Goal: Information Seeking & Learning: Learn about a topic

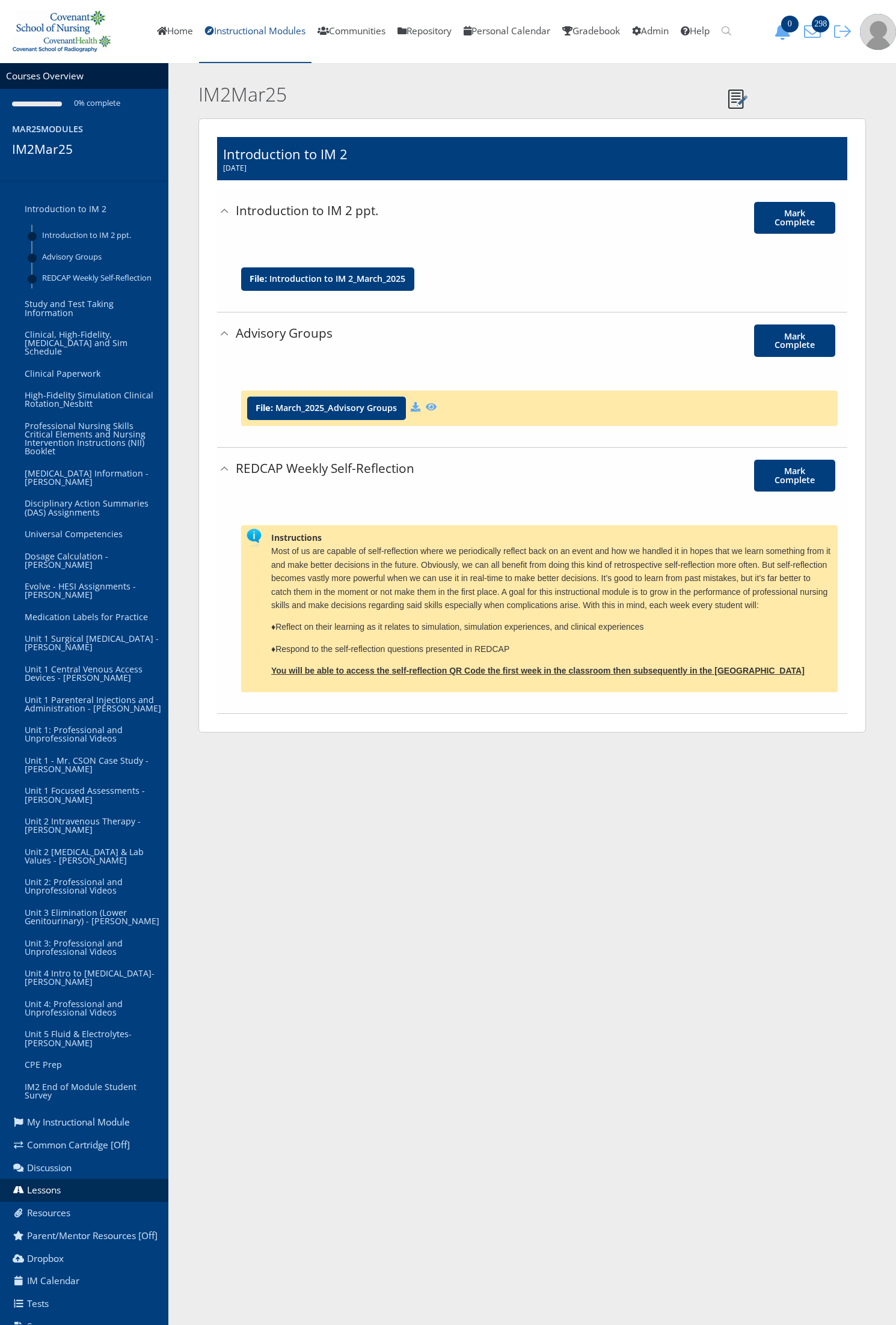
click at [226, 37] on link "Instructional Modules" at bounding box center [255, 32] width 112 height 63
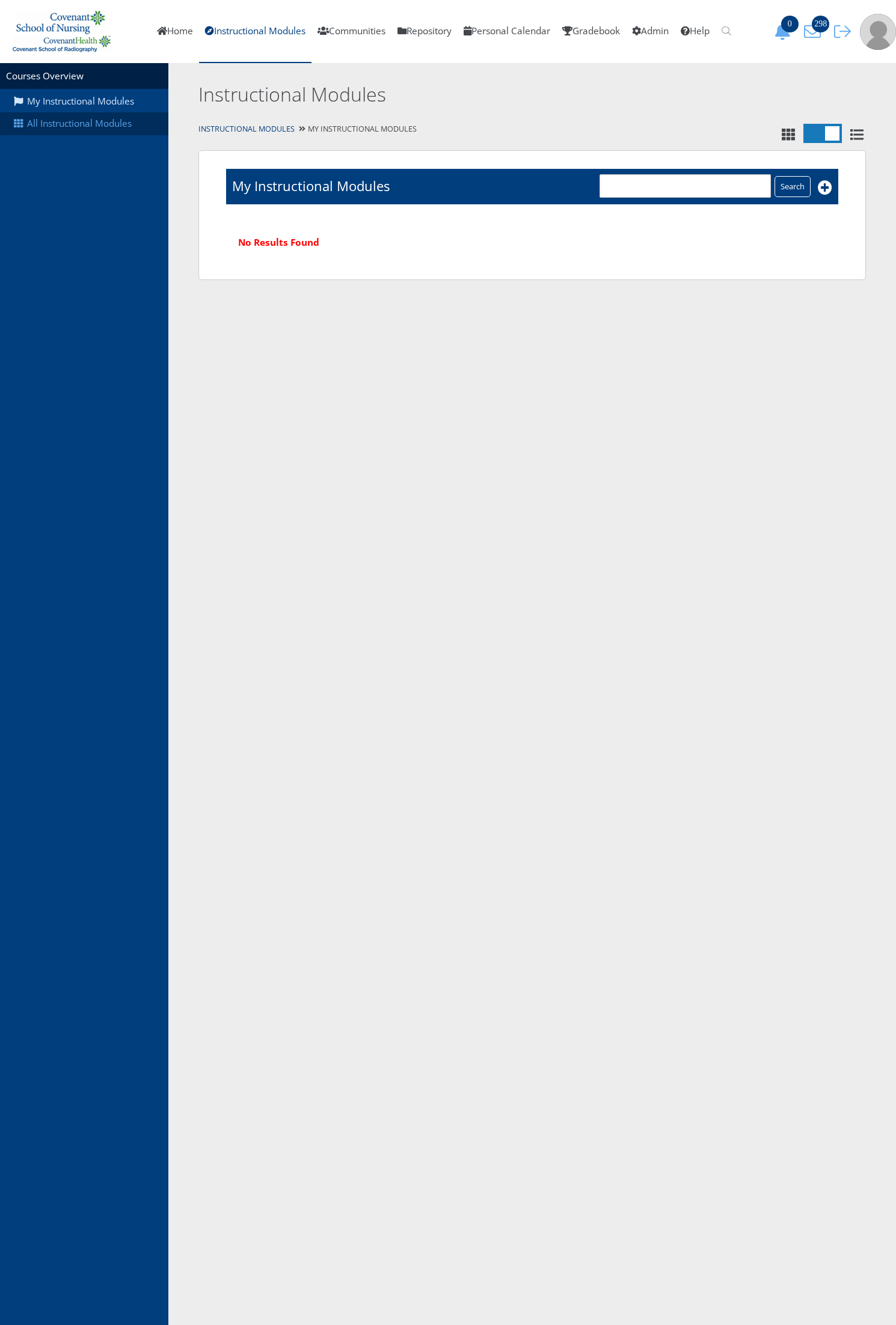
click at [116, 133] on link "All Instructional Modules" at bounding box center [84, 123] width 168 height 23
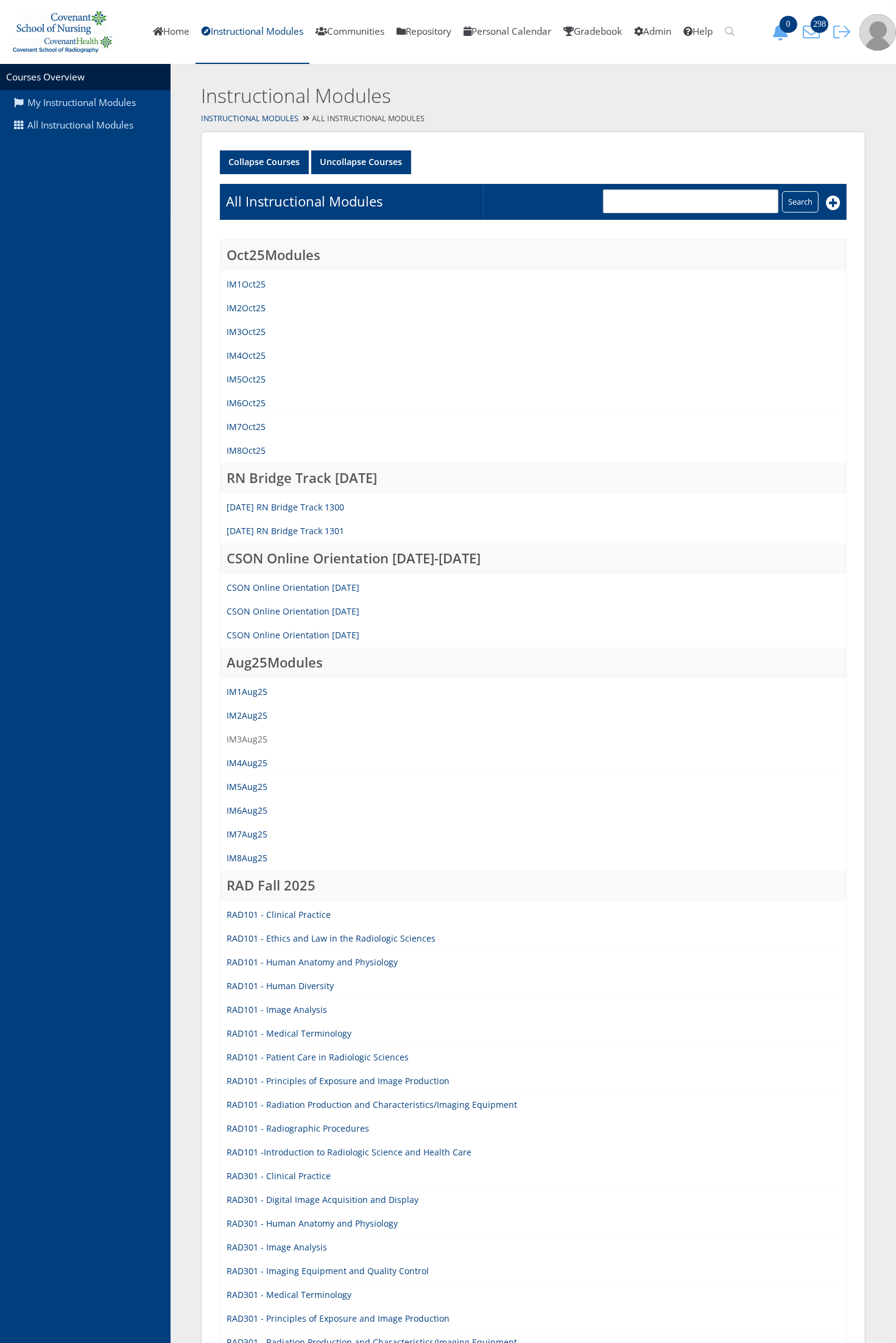
click at [260, 738] on link "IM3Aug25" at bounding box center [247, 740] width 41 height 12
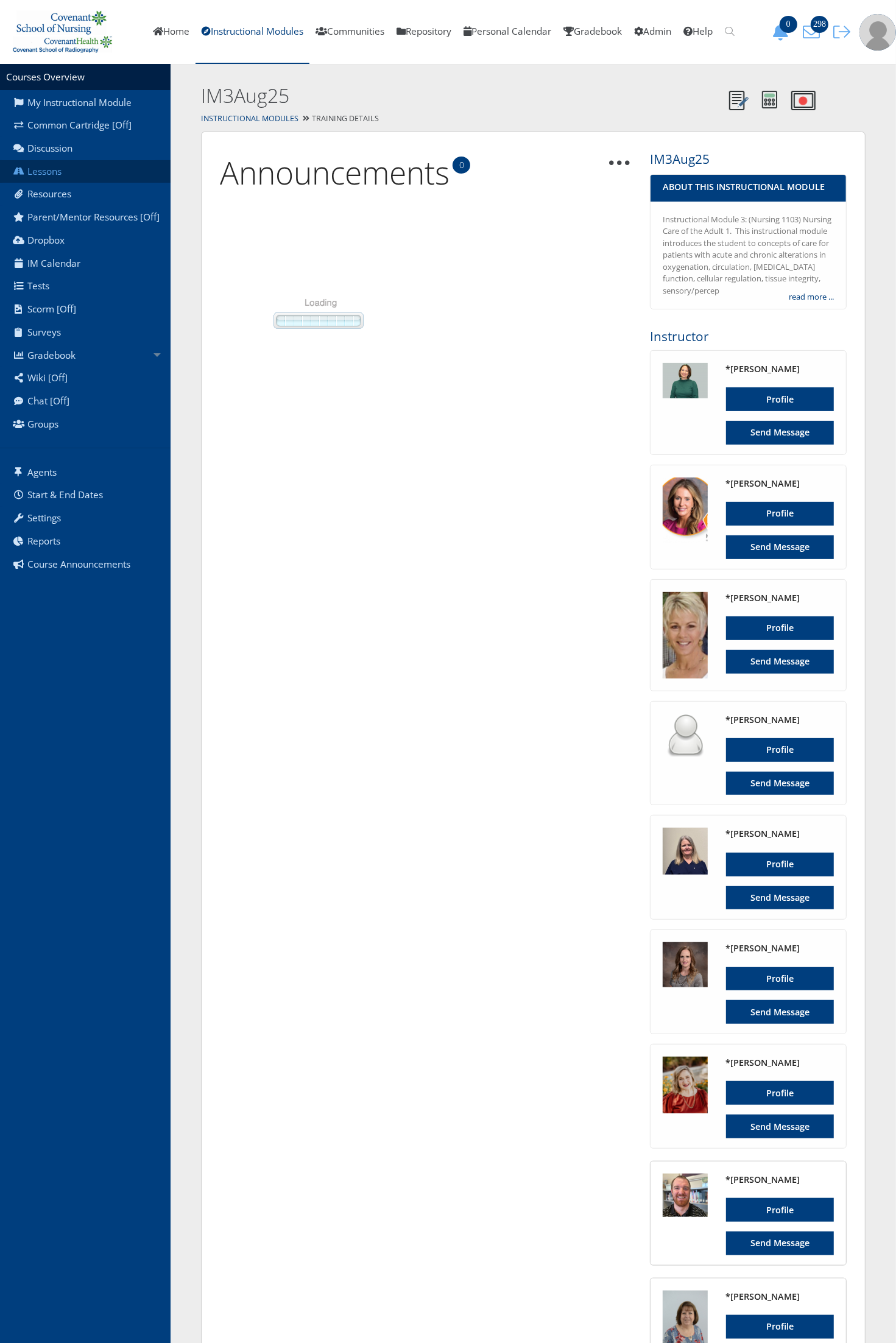
click at [71, 168] on link "Lessons" at bounding box center [85, 172] width 170 height 23
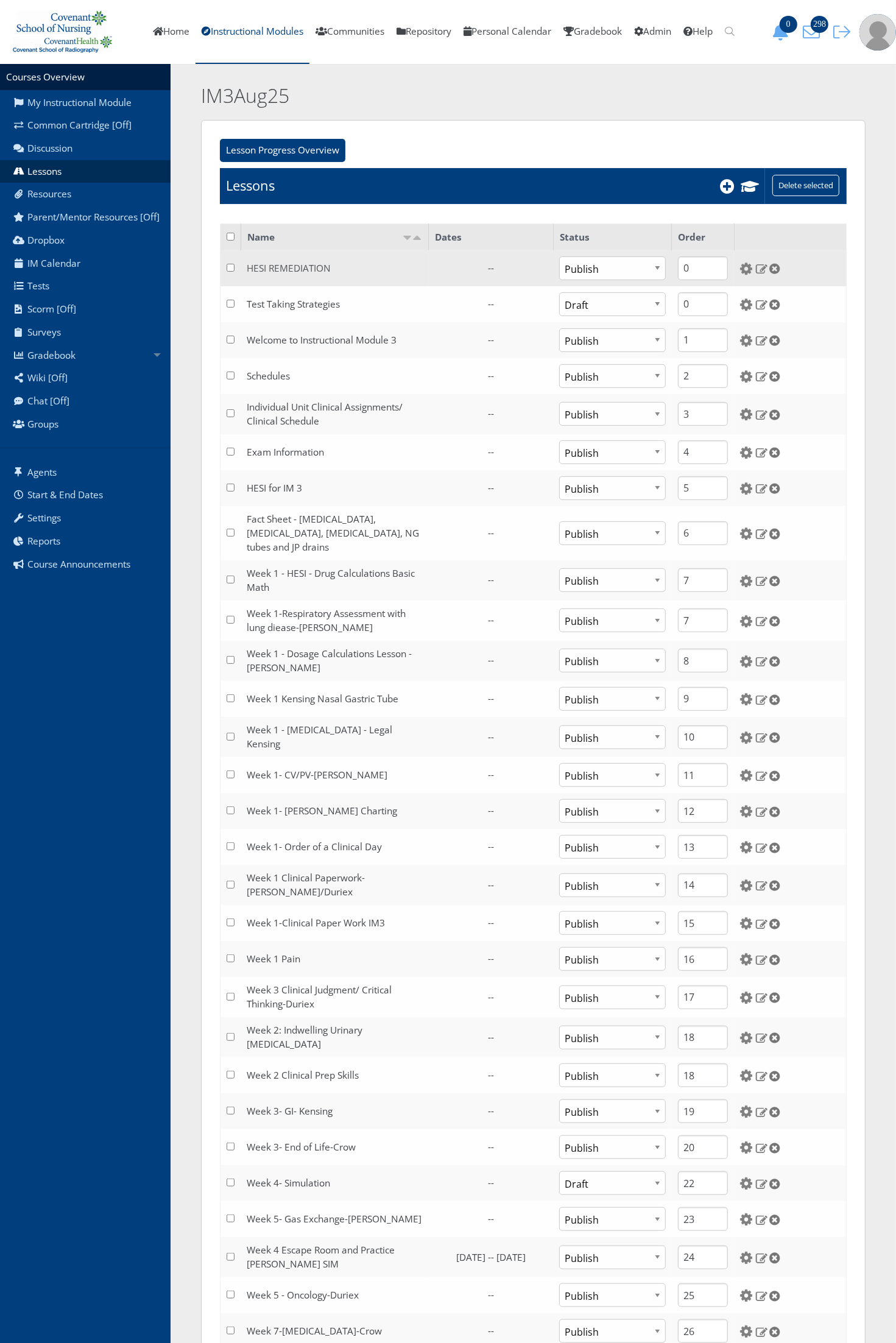
click at [284, 265] on link "HESI REMEDIATION" at bounding box center [289, 269] width 84 height 13
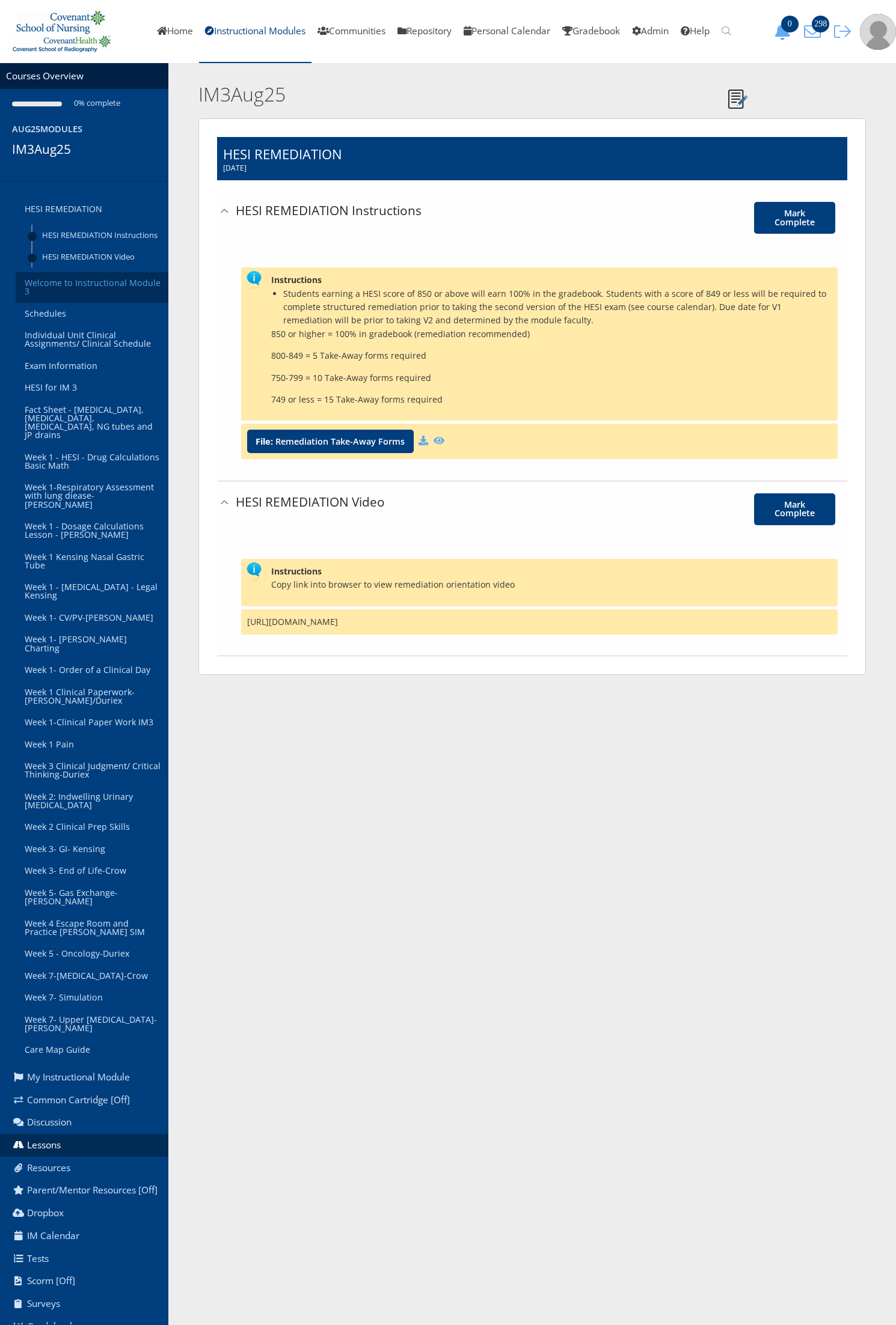
click at [94, 303] on link "Welcome to Instructional Module 3" at bounding box center [92, 287] width 153 height 30
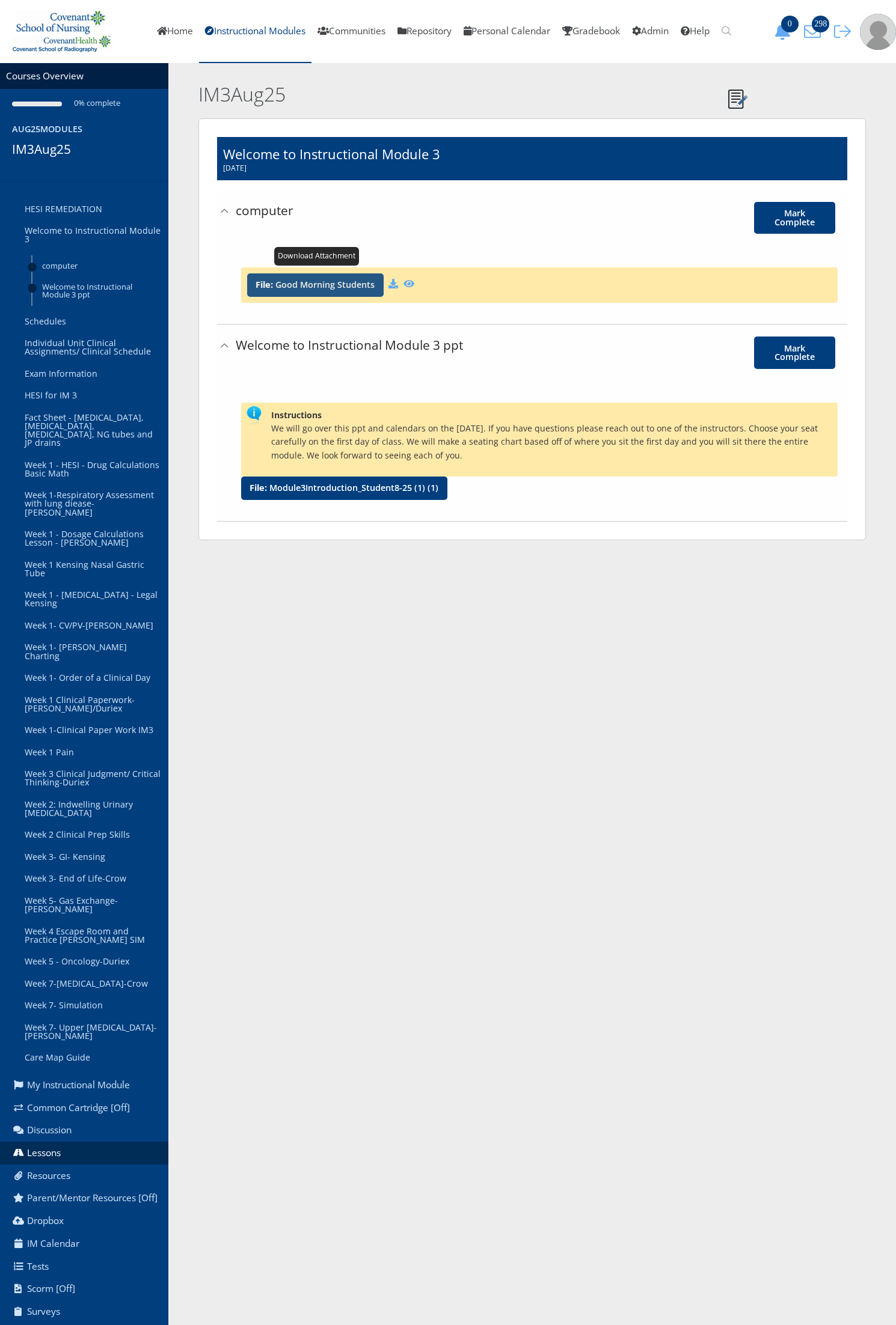
click at [334, 288] on link "Good Morning Students" at bounding box center [325, 284] width 99 height 8
click at [336, 481] on div "File: Module3Introduction_Student8-25 (1) (1)" at bounding box center [344, 488] width 206 height 23
click at [85, 324] on link "Schedules" at bounding box center [92, 322] width 153 height 22
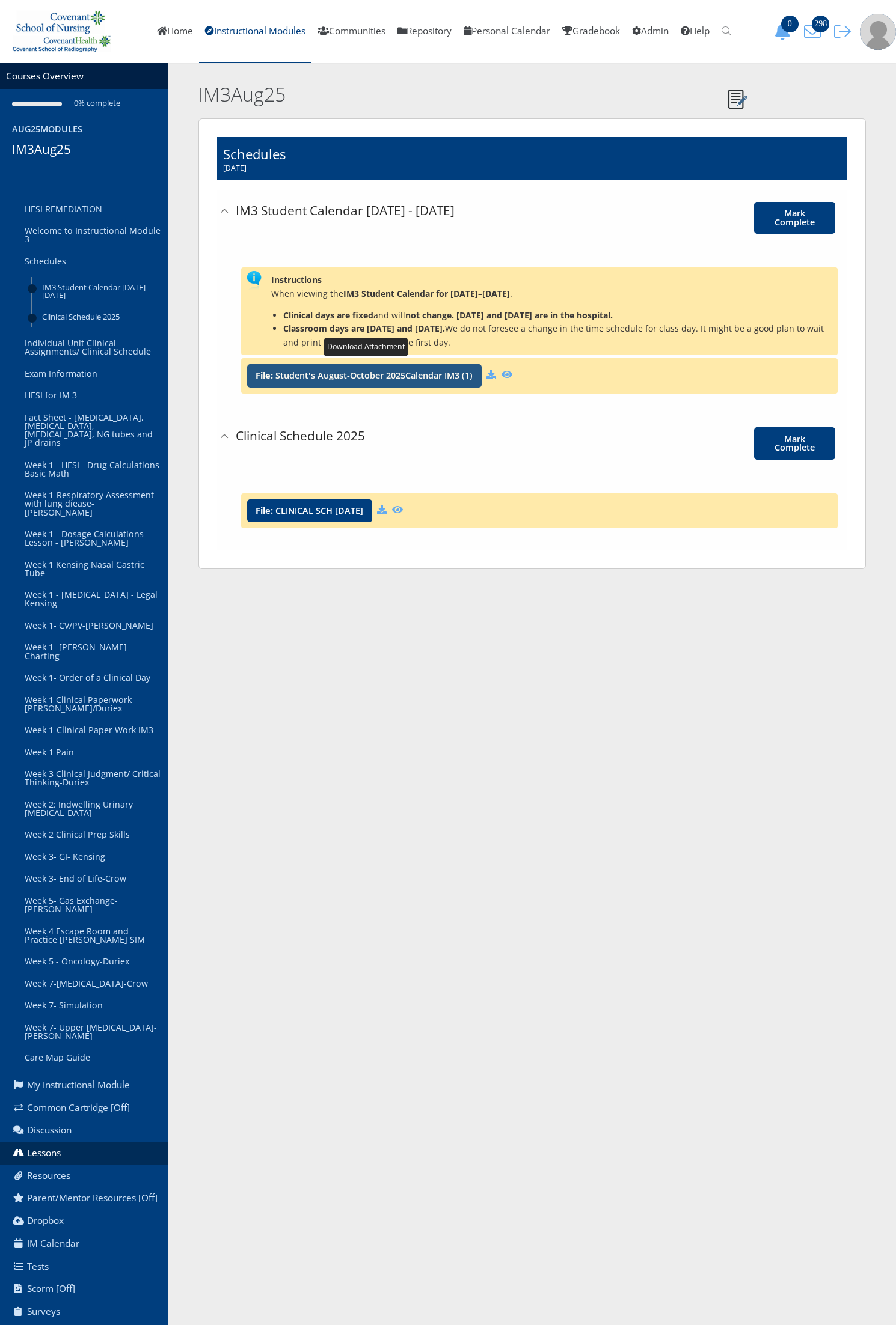
click at [347, 381] on span "File: Student's August-October 2025Calendar IM3 (1)" at bounding box center [364, 376] width 235 height 23
click at [354, 376] on link "Student's August-October 2025Calendar IM3 (1)" at bounding box center [374, 376] width 197 height 8
click at [511, 81] on h2 "IM3Aug25" at bounding box center [460, 95] width 523 height 27
click at [337, 508] on link "CLINICAL SCH Aug 25" at bounding box center [319, 511] width 88 height 8
click at [83, 229] on link "Welcome to Instructional Module 3" at bounding box center [92, 235] width 153 height 30
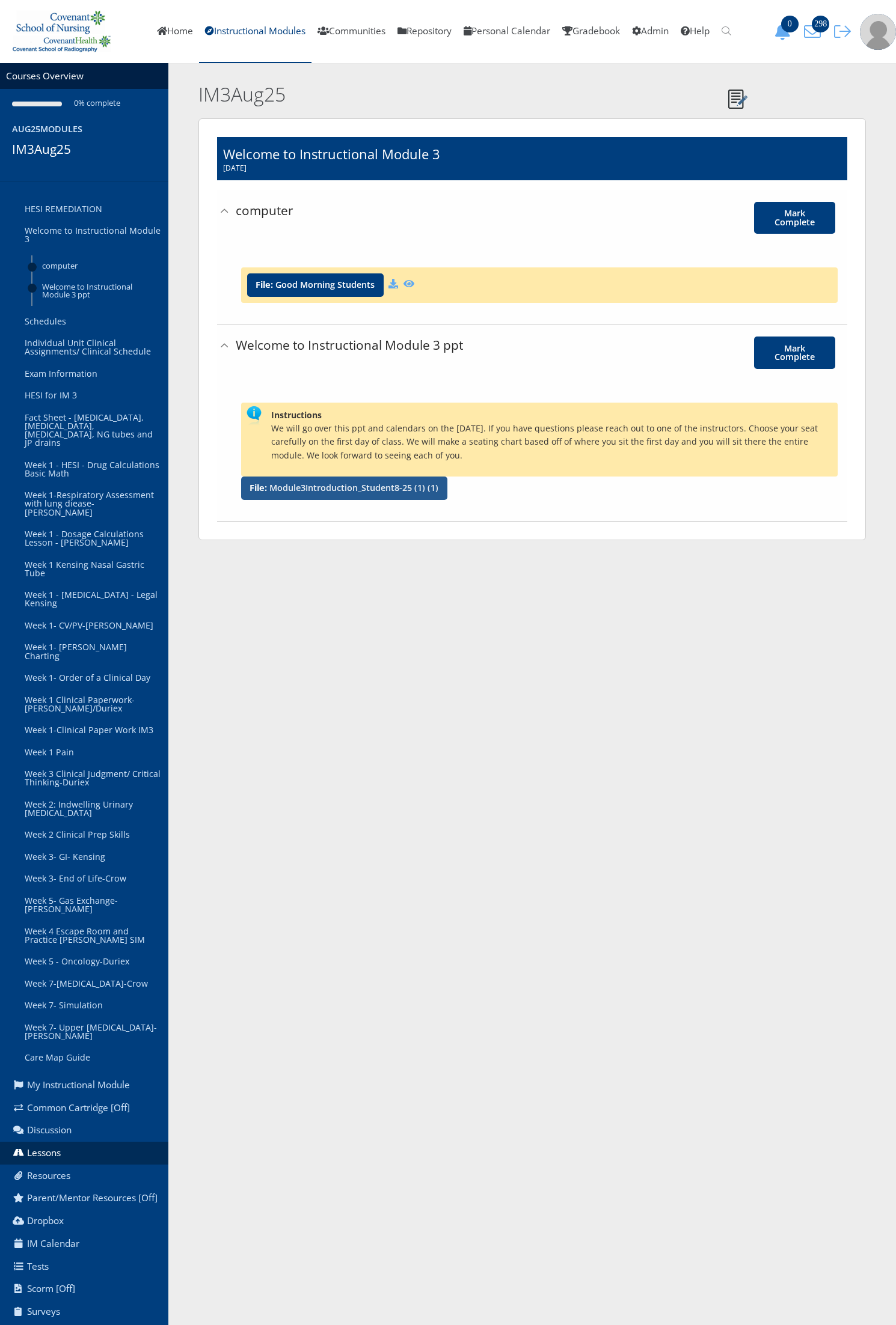
click at [339, 485] on link "Module3Introduction_Student8-25 (1) (1)" at bounding box center [354, 488] width 169 height 8
click at [77, 210] on link "HESI REMEDIATION" at bounding box center [92, 209] width 153 height 22
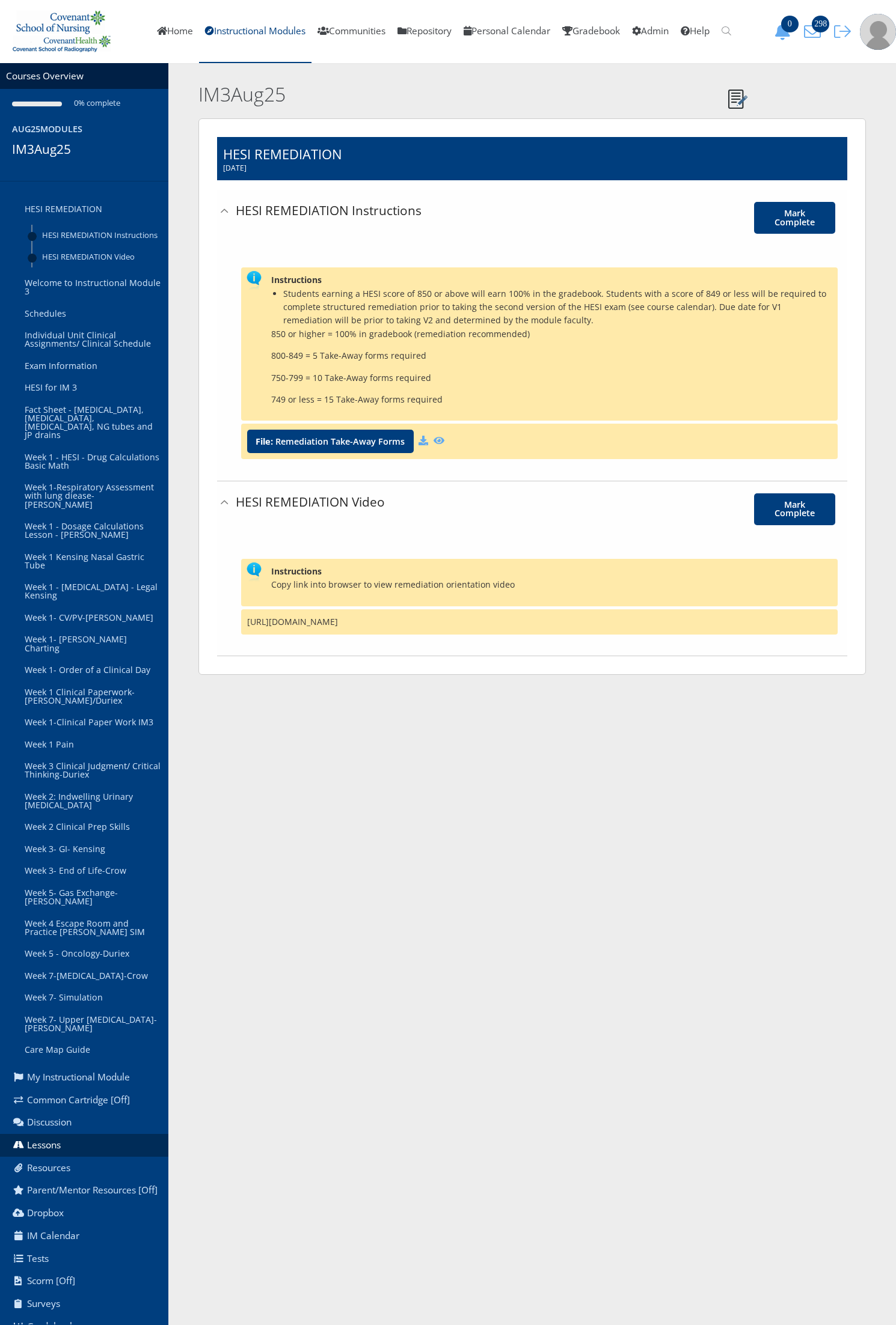
click at [312, 622] on div "https://youtu.be/DKW78YCzuKc" at bounding box center [539, 622] width 596 height 25
copy ul "https://youtu.be/DKW78YCzuKc"
click at [390, 445] on link "Remediation Take-Away Forms" at bounding box center [340, 441] width 129 height 8
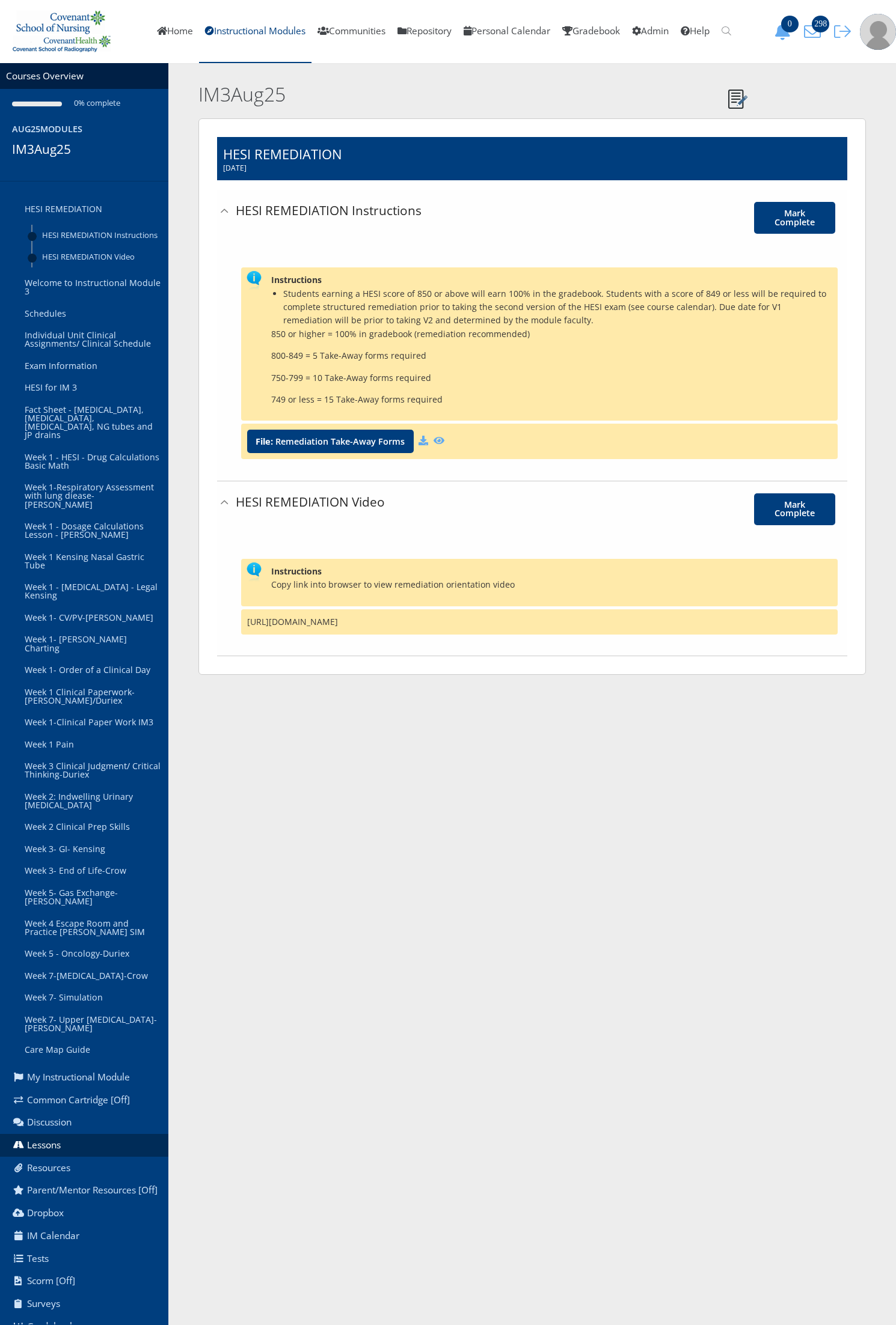
click at [412, 298] on li "Students earning a HESI score of 850 or above will earn 100% in the gradebook. …" at bounding box center [557, 307] width 548 height 40
click at [465, 410] on div "Instructions Students earning a HESI score of 850 or above will earn 100% in th…" at bounding box center [539, 344] width 596 height 153
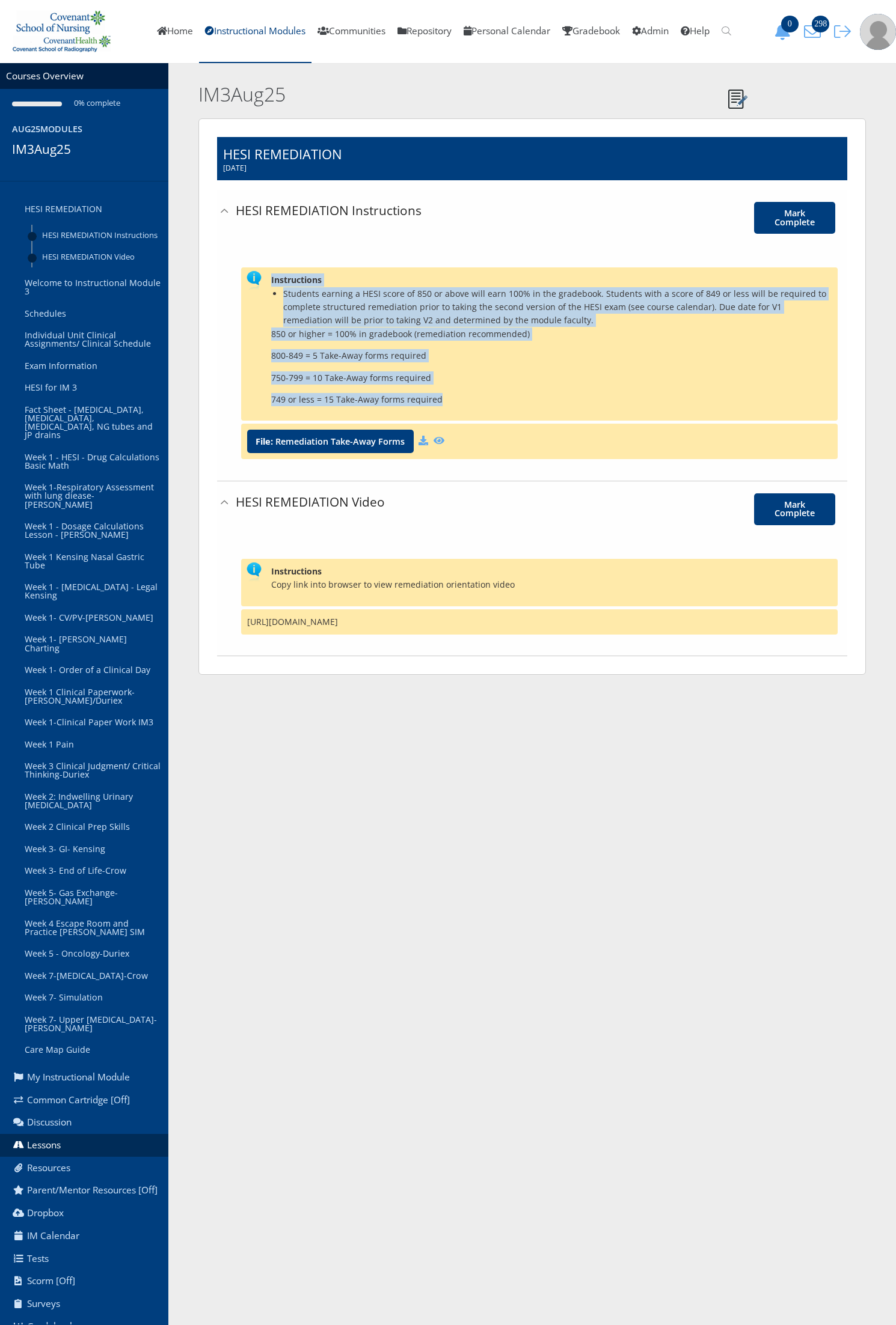
drag, startPoint x: 454, startPoint y: 403, endPoint x: 248, endPoint y: 282, distance: 238.9
click at [248, 282] on div "Instructions Students earning a HESI score of 850 or above will earn 100% in th…" at bounding box center [539, 344] width 596 height 153
copy div "Instructions Students earning a HESI score of 850 or above will earn 100% in th…"
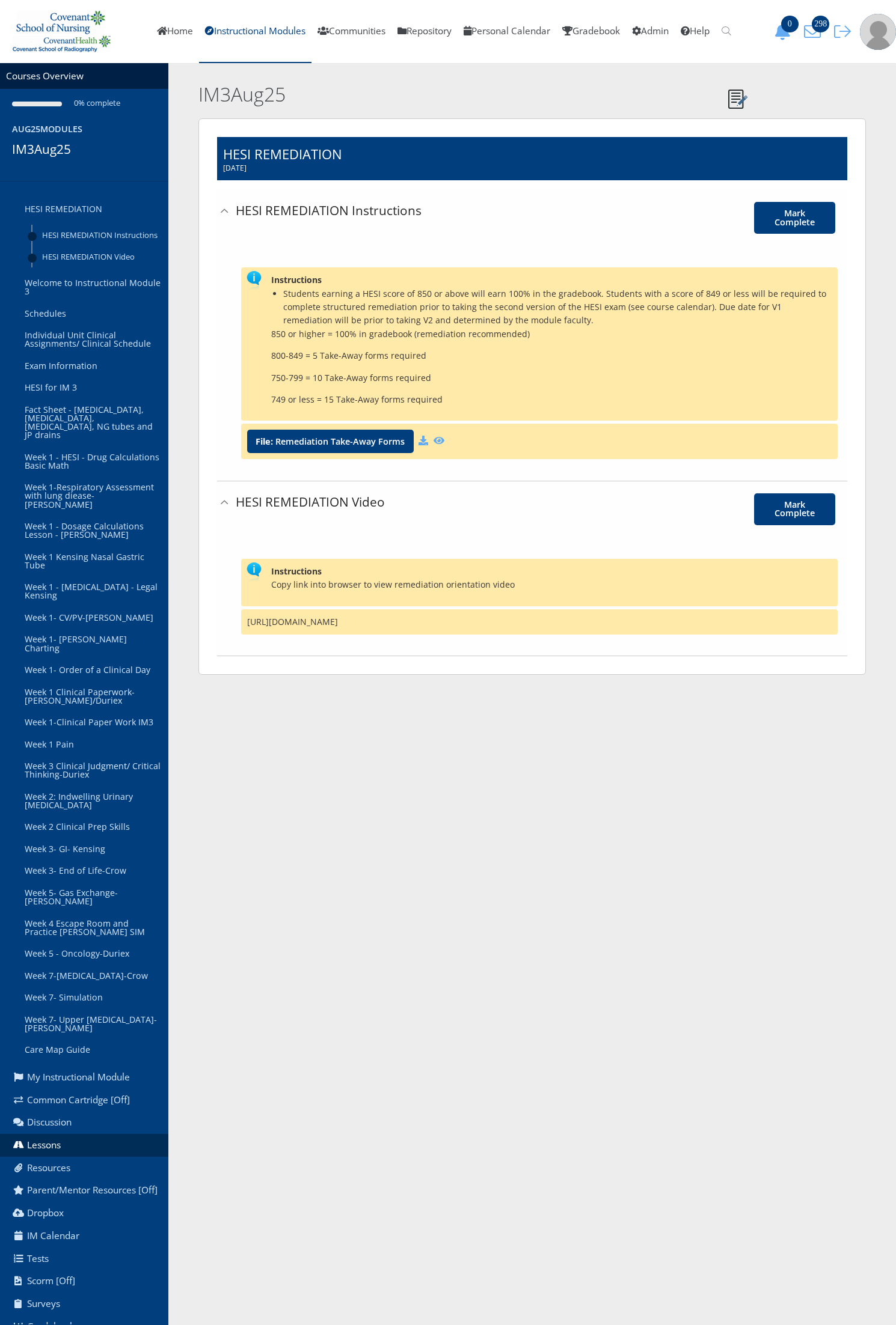
click at [894, 535] on section "Courses Overview 0% complete Aug25Modules IM3Aug25 HESI REMEDIATION HESI REMEDI…" at bounding box center [448, 369] width 896 height 612
click at [84, 346] on link "Individual Unit Clinical Assignments/ Clinical Schedule" at bounding box center [92, 339] width 153 height 30
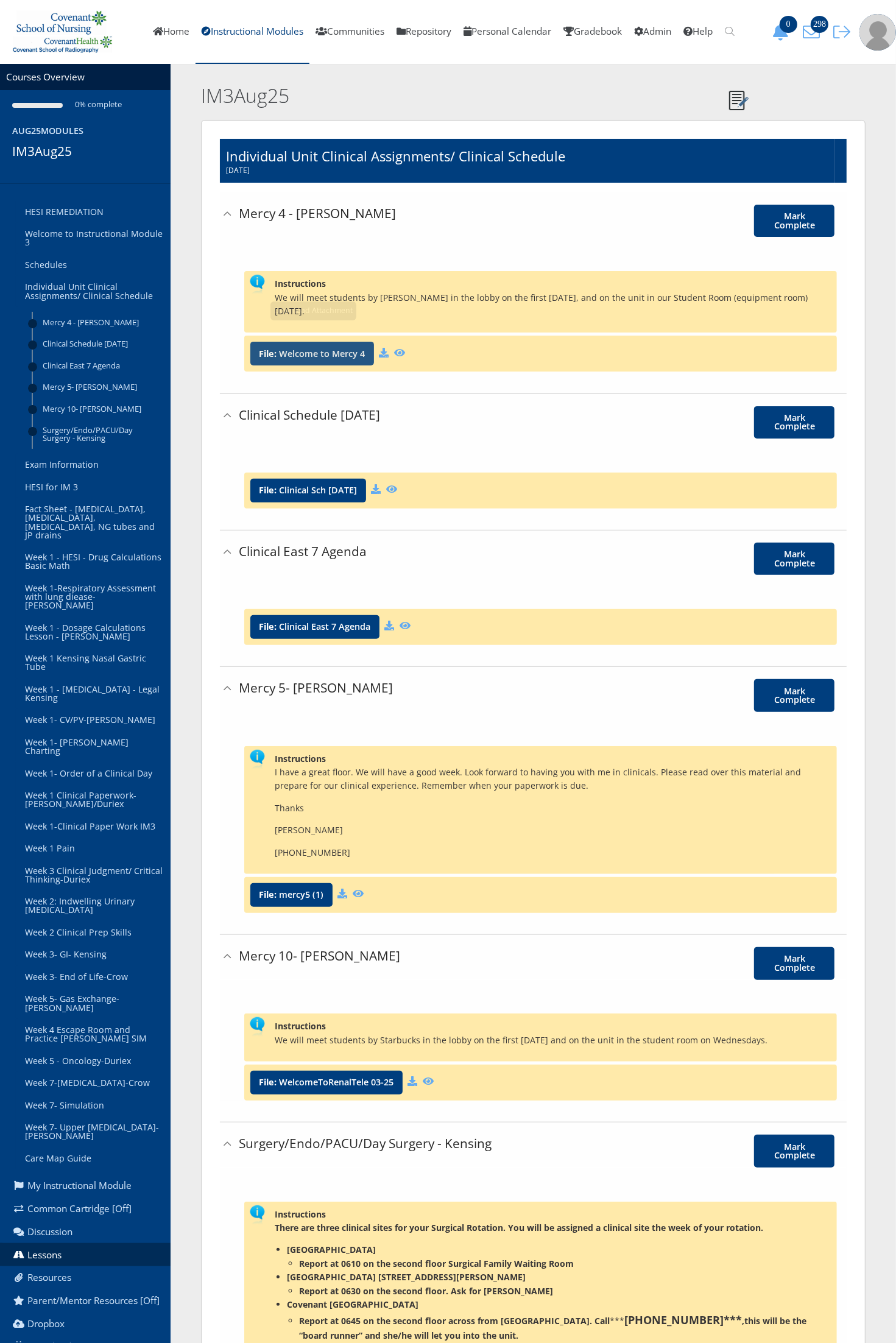
click at [348, 350] on link "Welcome to Mercy 4" at bounding box center [322, 354] width 86 height 9
click at [351, 486] on link "Clinical Sch Aug 25" at bounding box center [318, 490] width 78 height 9
click at [68, 276] on link "Individual Unit Clinical Assignments/ Clinical Schedule" at bounding box center [93, 291] width 155 height 31
click at [67, 265] on link "Schedules" at bounding box center [93, 265] width 155 height 22
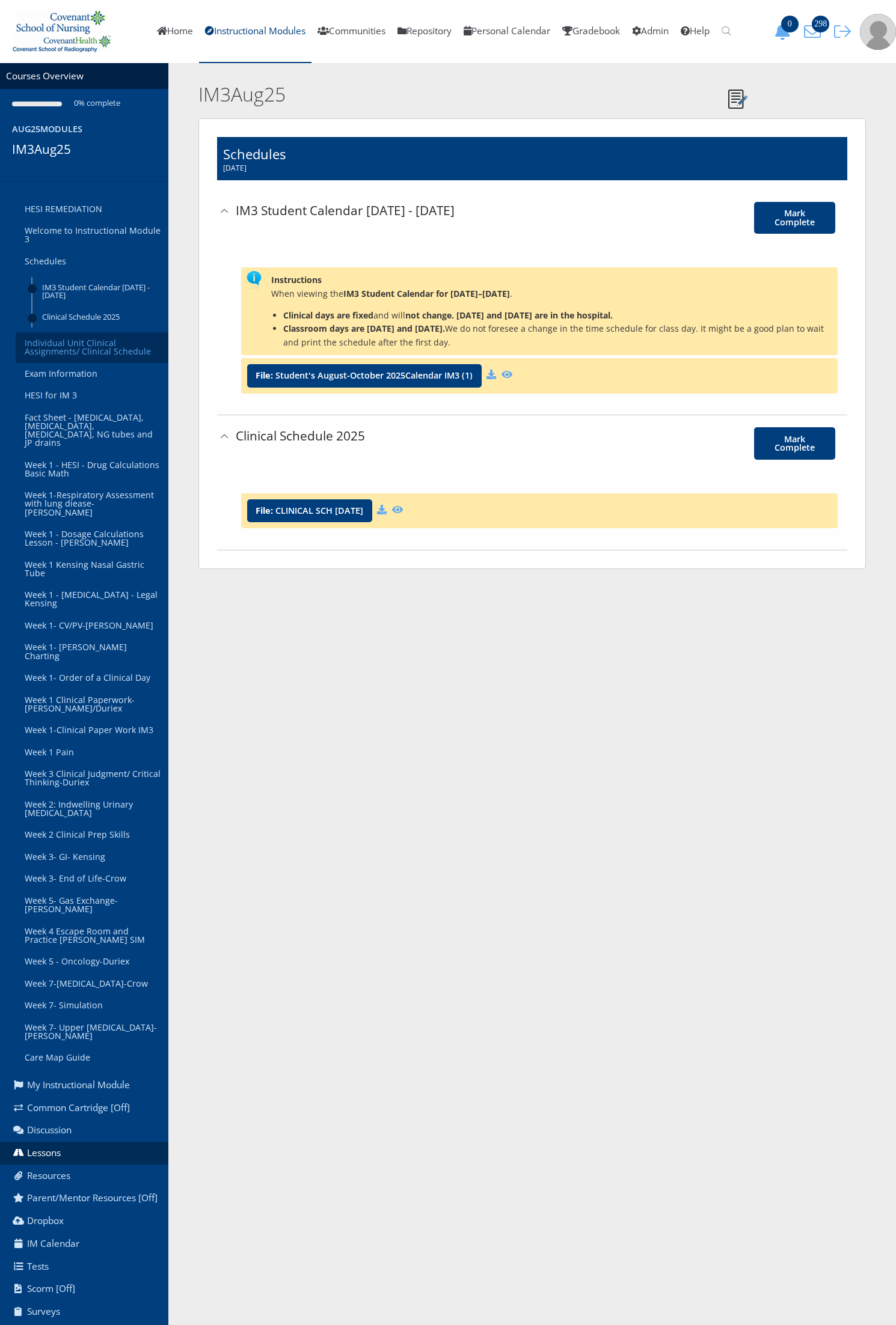
click at [106, 350] on link "Individual Unit Clinical Assignments/ Clinical Schedule" at bounding box center [92, 347] width 153 height 30
click at [99, 346] on link "Individual Unit Clinical Assignments/ Clinical Schedule" at bounding box center [92, 347] width 153 height 30
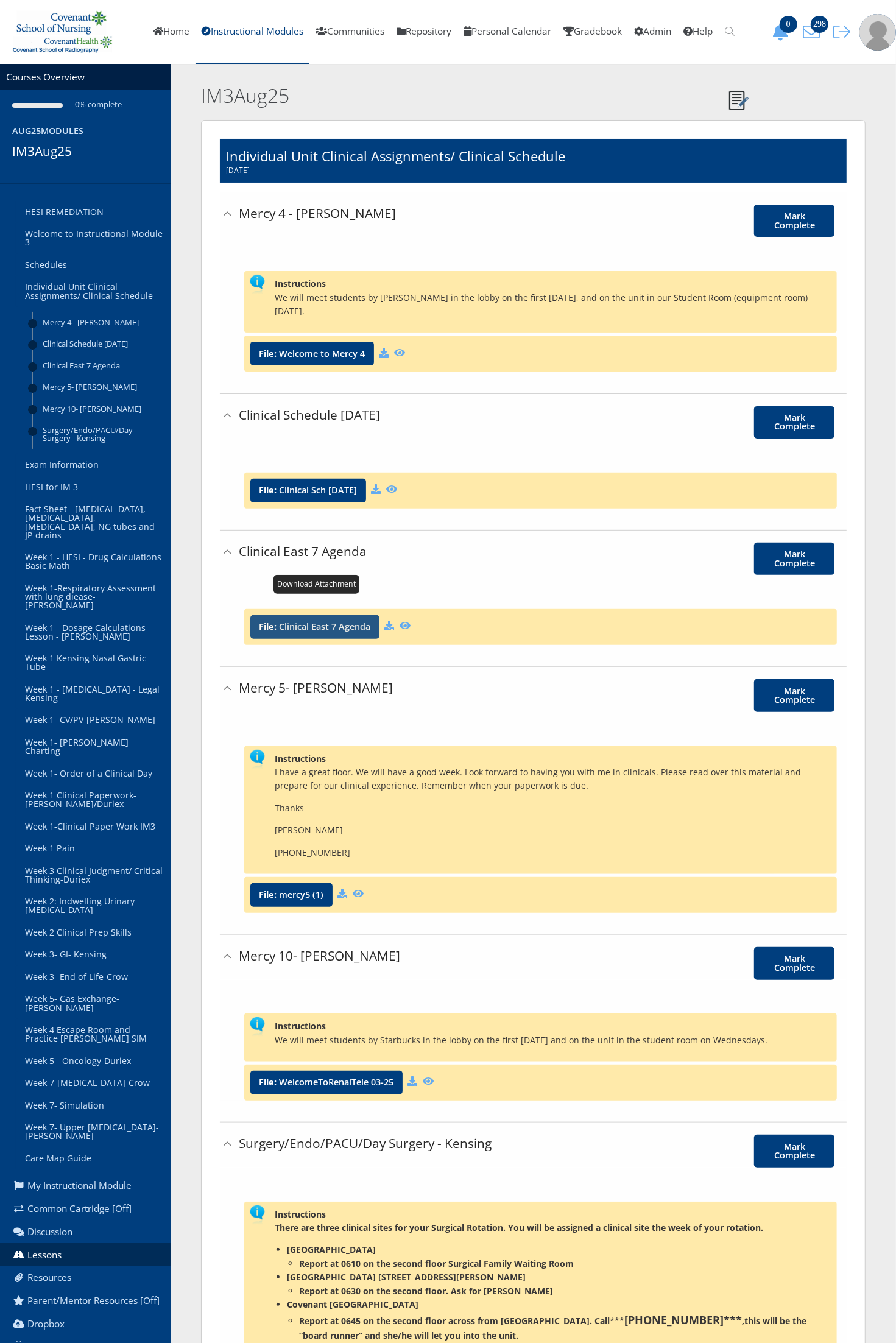
click at [335, 622] on link "Clinical East 7 Agenda" at bounding box center [324, 626] width 91 height 9
drag, startPoint x: 137, startPoint y: 34, endPoint x: 187, endPoint y: 68, distance: 60.5
click at [147, 34] on link "Home" at bounding box center [171, 32] width 48 height 64
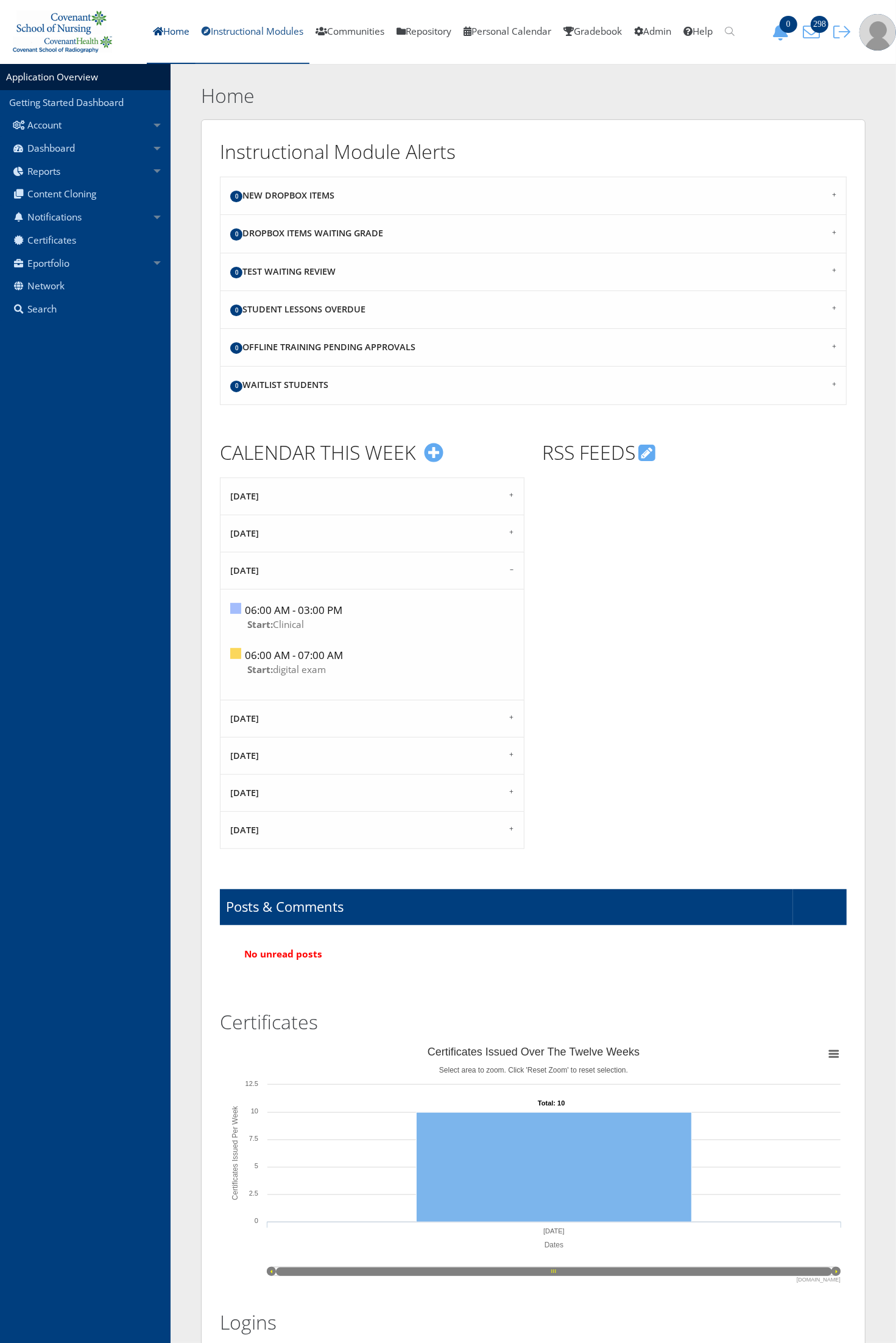
click at [265, 35] on link "Instructional Modules" at bounding box center [252, 32] width 114 height 64
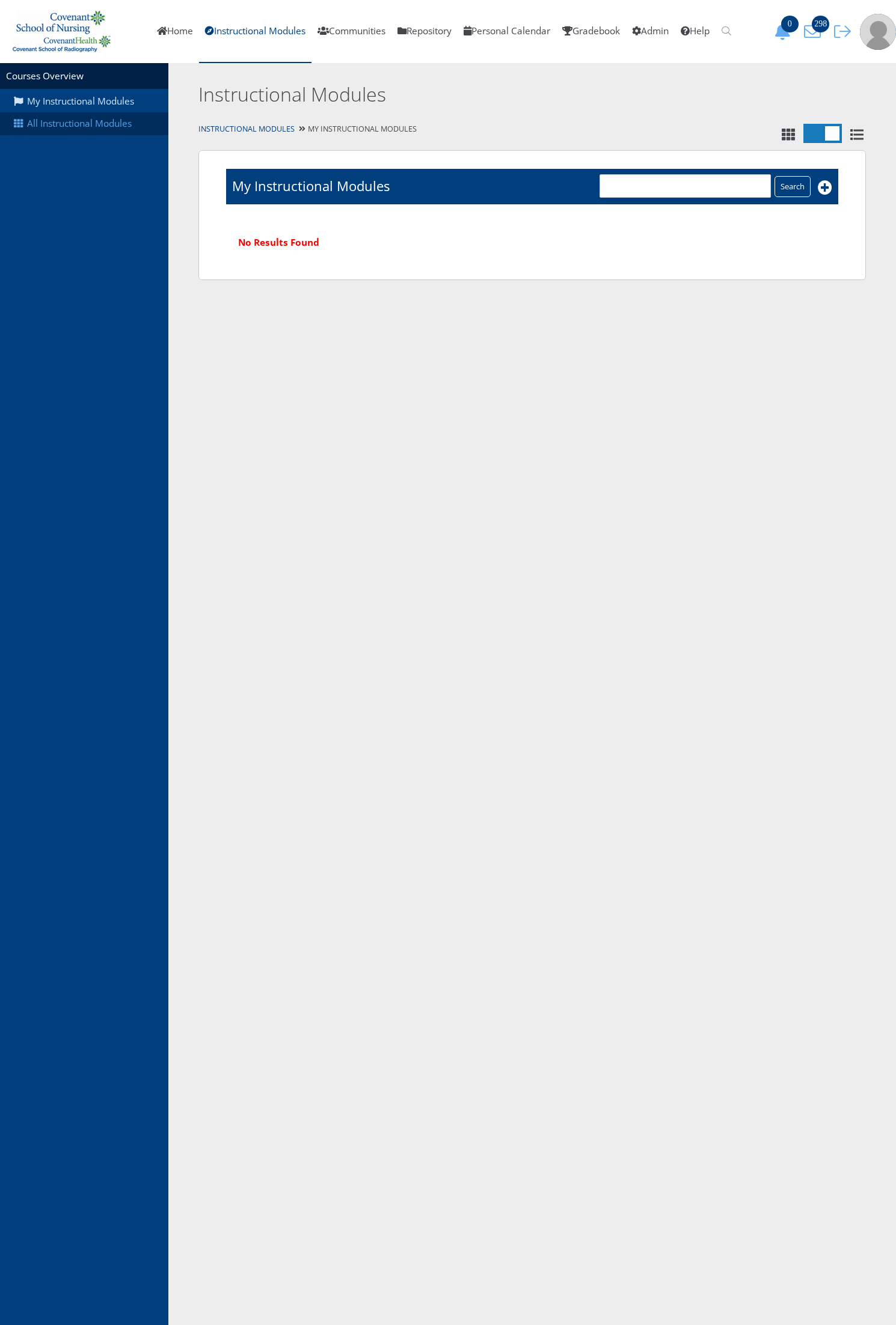
click at [109, 122] on link "All Instructional Modules" at bounding box center [84, 123] width 168 height 23
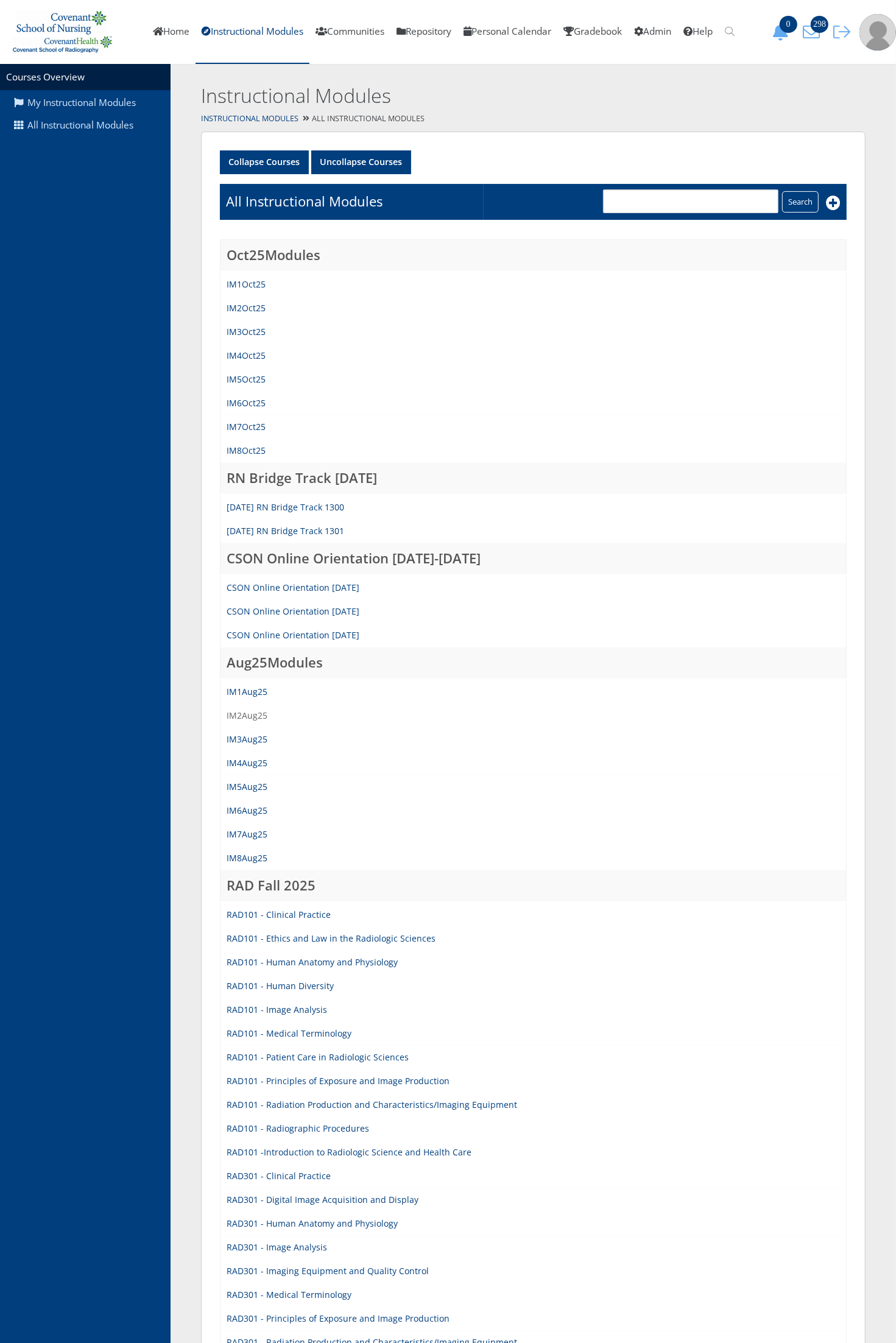
click at [257, 717] on link "IM2Aug25" at bounding box center [247, 715] width 41 height 12
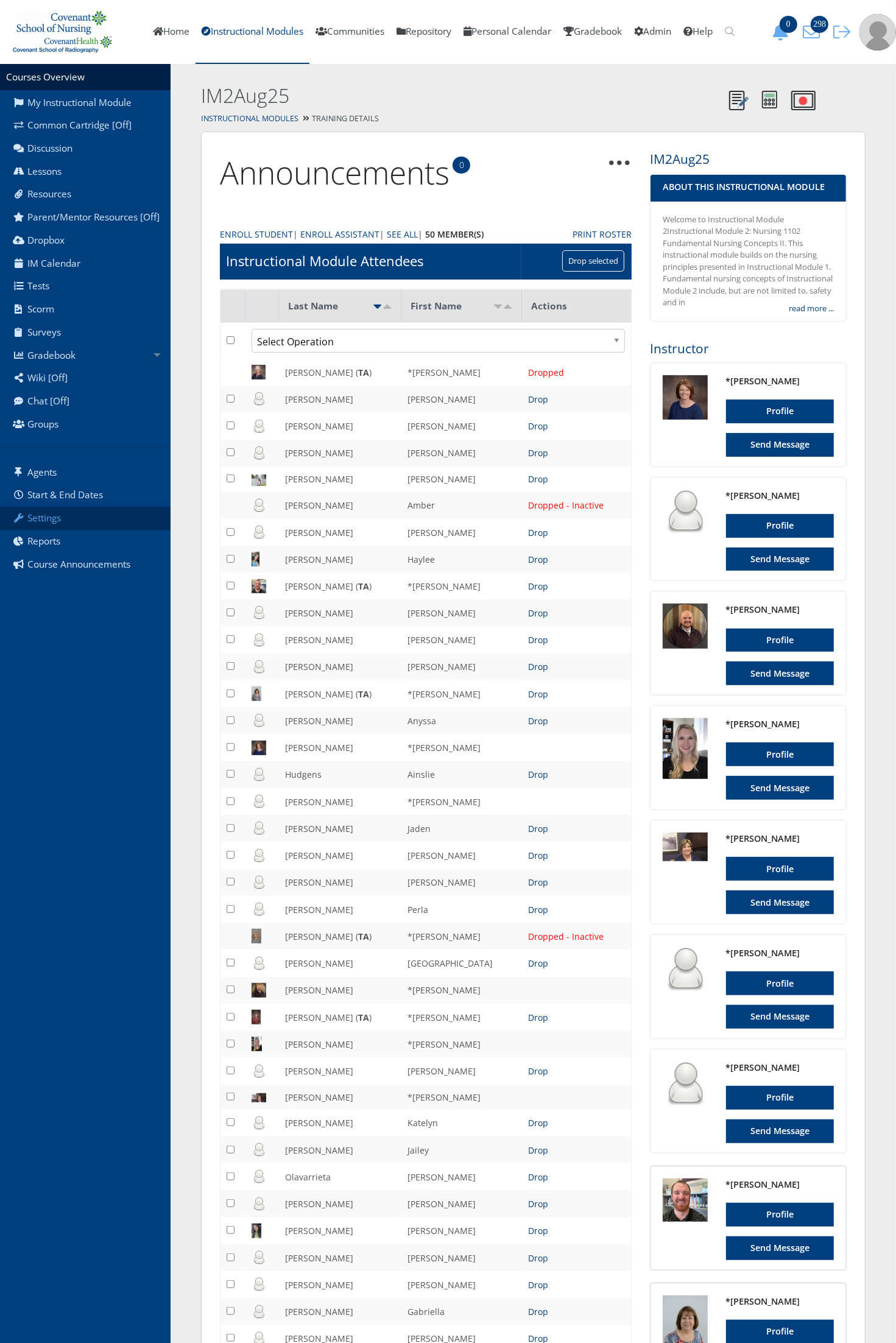
click at [85, 521] on link "Settings" at bounding box center [85, 518] width 170 height 23
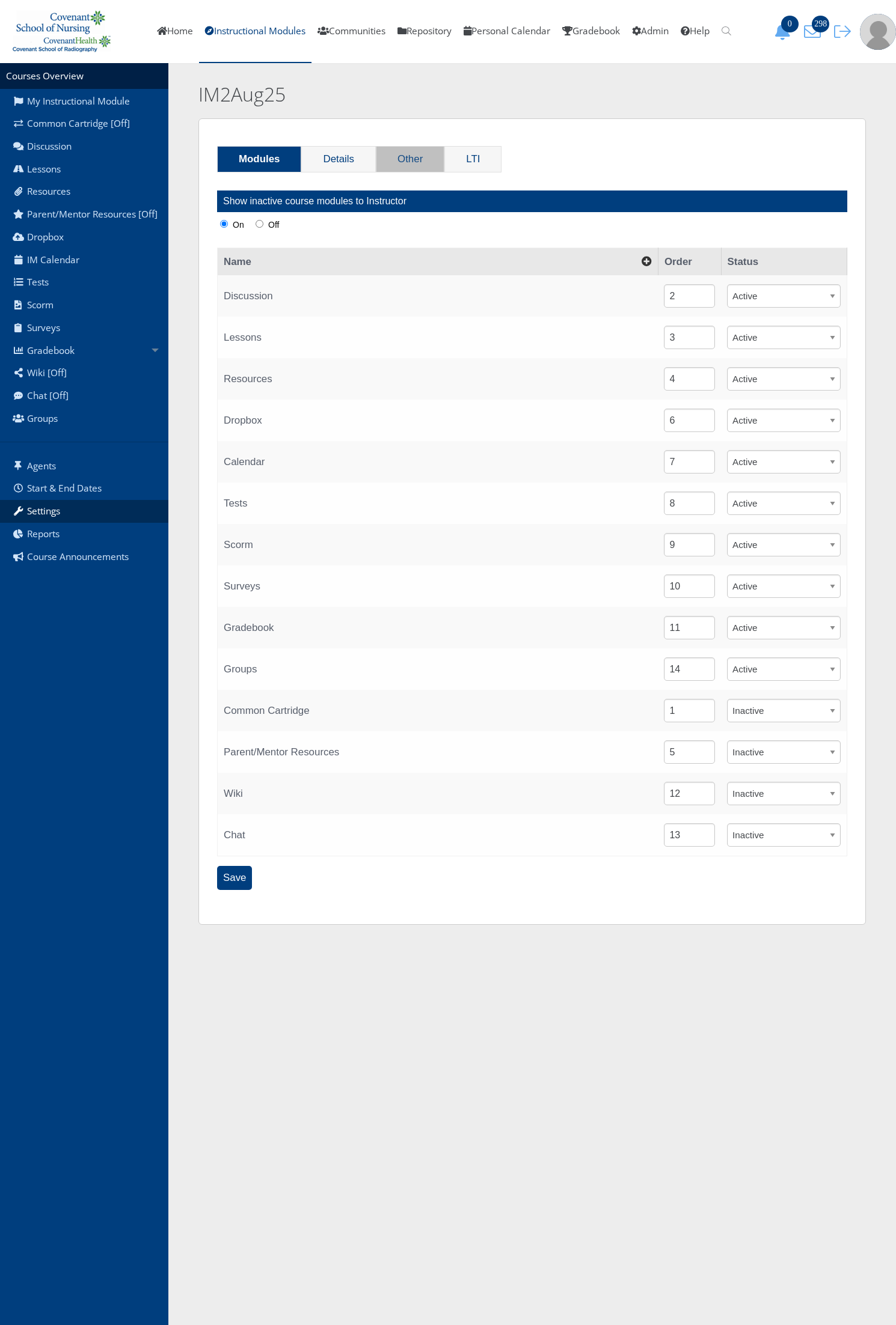
click at [421, 155] on link "Other" at bounding box center [410, 159] width 67 height 25
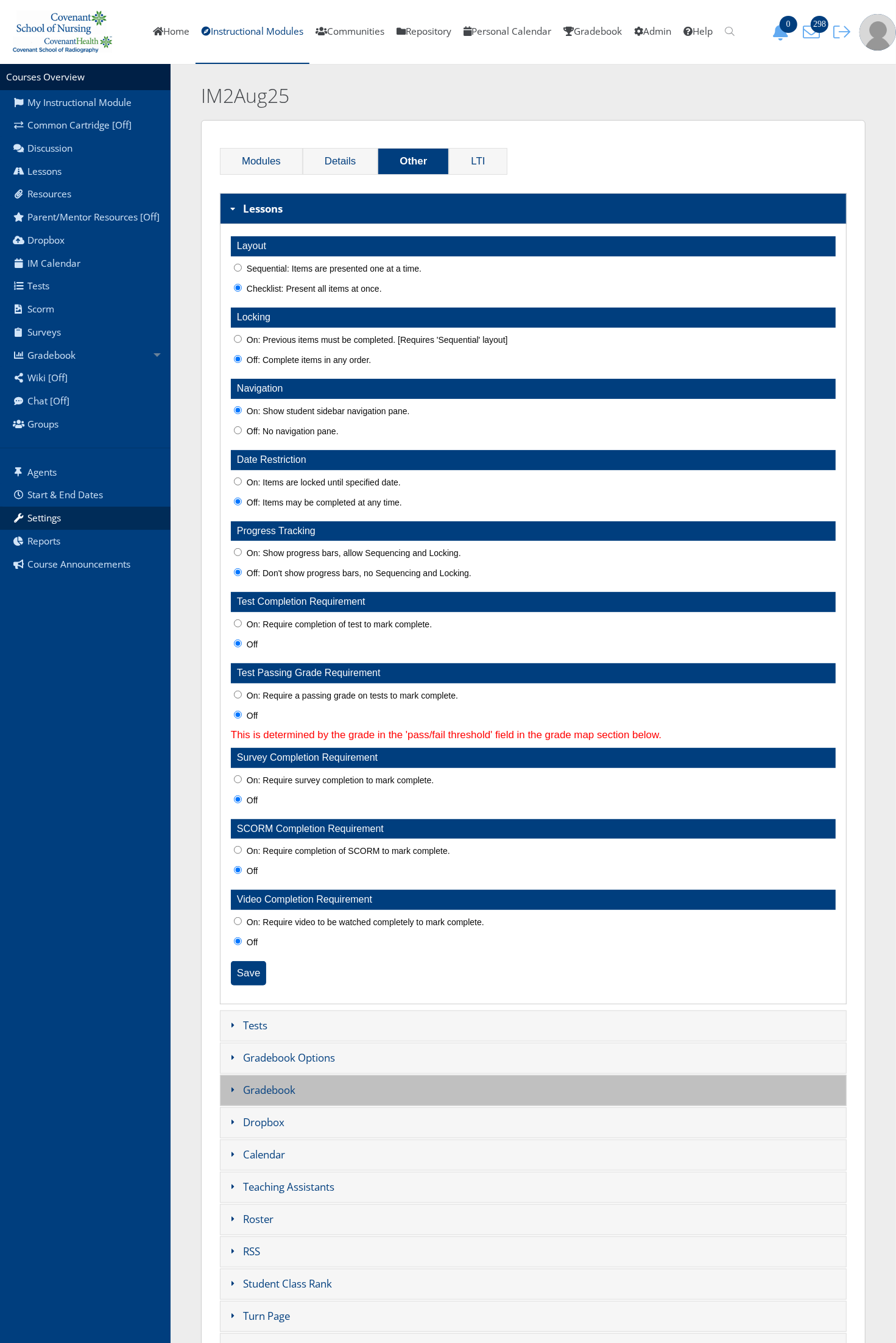
click at [303, 1099] on h3 "Gradebook" at bounding box center [533, 1090] width 627 height 31
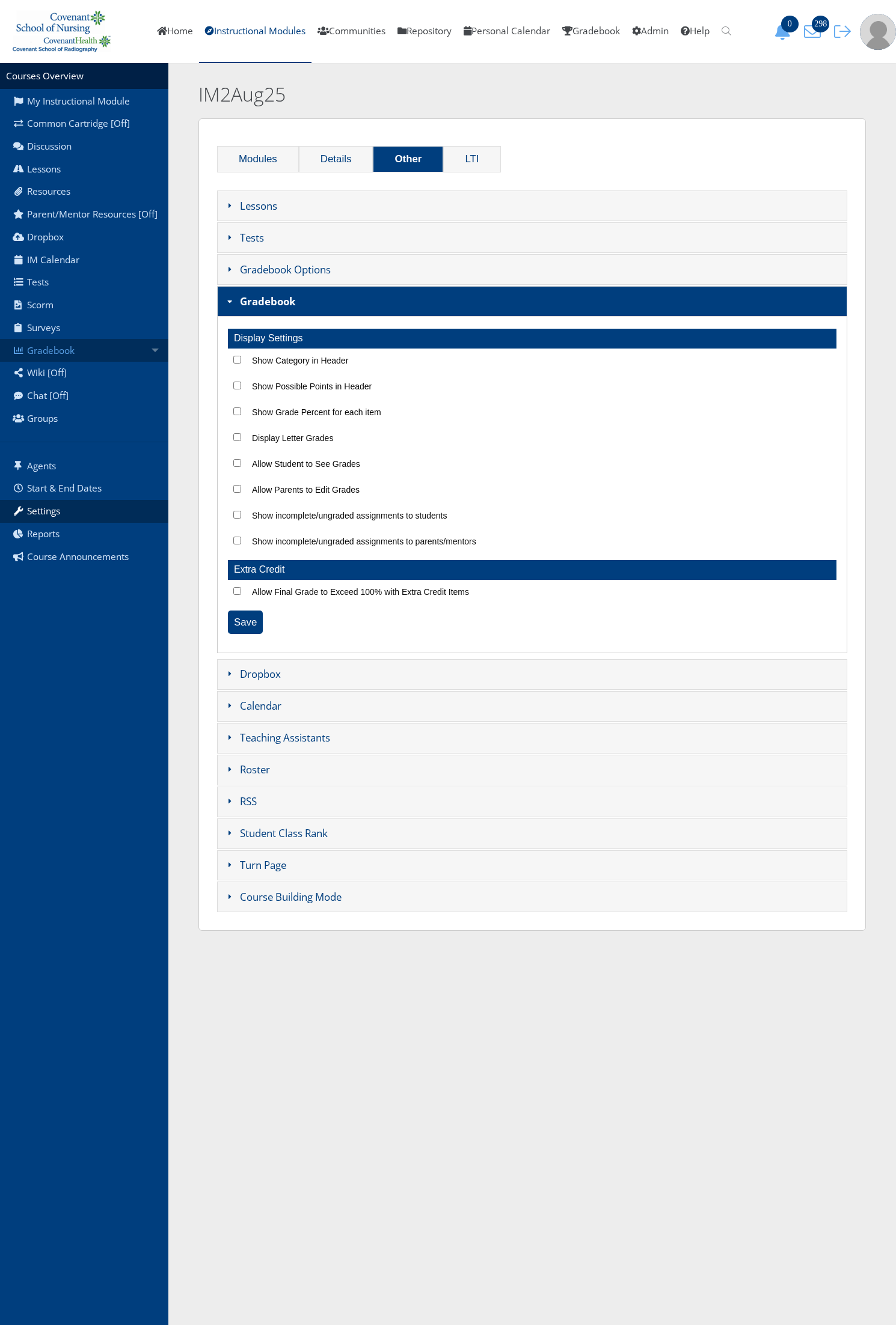
click at [70, 349] on link "Gradebook" at bounding box center [84, 350] width 168 height 23
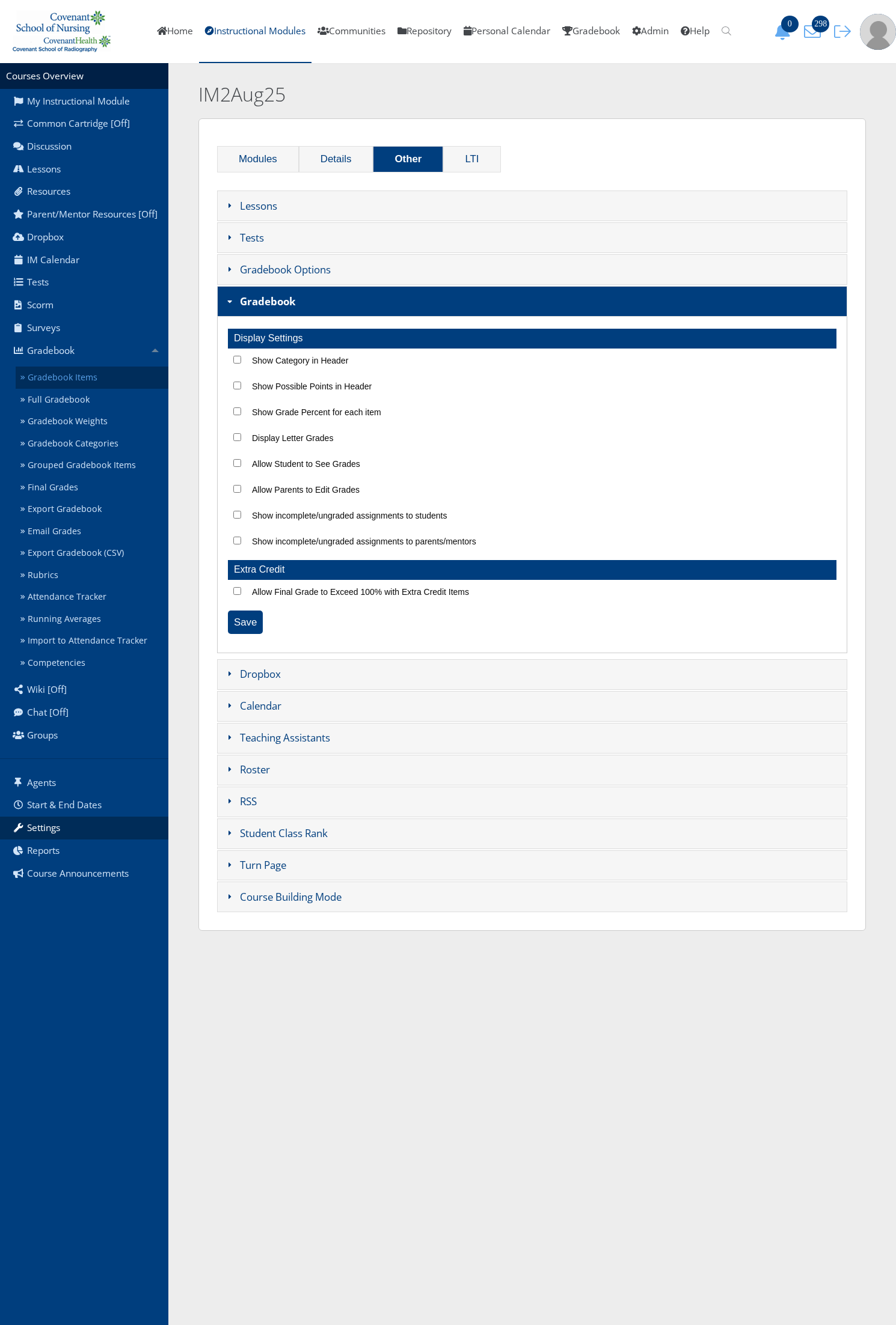
click at [61, 383] on link "Gradebook Items" at bounding box center [92, 377] width 153 height 22
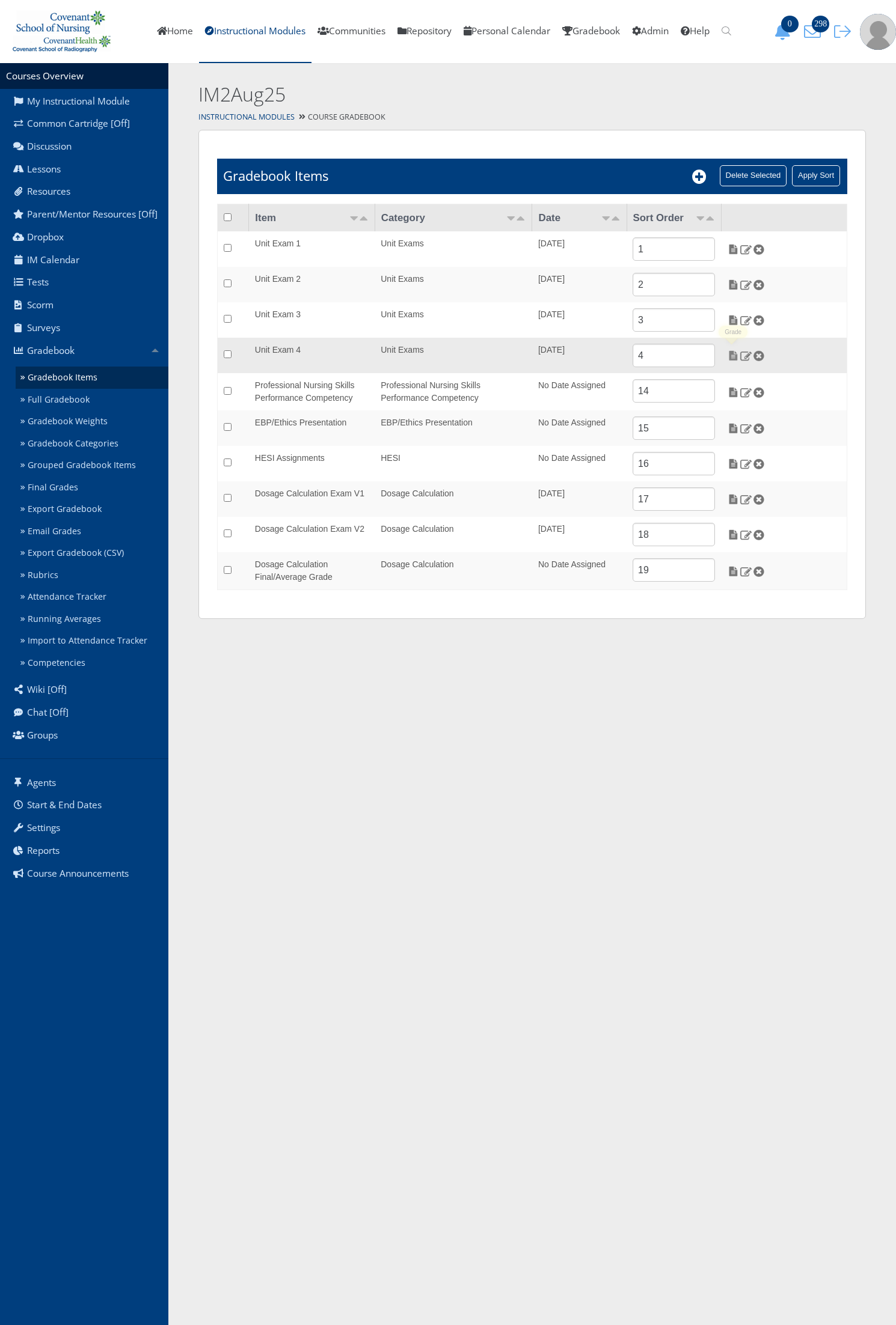
click at [731, 358] on img at bounding box center [733, 355] width 13 height 11
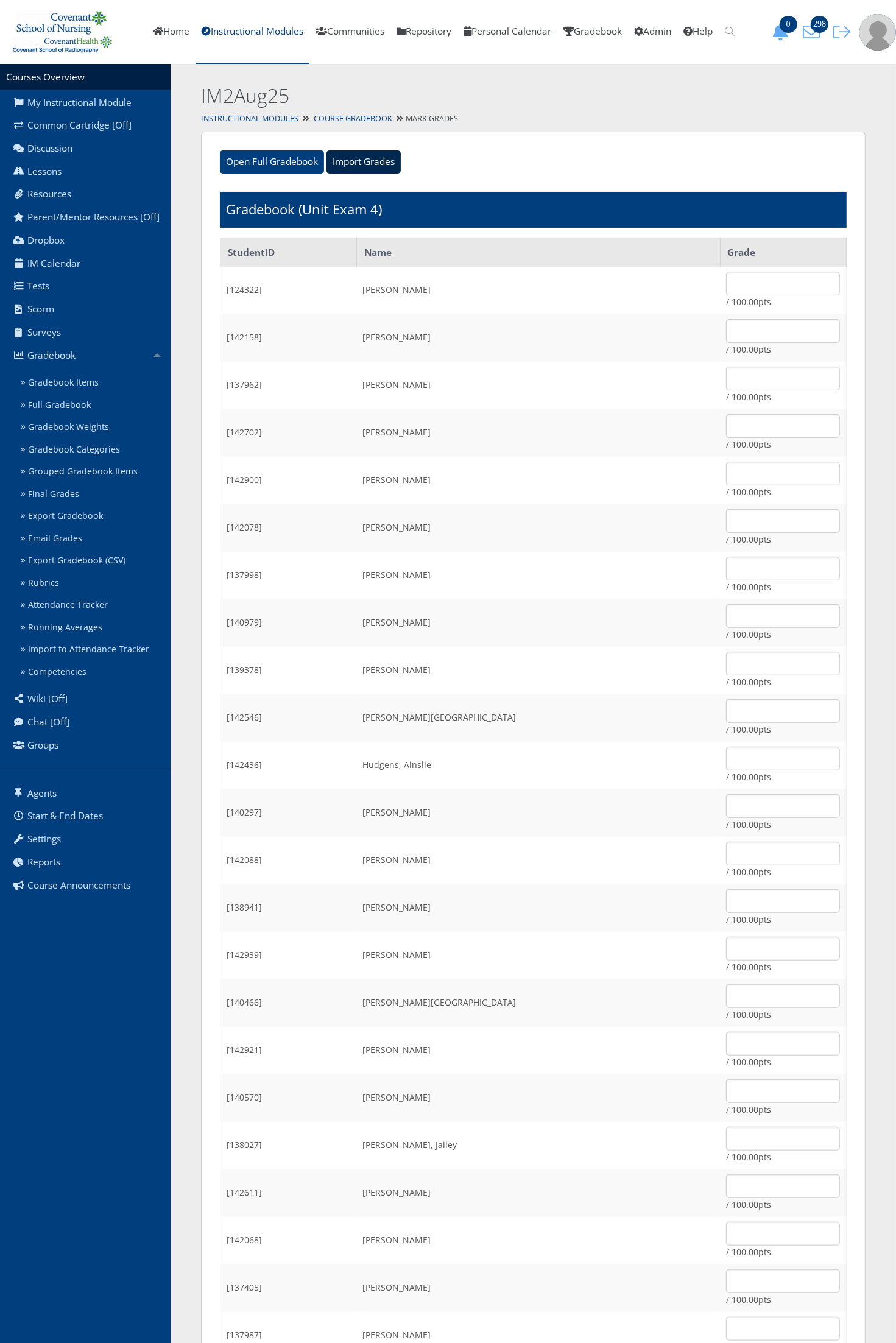
click at [379, 166] on input "Import Grades" at bounding box center [363, 162] width 74 height 23
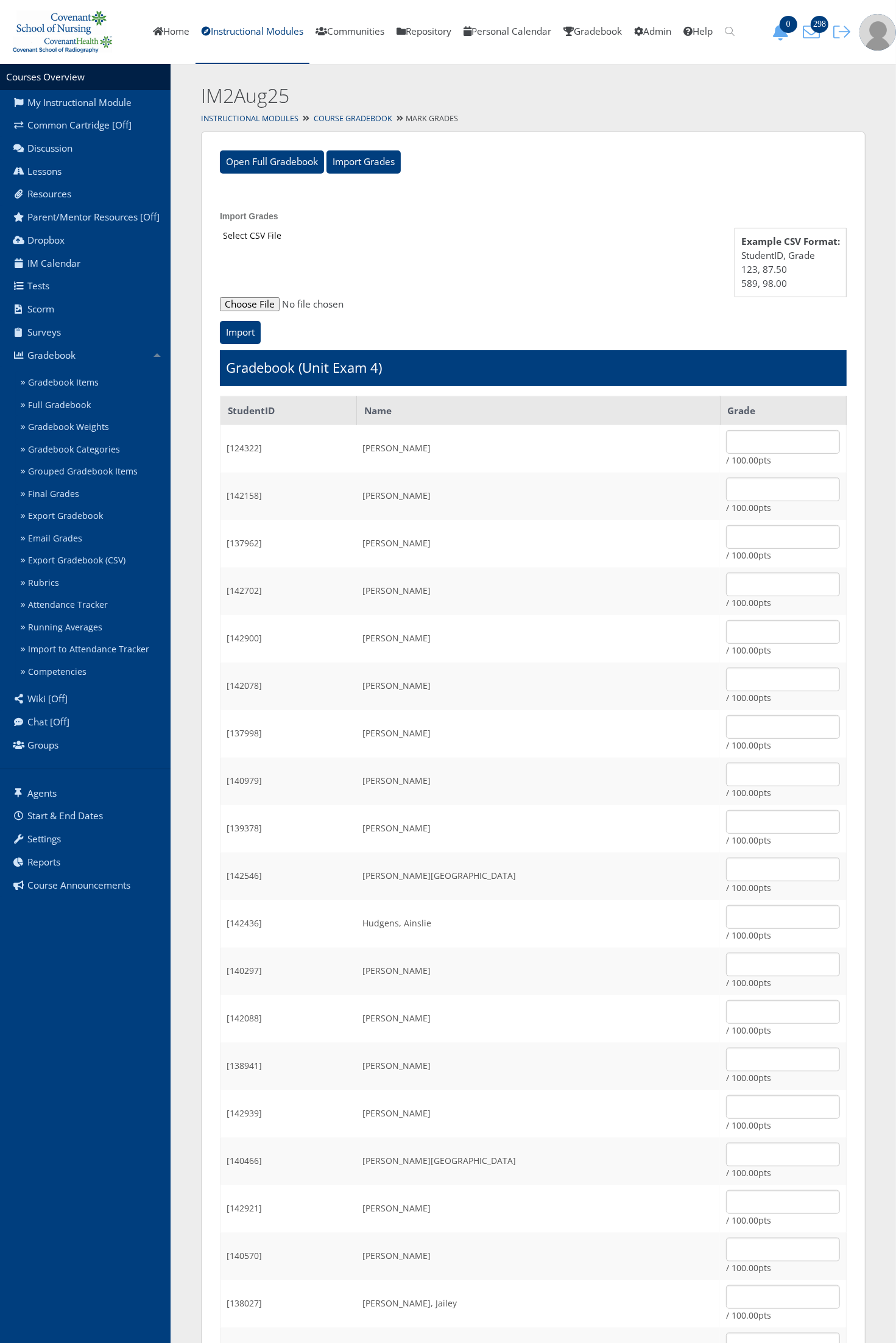
click at [263, 305] on input "file" at bounding box center [533, 305] width 627 height 14
type input "C:\fakepath\ET_Results_IM2Aug25E4.csv"
drag, startPoint x: 248, startPoint y: 330, endPoint x: 153, endPoint y: 398, distance: 116.8
click at [248, 330] on input "Import" at bounding box center [240, 332] width 41 height 23
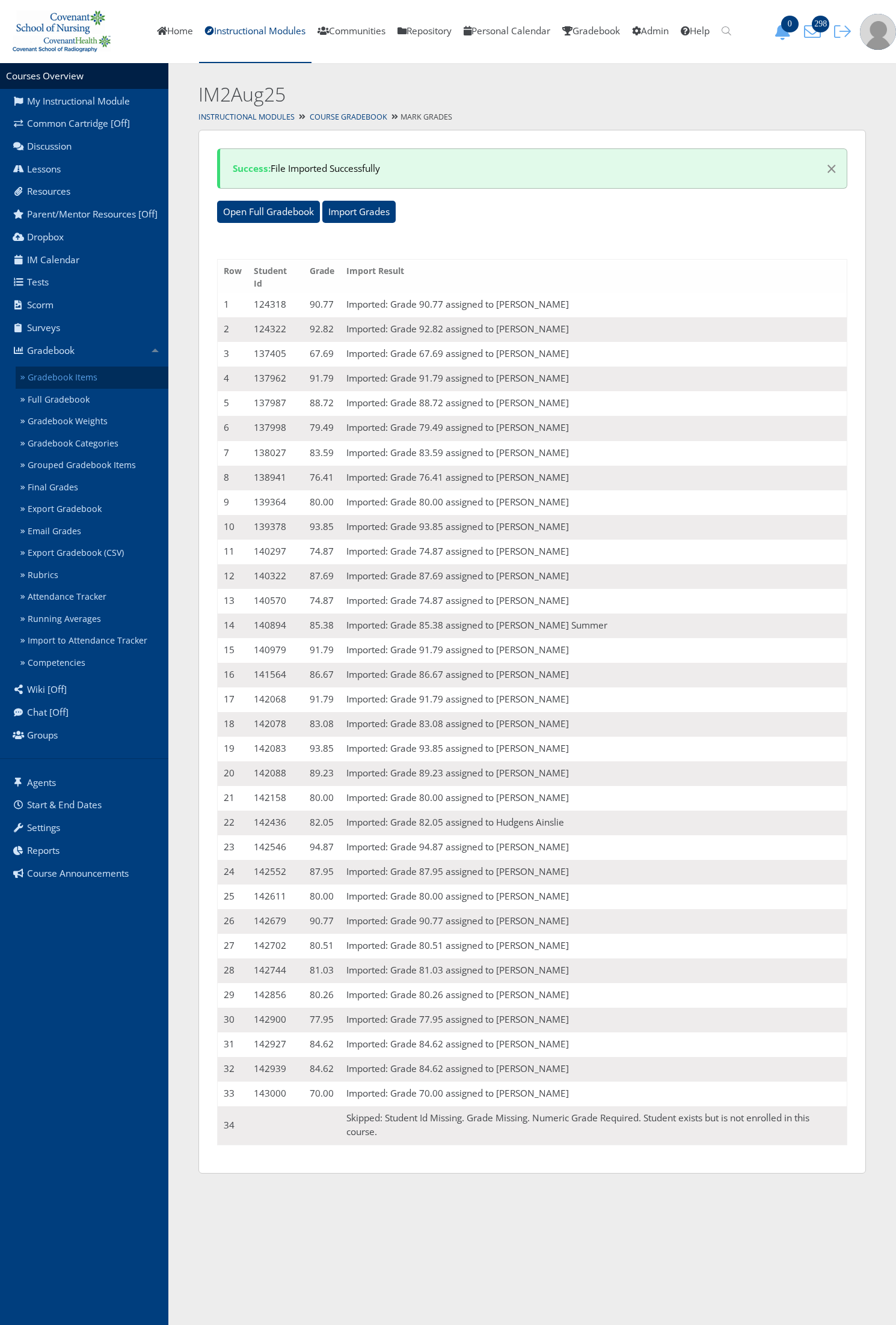
click at [96, 373] on link "Gradebook Items" at bounding box center [92, 377] width 153 height 22
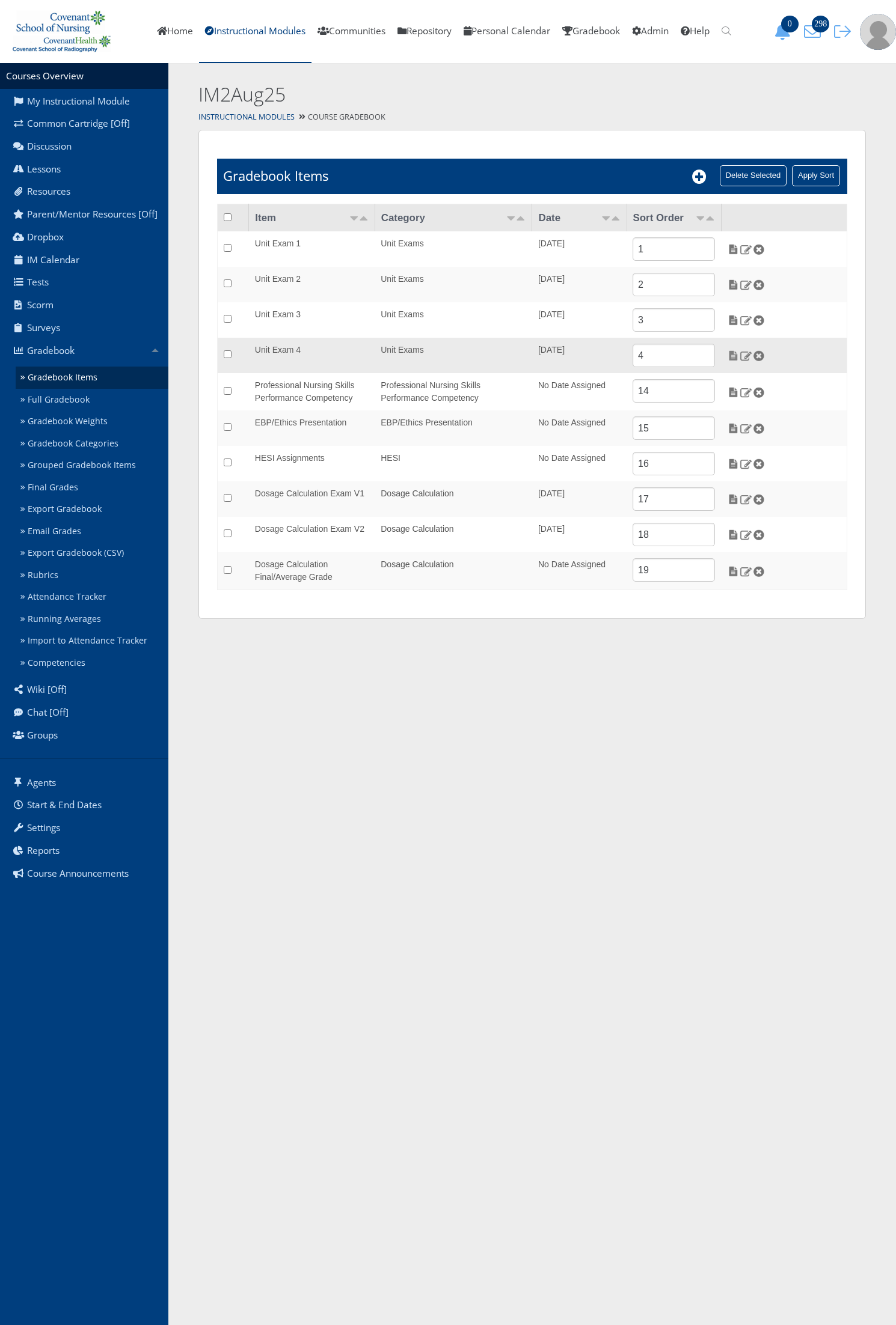
click at [726, 356] on td at bounding box center [784, 355] width 125 height 36
click at [731, 359] on img at bounding box center [733, 355] width 13 height 11
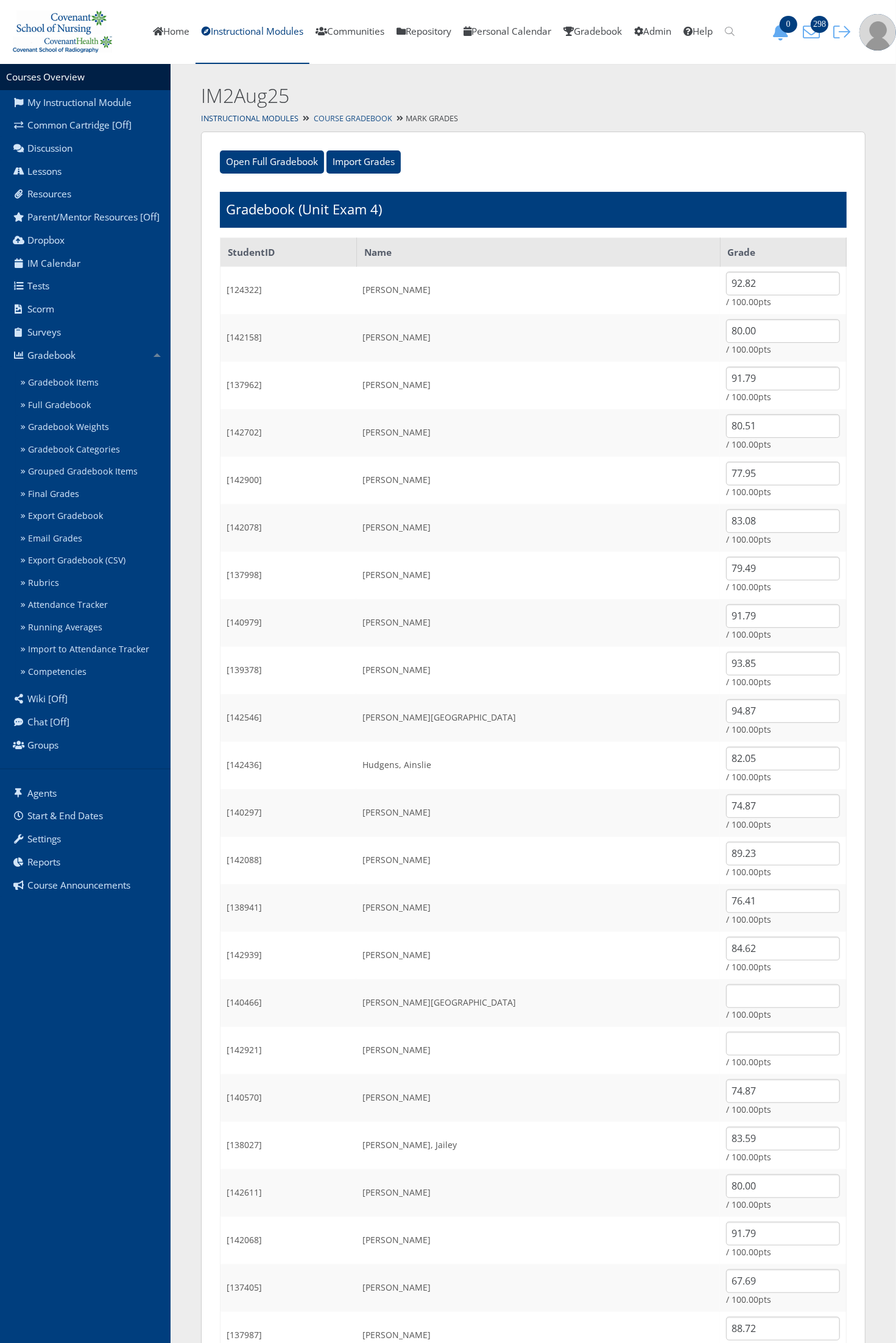
click at [369, 121] on link "Course Gradebook" at bounding box center [353, 119] width 79 height 10
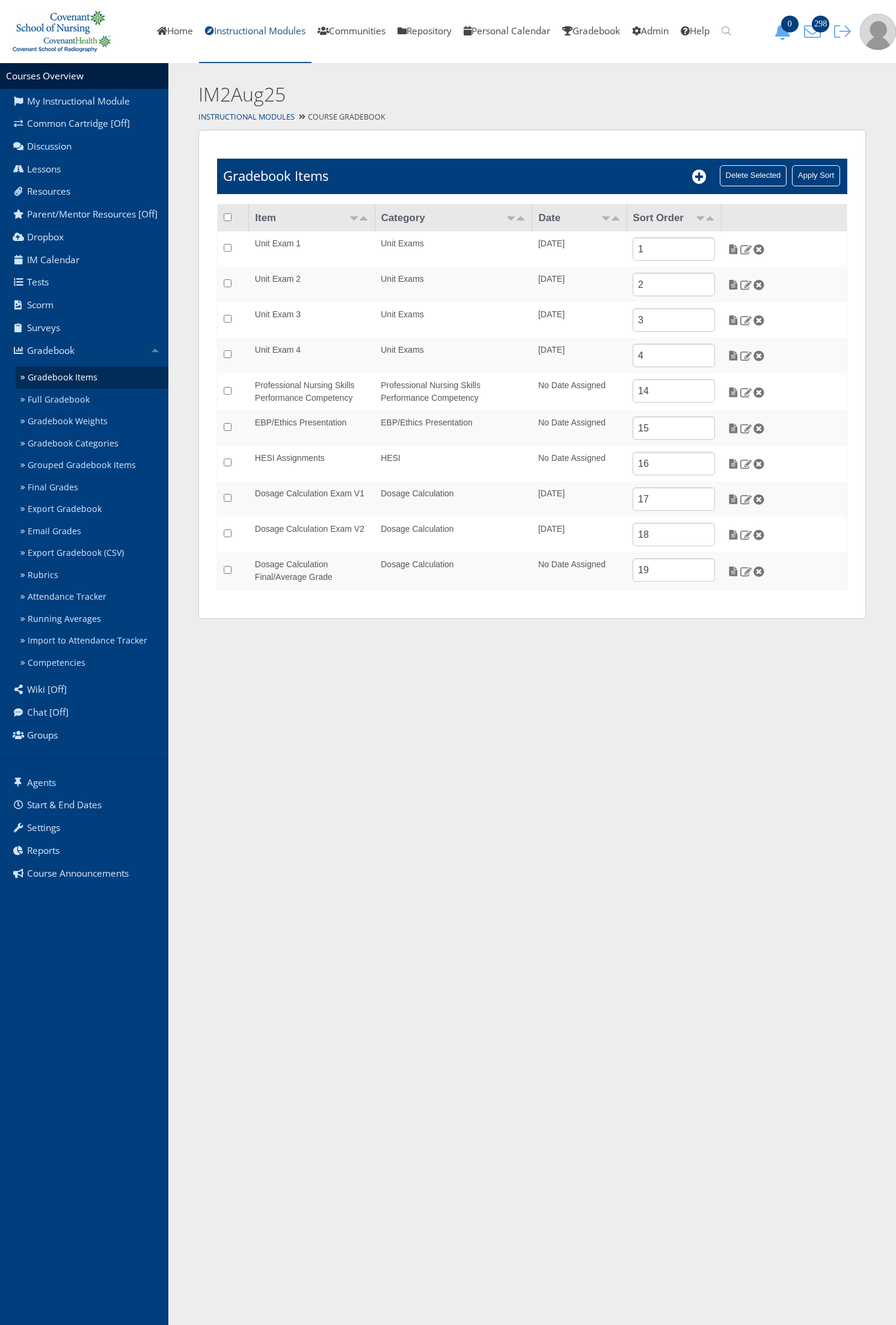
click at [263, 37] on link "Instructional Modules" at bounding box center [255, 32] width 112 height 63
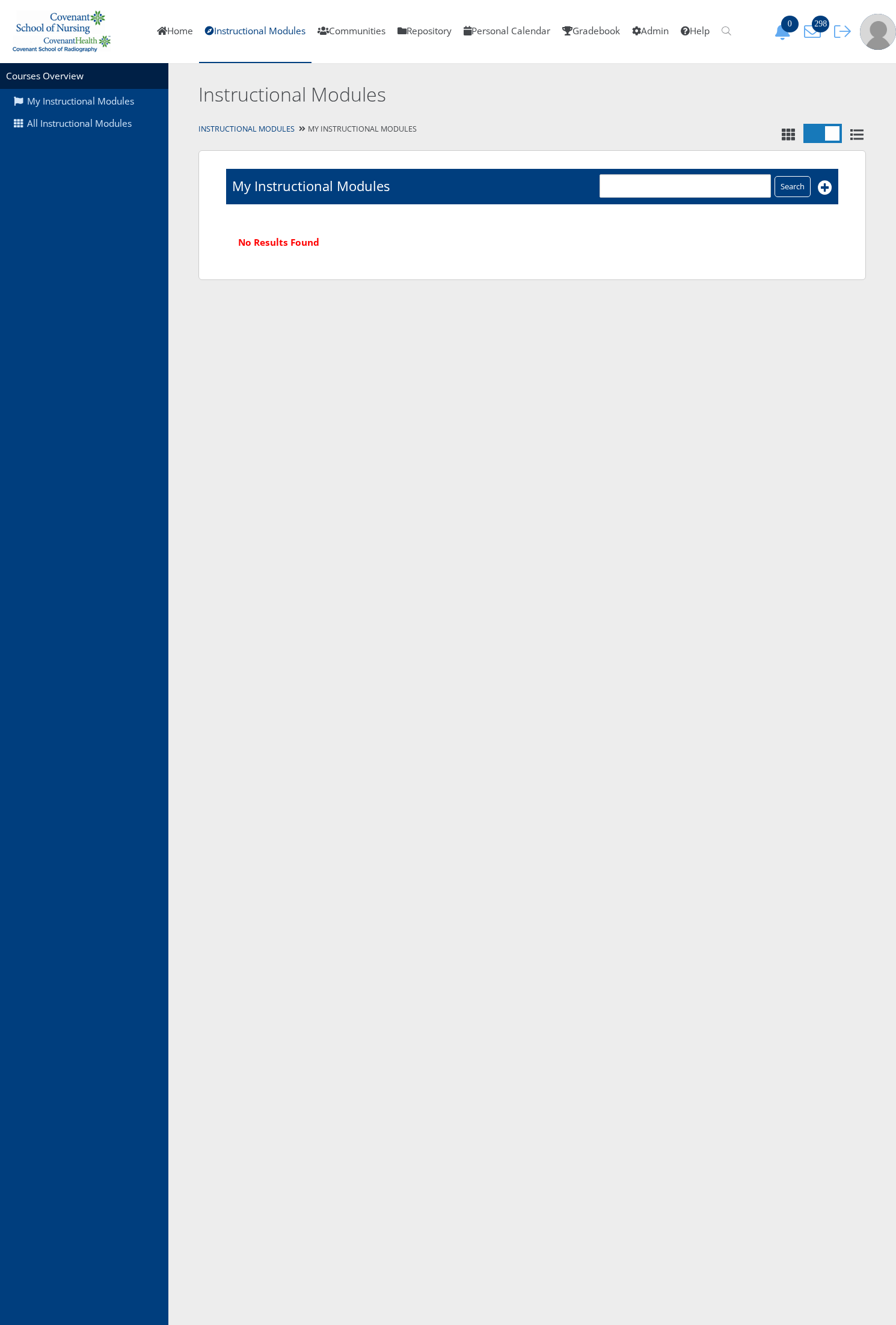
click at [87, 138] on div "My Instructional Modules All Instructional Modules" at bounding box center [84, 694] width 168 height 1262
click at [87, 127] on link "All Instructional Modules" at bounding box center [84, 123] width 168 height 23
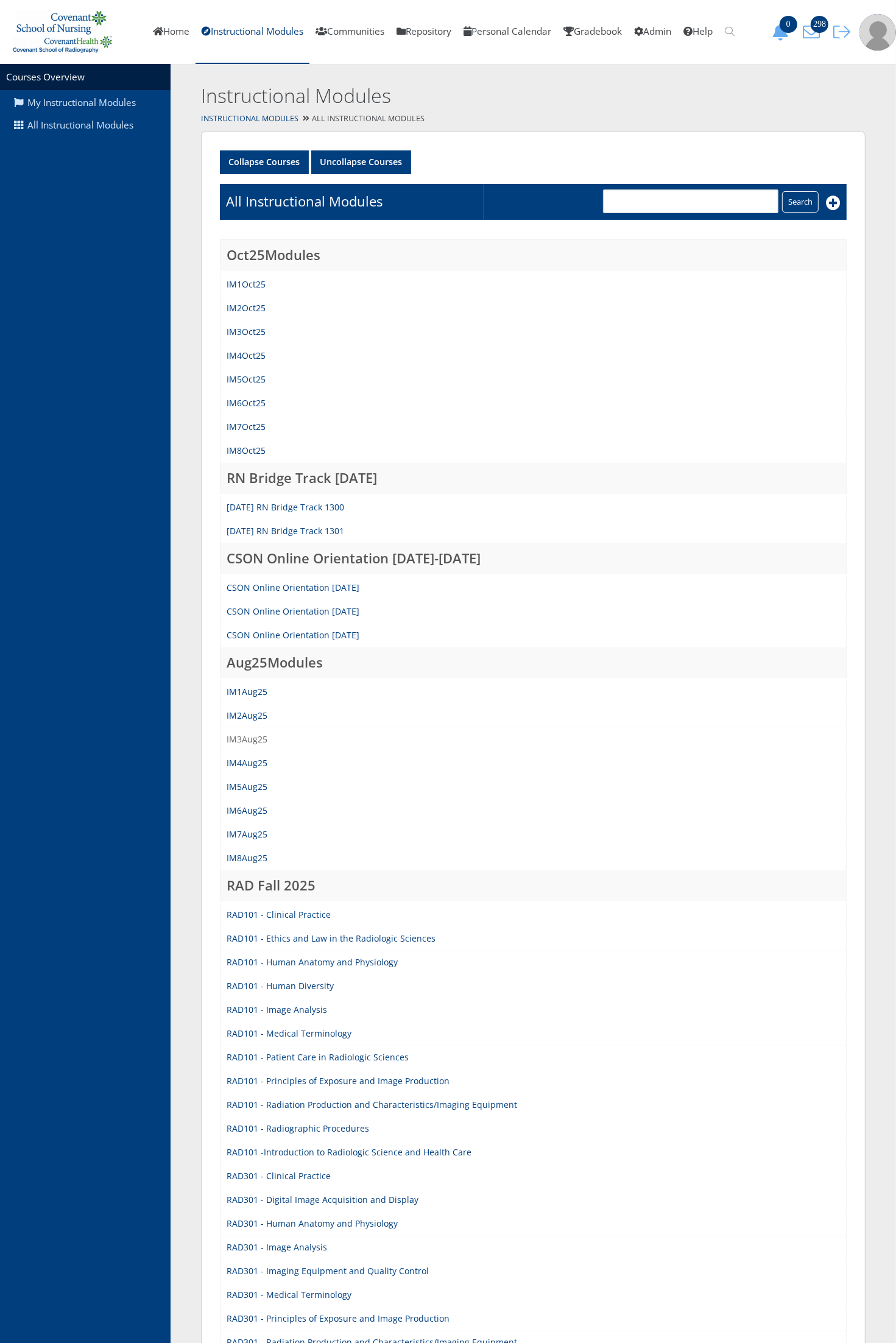
click at [250, 738] on link "IM3Aug25" at bounding box center [247, 740] width 41 height 12
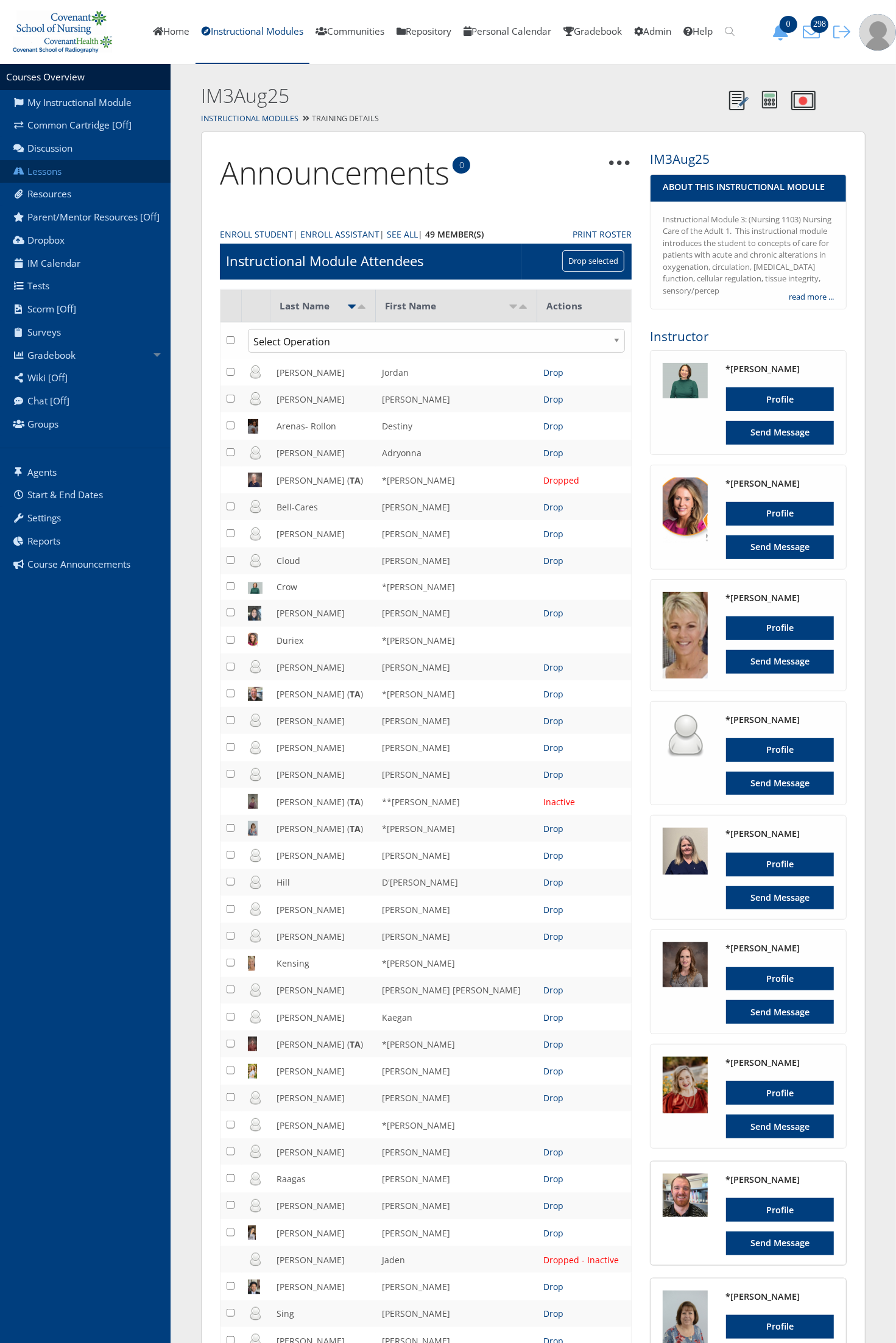
click at [63, 164] on link "Lessons" at bounding box center [85, 172] width 170 height 23
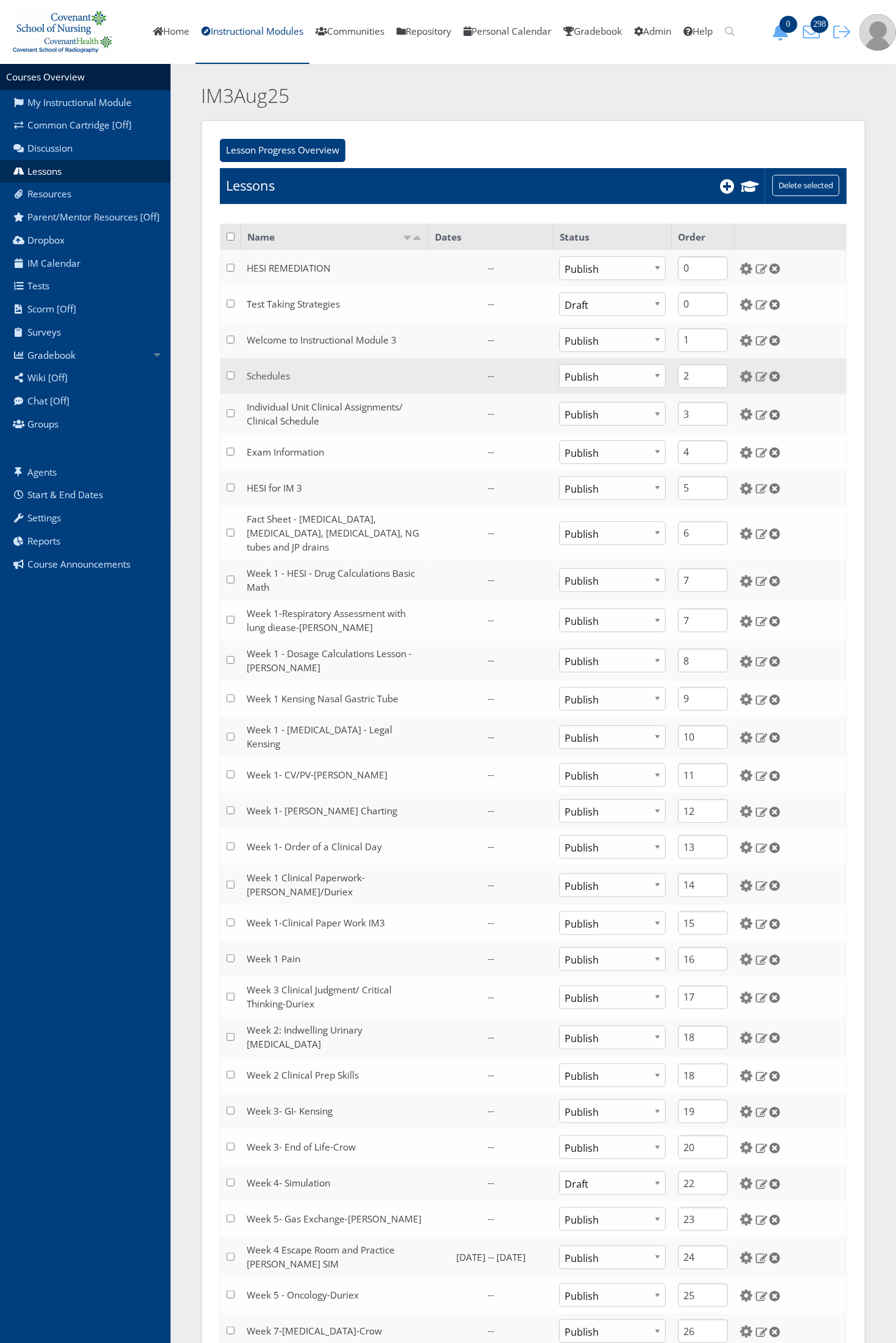
click at [269, 371] on link "Schedules" at bounding box center [269, 376] width 43 height 13
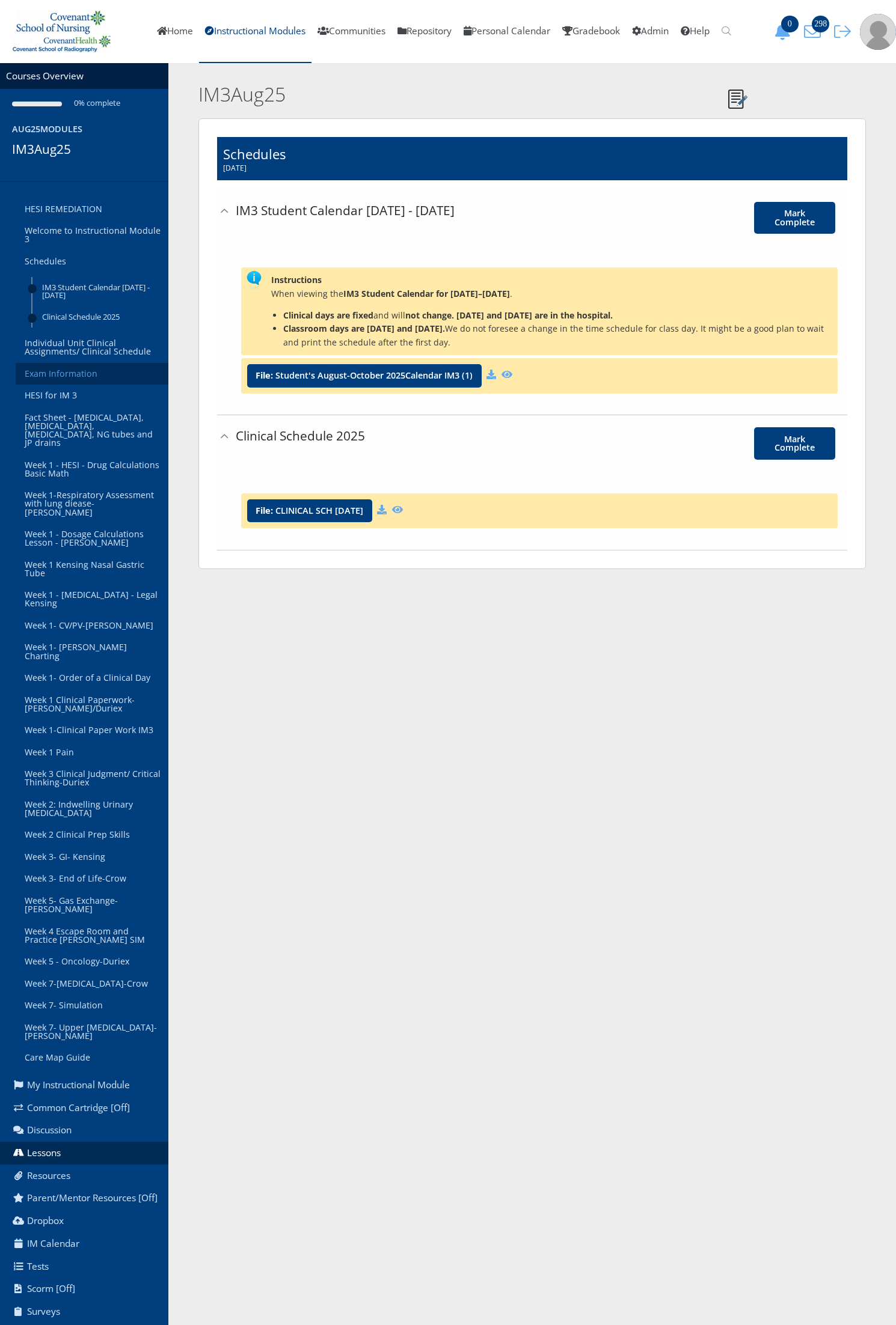
click at [82, 365] on link "Exam Information" at bounding box center [92, 374] width 153 height 22
click at [81, 352] on link "Individual Unit Clinical Assignments/ Clinical Schedule" at bounding box center [92, 347] width 153 height 30
click at [91, 348] on link "Individual Unit Clinical Assignments/ Clinical Schedule" at bounding box center [92, 347] width 153 height 30
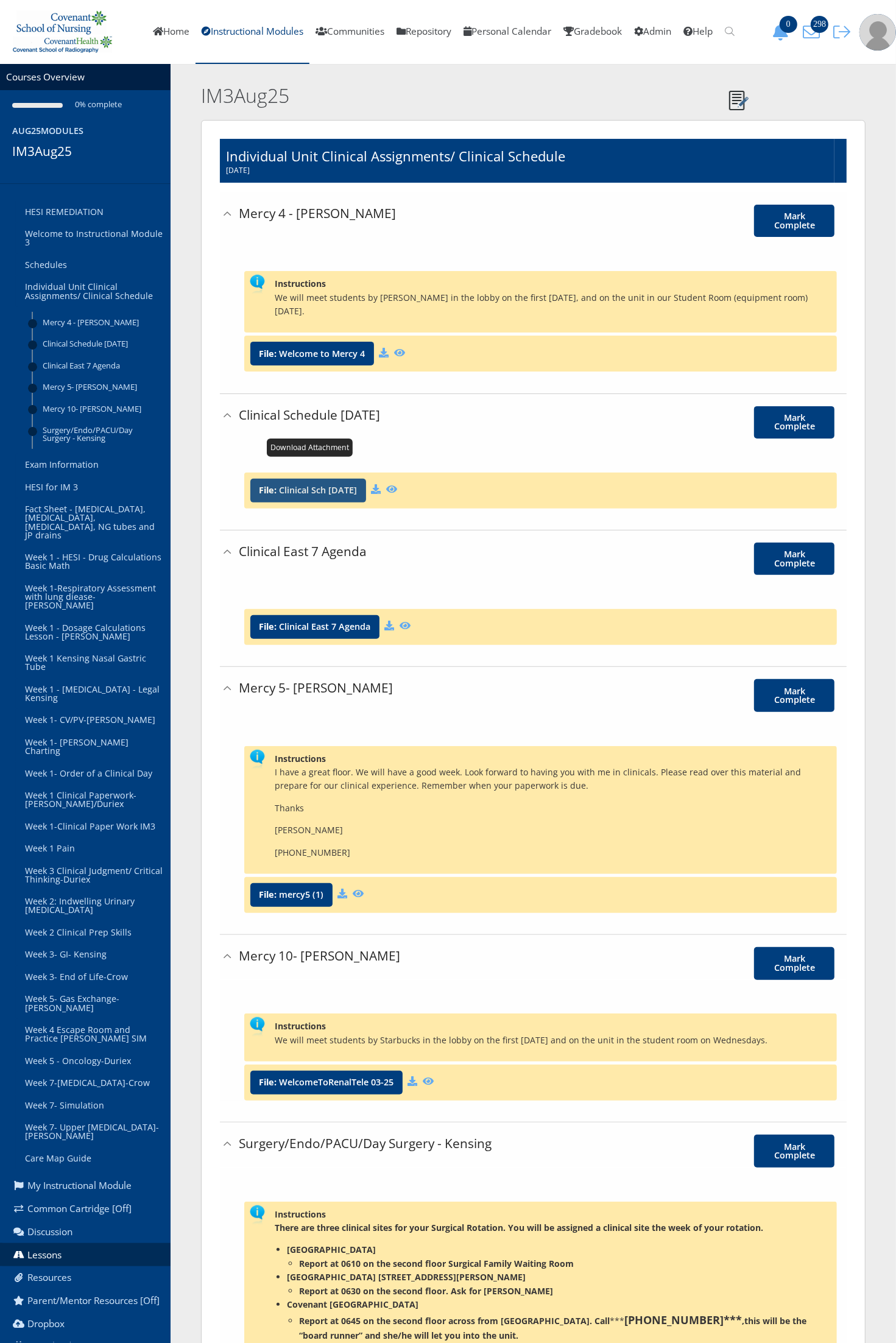
click at [303, 486] on link "Clinical Sch Aug 25" at bounding box center [318, 490] width 78 height 9
click at [341, 622] on link "Clinical East 7 Agenda" at bounding box center [324, 626] width 91 height 9
click at [394, 621] on icon at bounding box center [389, 626] width 10 height 10
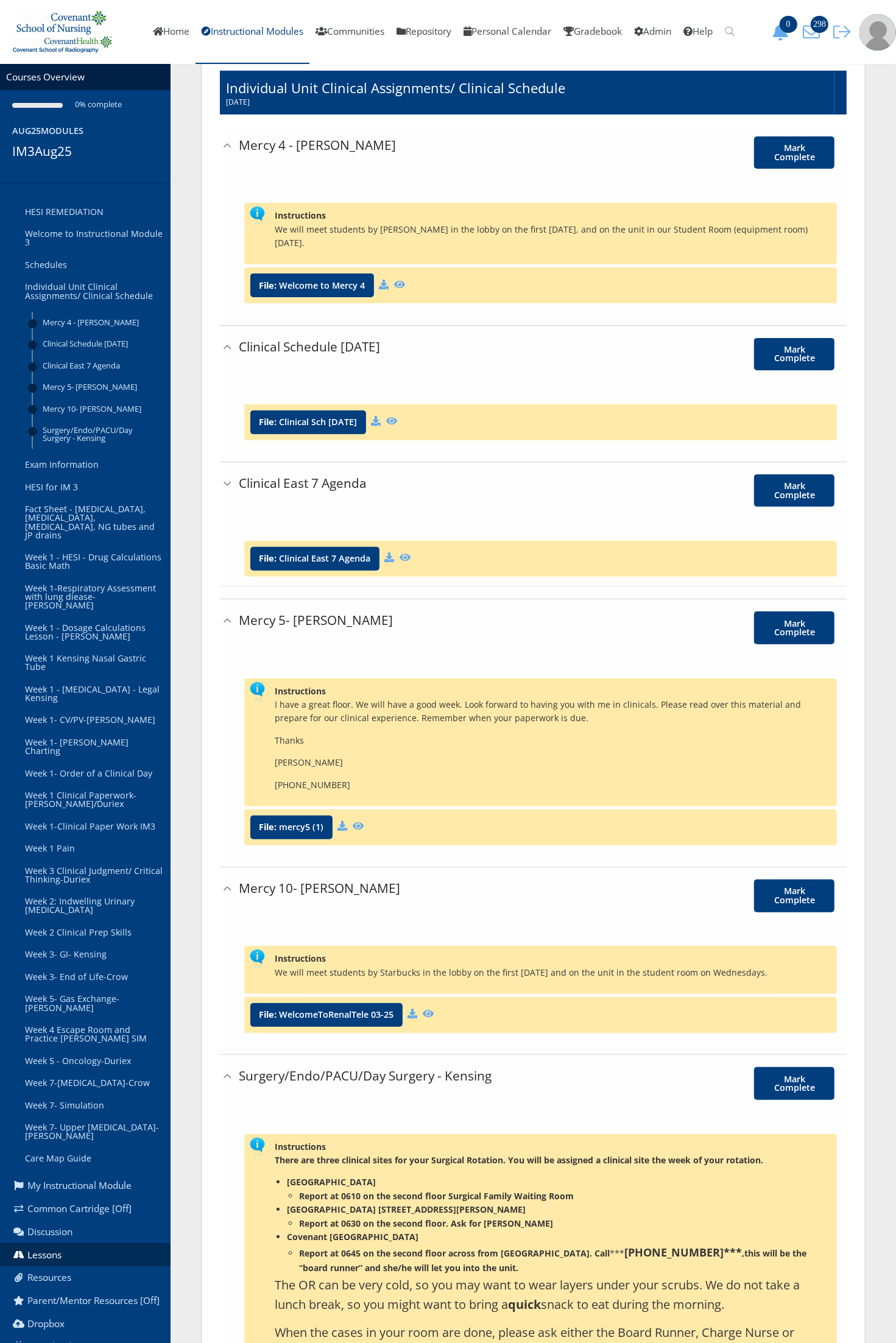
scroll to position [152, 0]
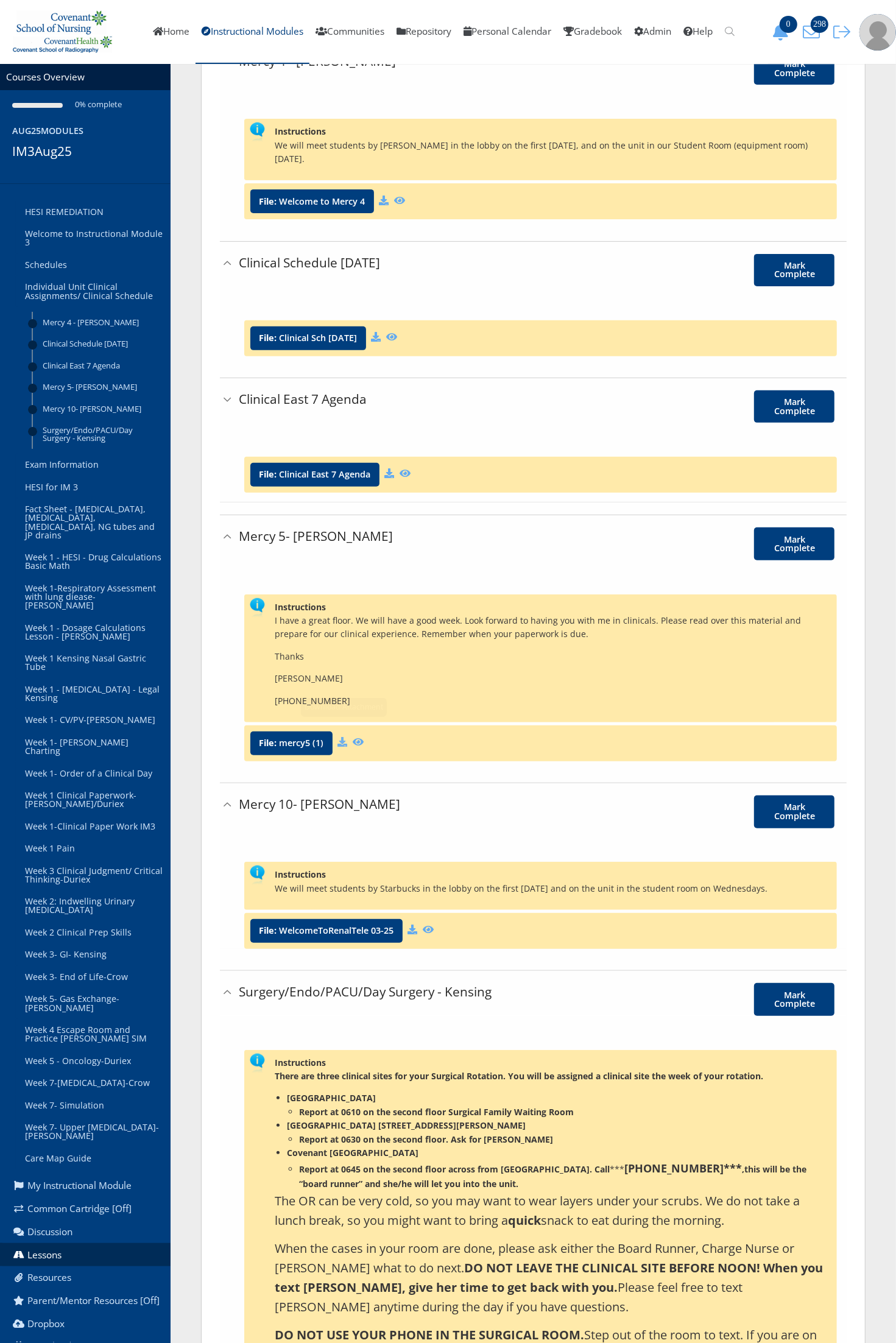
click at [339, 737] on icon at bounding box center [342, 742] width 10 height 10
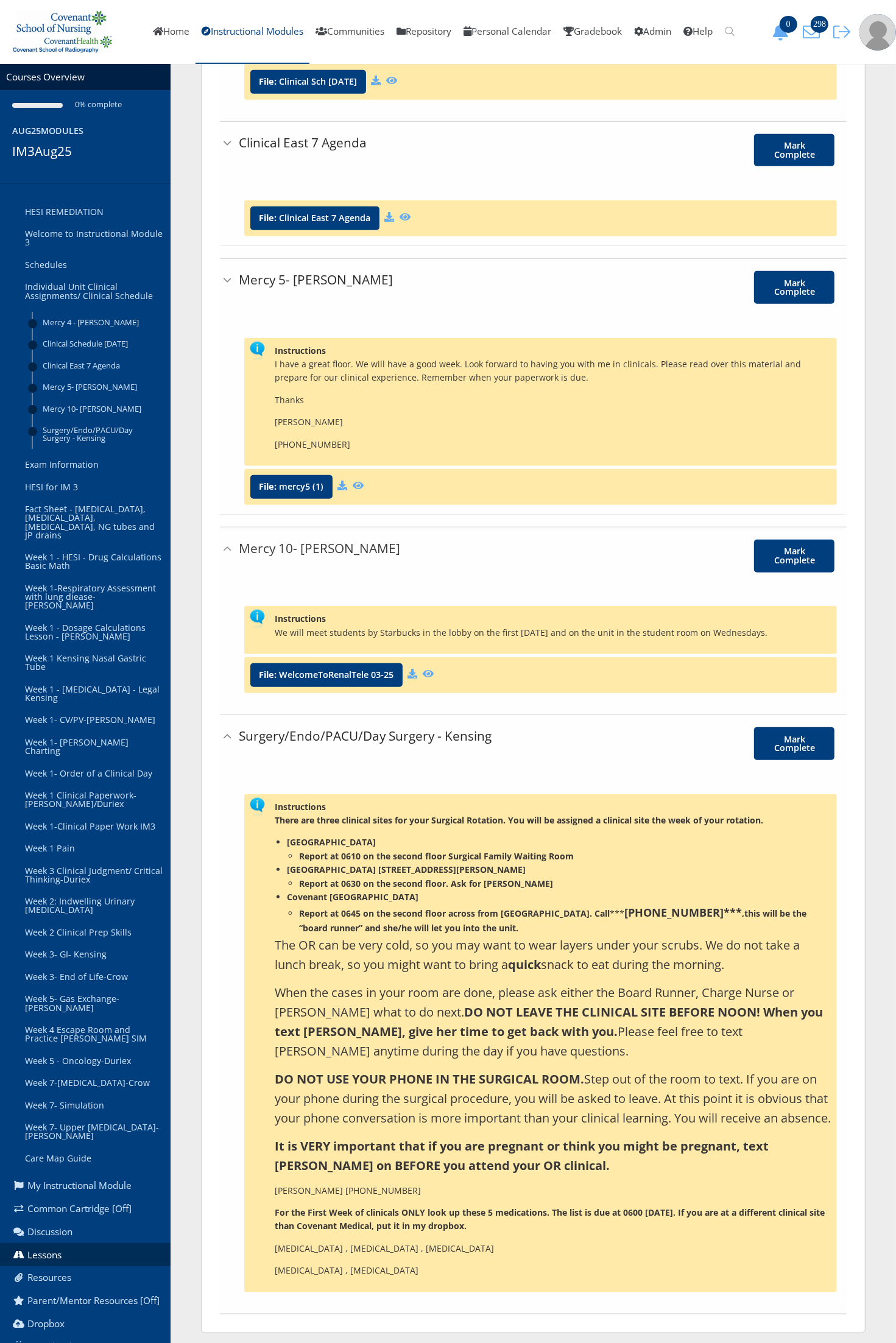
scroll to position [424, 0]
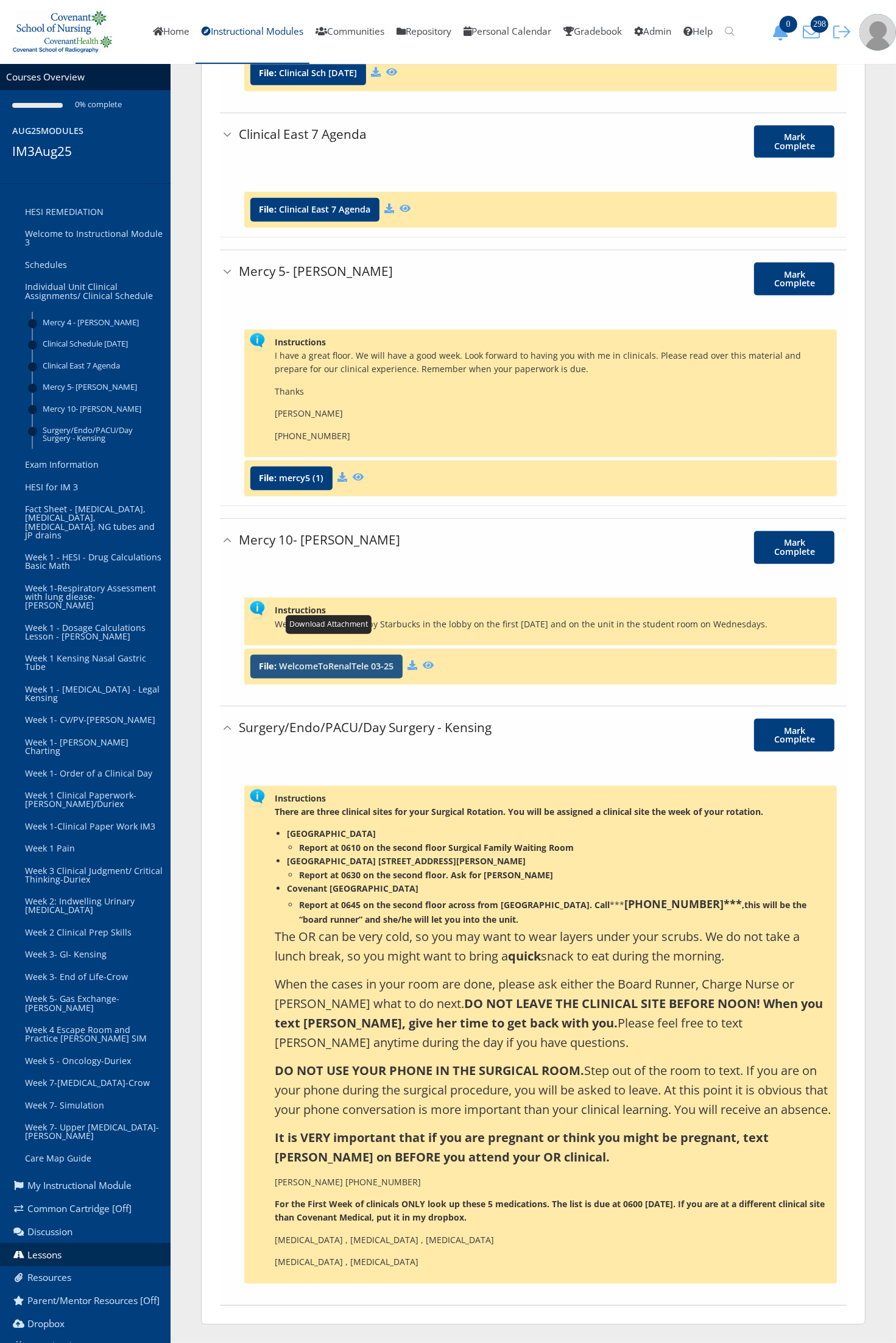
click at [337, 662] on link "WelcomeToRenalTele 03-25" at bounding box center [336, 666] width 115 height 9
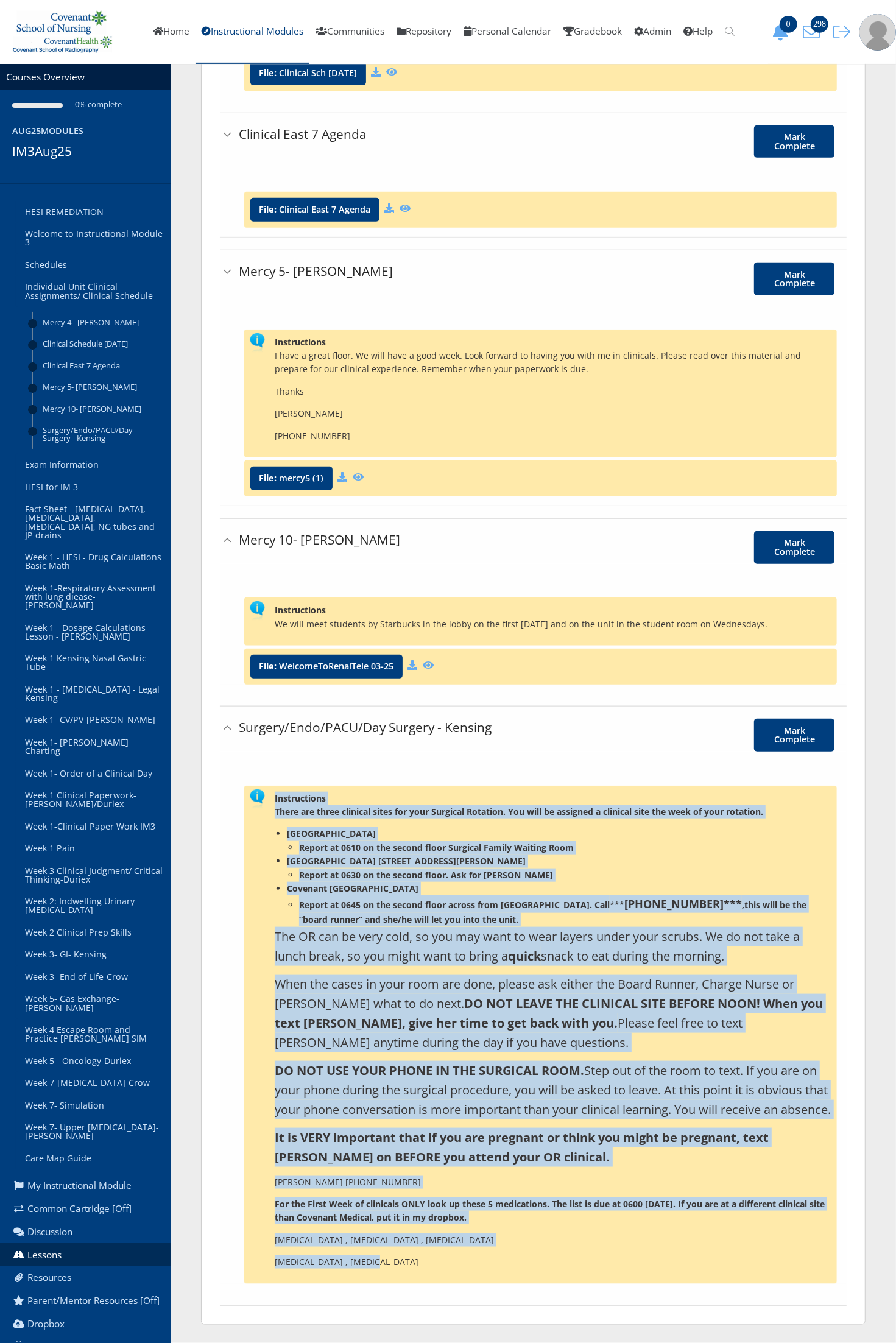
drag, startPoint x: 418, startPoint y: 1267, endPoint x: 252, endPoint y: 780, distance: 514.5
click at [252, 786] on div "Instructions There are three clinical sites for your Surgical Rotation. You wil…" at bounding box center [540, 1035] width 593 height 499
drag, startPoint x: 252, startPoint y: 780, endPoint x: 382, endPoint y: 894, distance: 172.9
copy div "Instructions There are three clinical sites for your Surgical Rotation. You wil…"
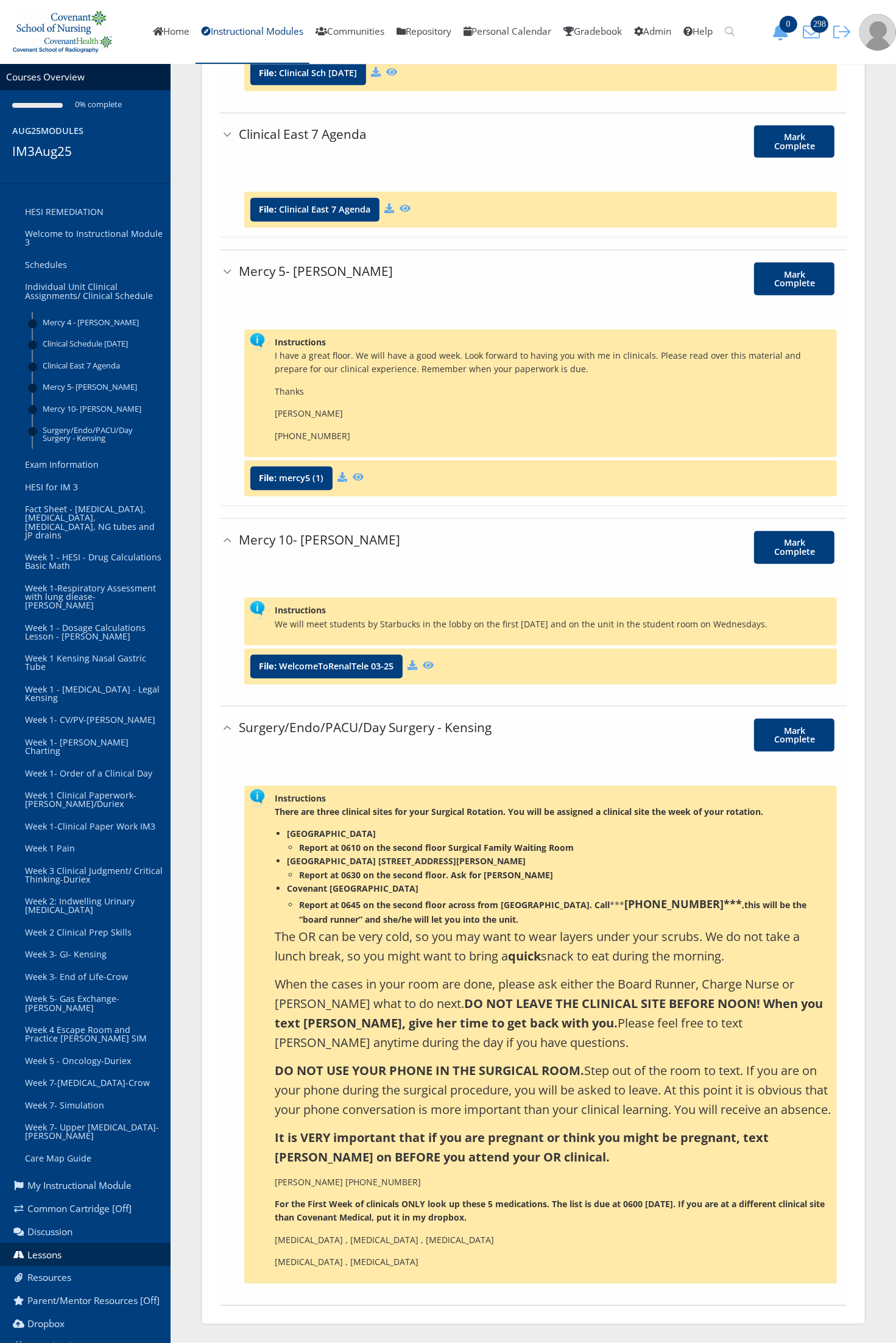
click at [218, 279] on div "Individual Unit Clinical Assignments/ Clinical Schedule 04/30/2025 Mark Complet…" at bounding box center [533, 514] width 664 height 1622
click at [241, 719] on h3 "Surgery/Endo/PACU/Day Surgery - Kensing" at bounding box center [419, 727] width 359 height 18
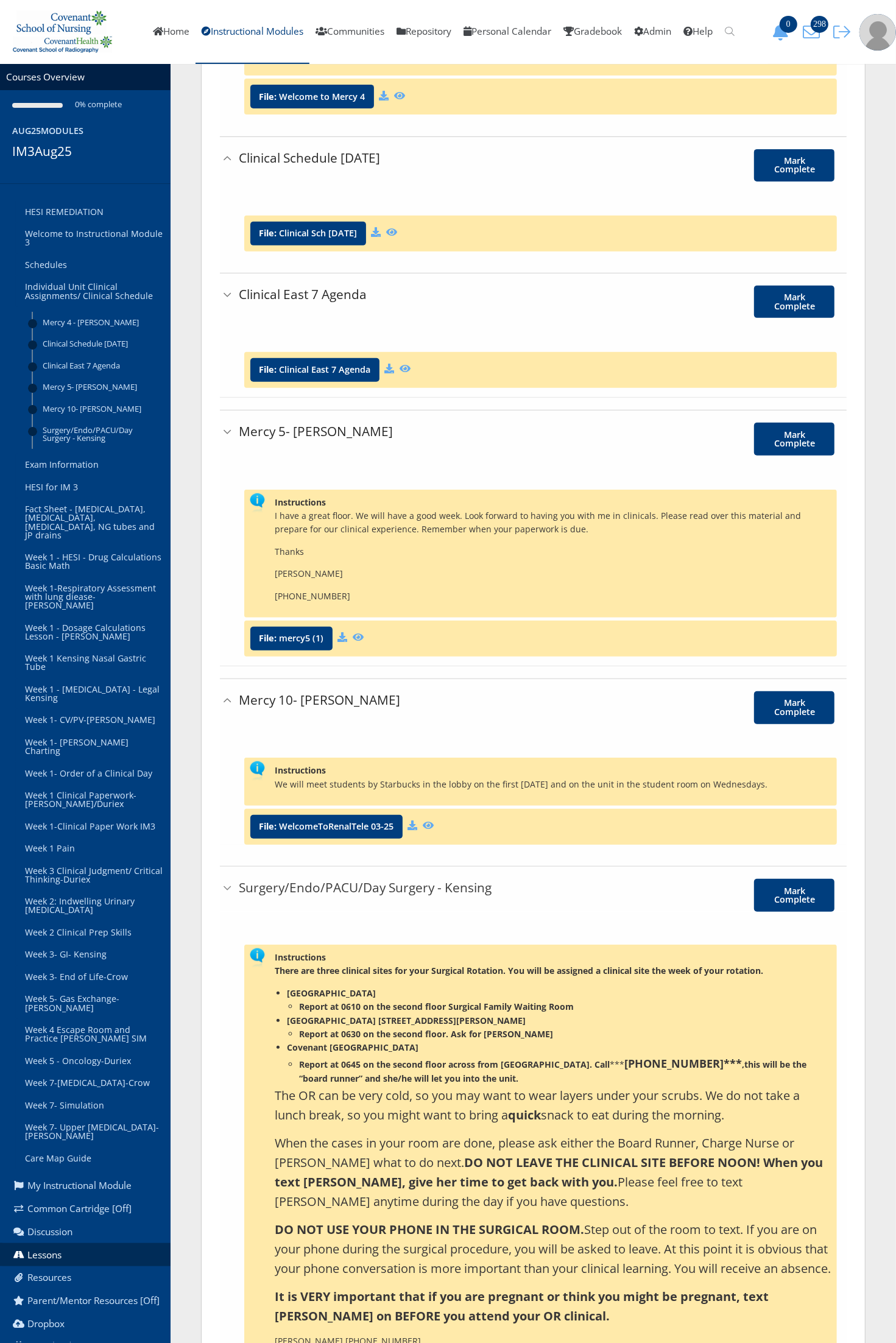
scroll to position [0, 0]
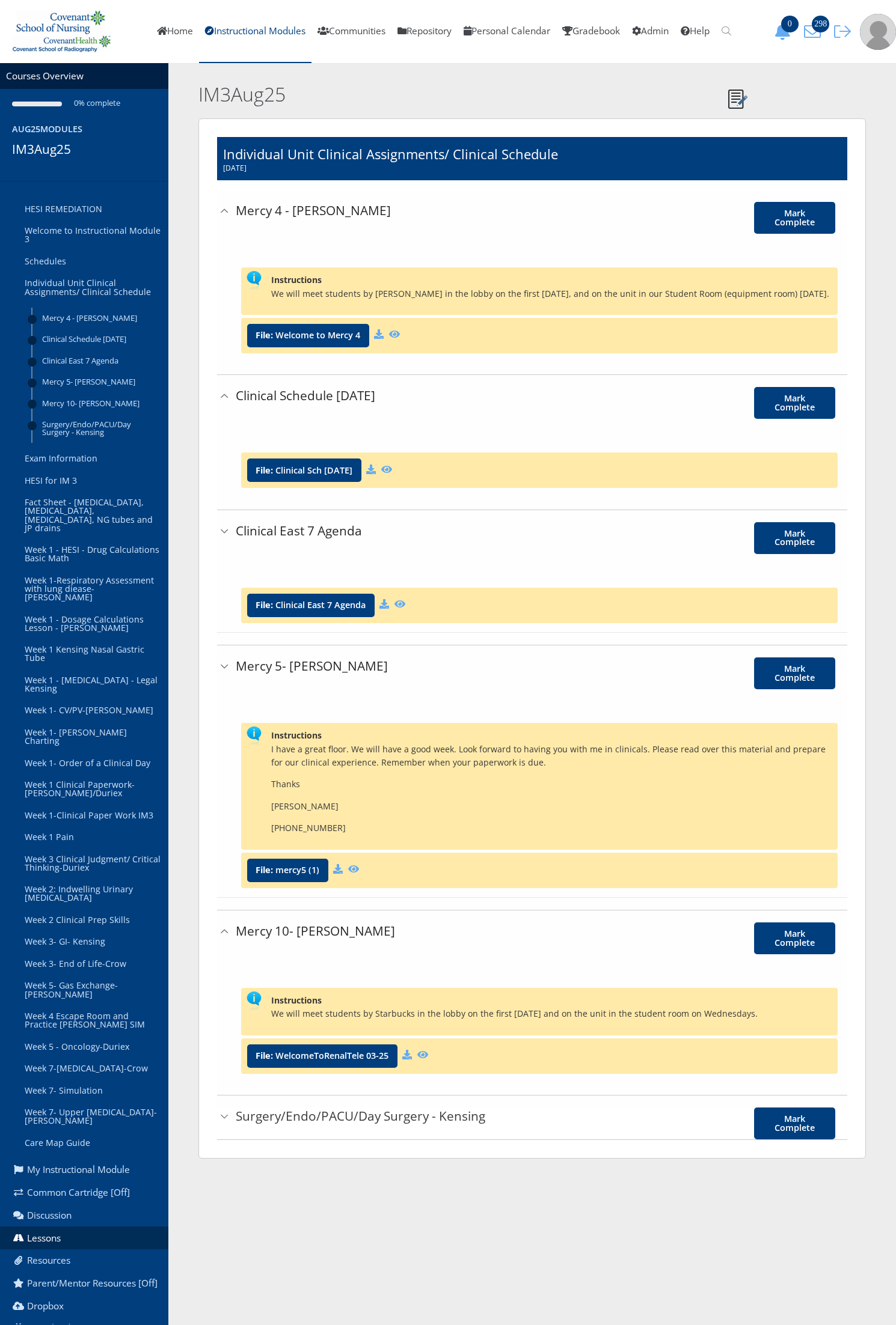
drag, startPoint x: 356, startPoint y: 1118, endPoint x: 326, endPoint y: 1124, distance: 30.6
click at [326, 1123] on h3 "Surgery/Endo/PACU/Day Surgery - Kensing" at bounding box center [416, 1116] width 361 height 17
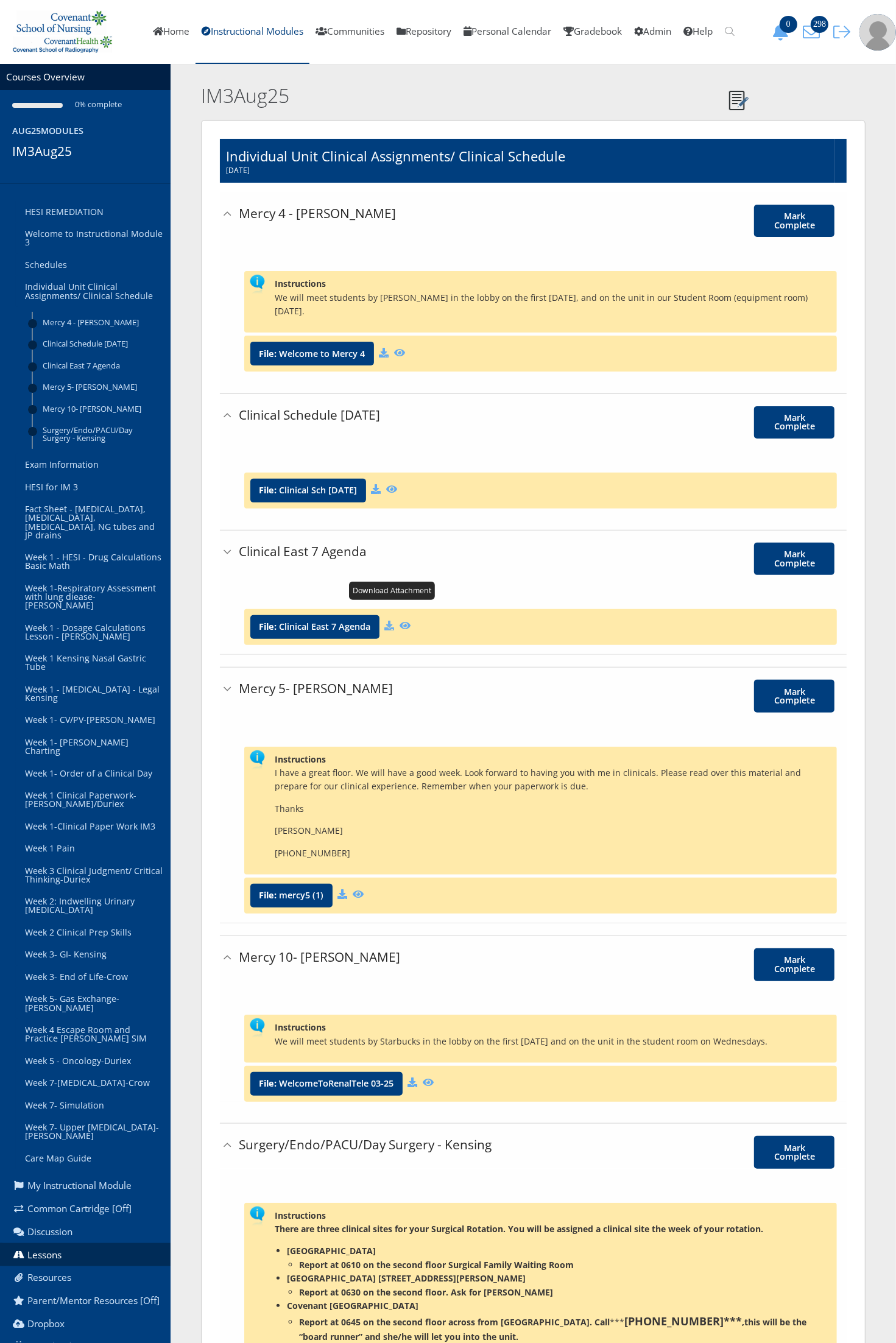
click at [390, 621] on icon at bounding box center [389, 626] width 10 height 10
click at [67, 464] on link "Exam Information" at bounding box center [93, 465] width 155 height 22
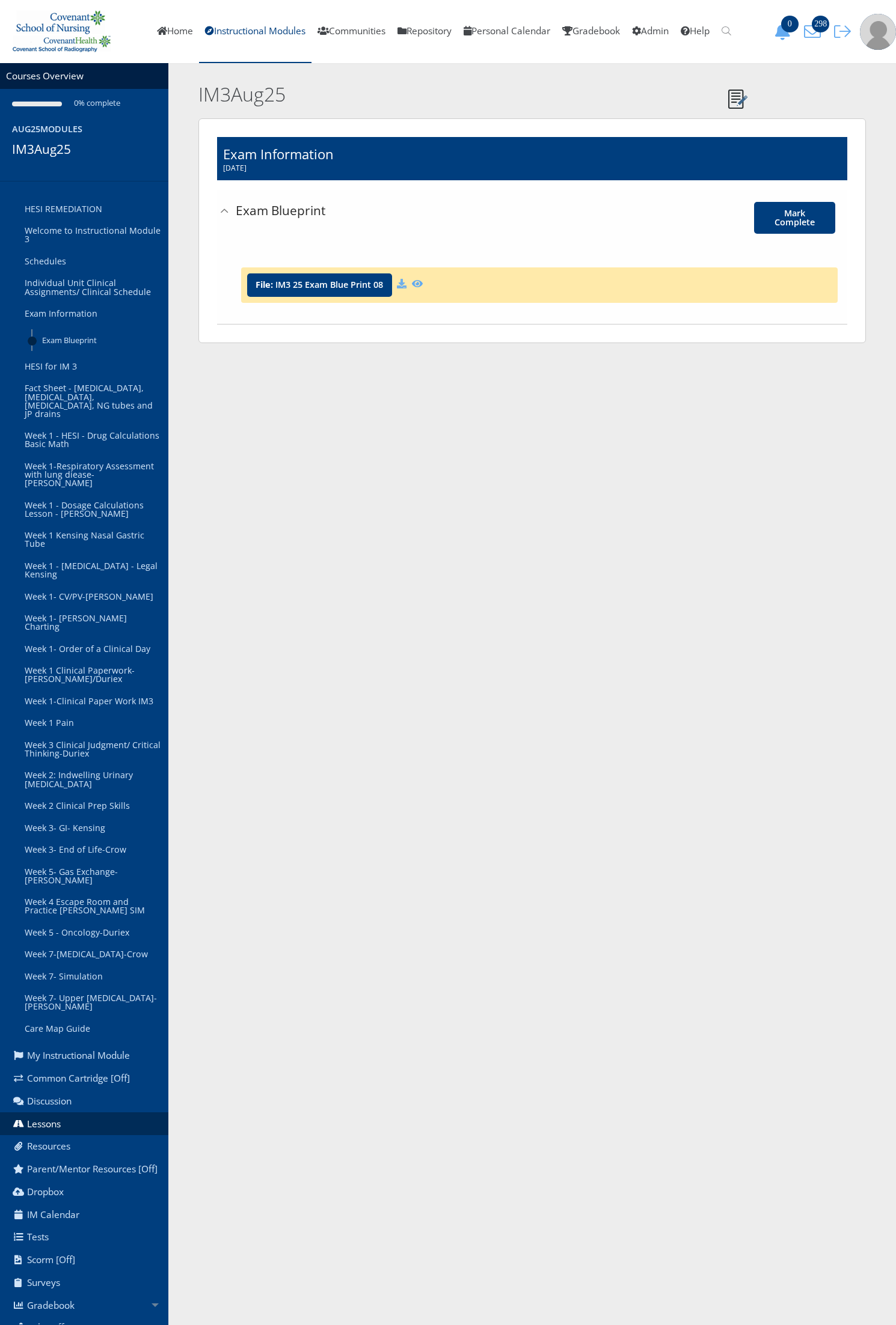
click at [407, 288] on icon at bounding box center [401, 283] width 10 height 10
click at [56, 368] on link "HESI for IM 3" at bounding box center [92, 366] width 153 height 22
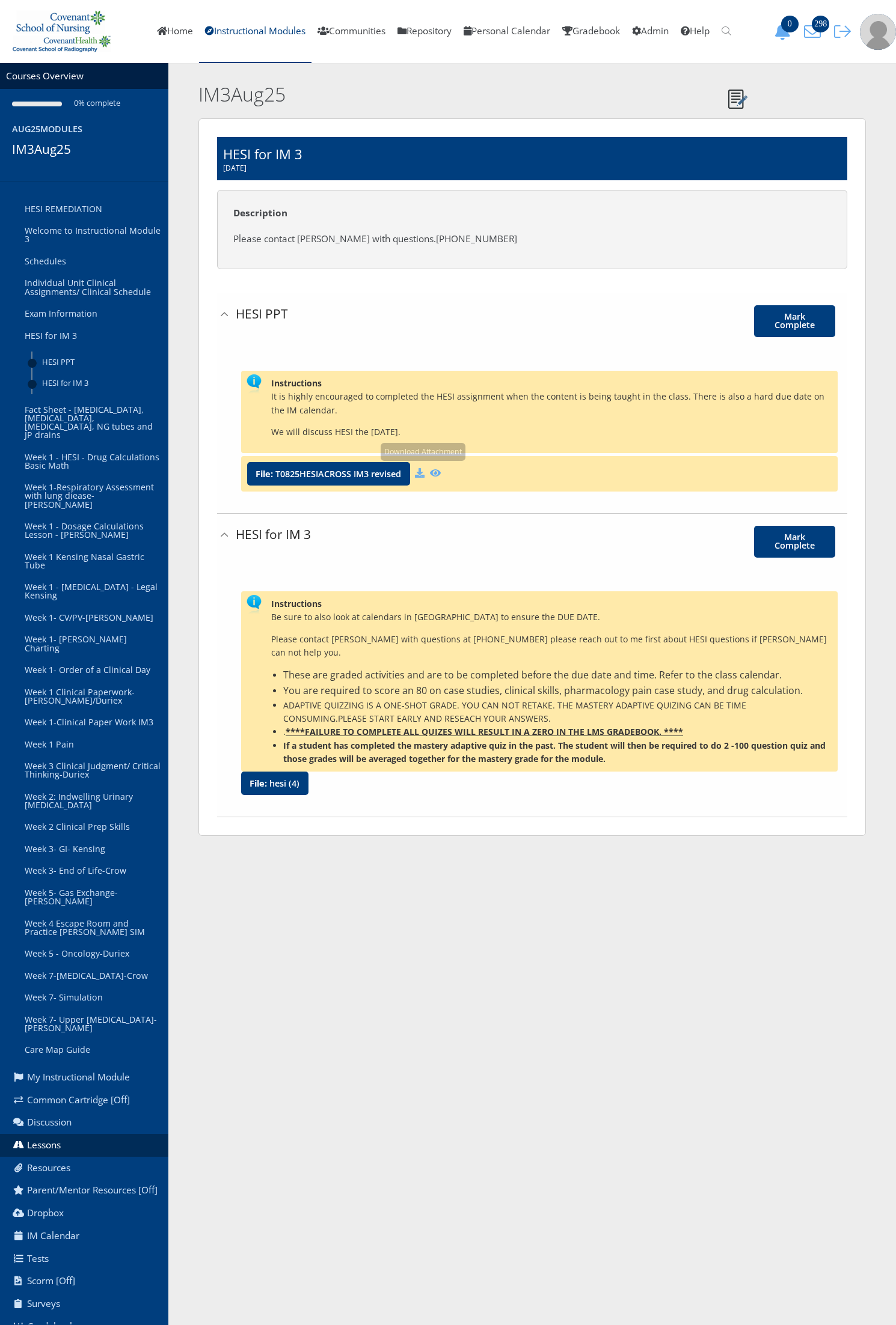
click at [424, 469] on icon at bounding box center [420, 472] width 10 height 10
click at [74, 212] on link "HESI REMEDIATION" at bounding box center [92, 209] width 153 height 22
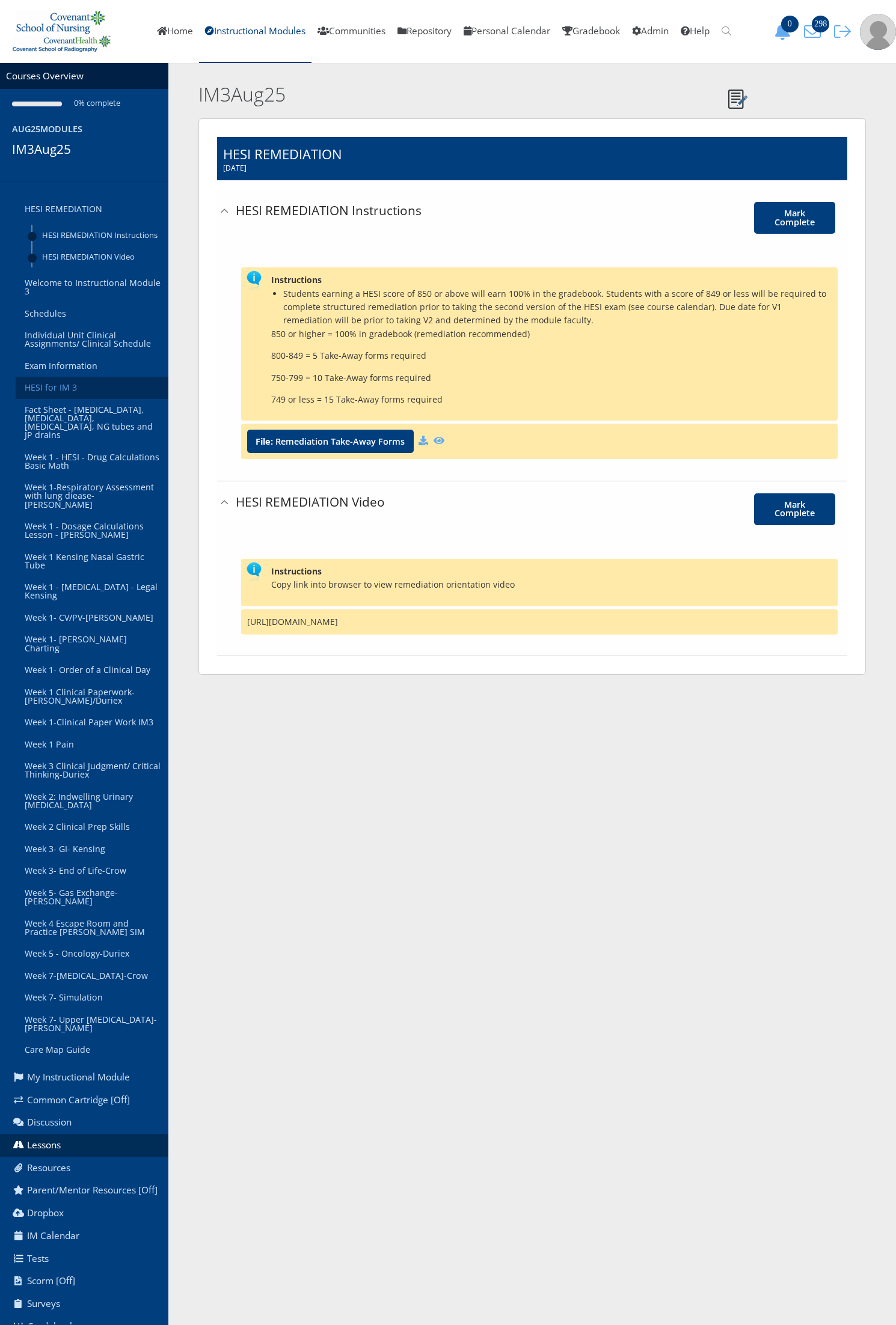
click at [76, 399] on link "HESI for IM 3" at bounding box center [92, 388] width 153 height 22
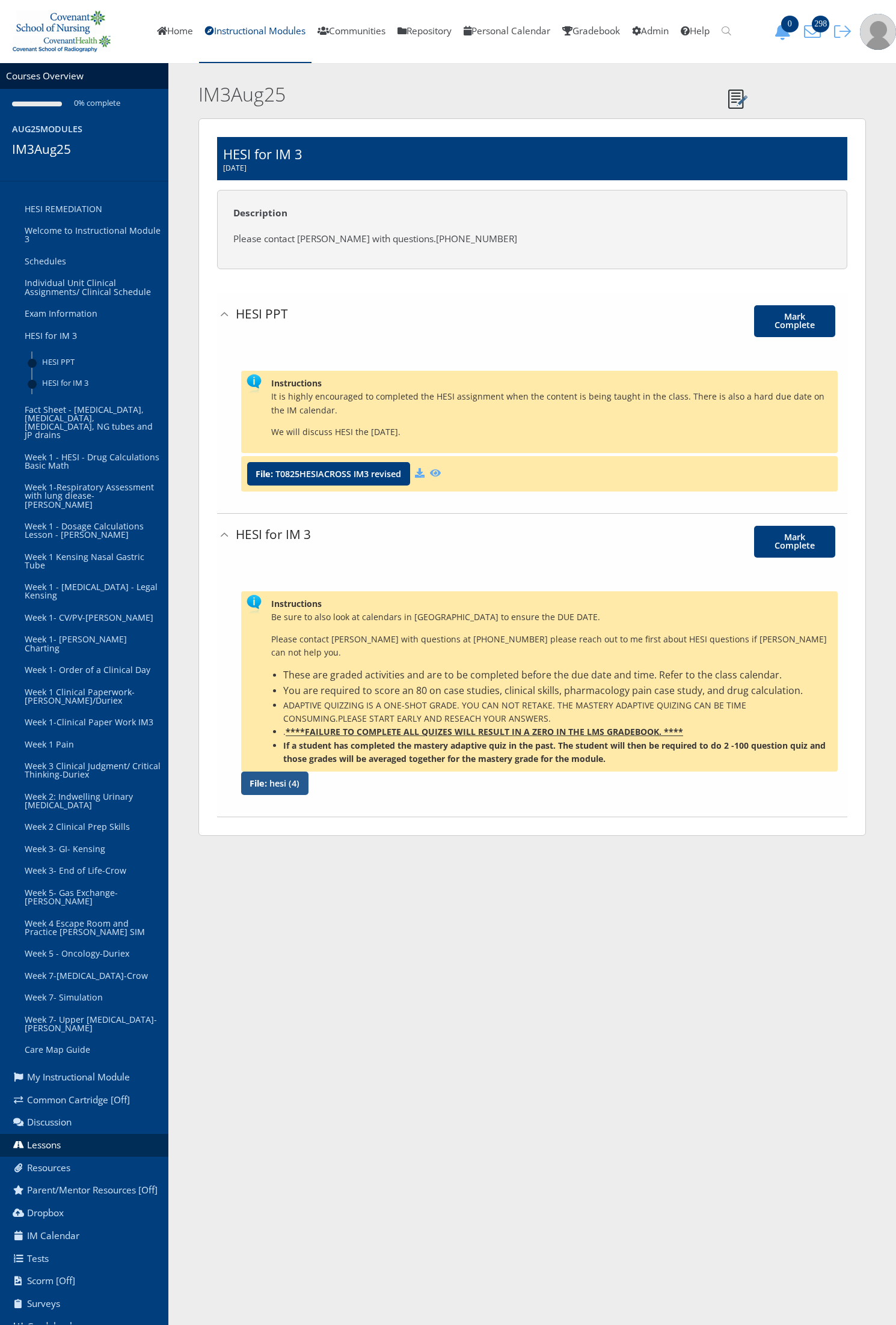
click at [295, 776] on div "File: hesi (4)" at bounding box center [275, 783] width 67 height 23
click at [266, 783] on li "HESI for IM 3 Mark Complete Instructions" at bounding box center [532, 665] width 630 height 303
click at [261, 778] on b "File:" at bounding box center [258, 783] width 17 height 12
click at [280, 779] on link "hesi (4)" at bounding box center [284, 783] width 30 height 8
drag, startPoint x: 264, startPoint y: 779, endPoint x: 537, endPoint y: 198, distance: 641.9
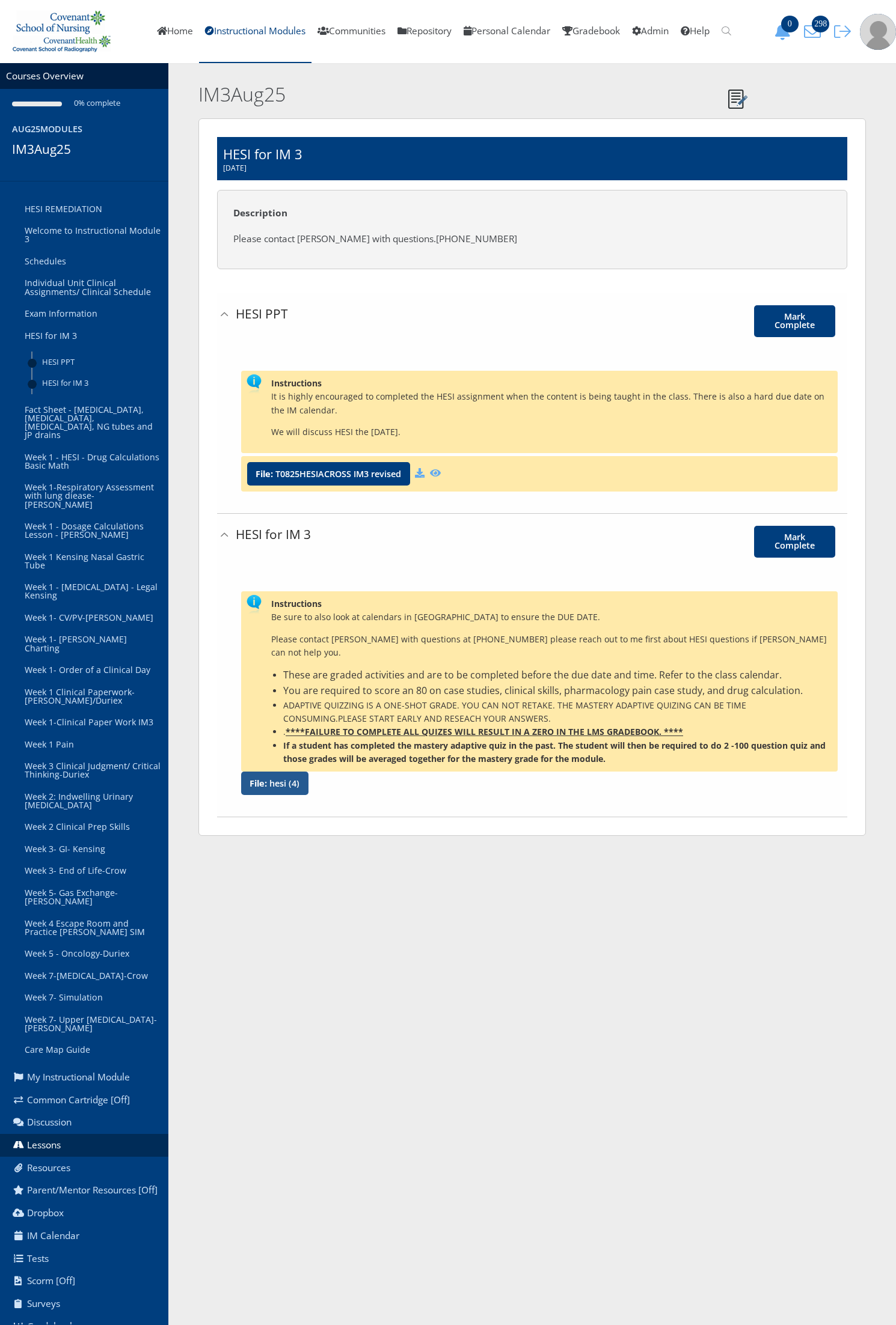
click at [265, 779] on div "File: hesi (4)" at bounding box center [275, 783] width 67 height 23
click at [452, 436] on p "We will discuss HESI the [DATE]." at bounding box center [551, 432] width 560 height 13
drag, startPoint x: 445, startPoint y: 434, endPoint x: 261, endPoint y: 399, distance: 187.3
click at [261, 399] on div "Instructions It is highly encouraged to completed the HESI assignment when the …" at bounding box center [539, 412] width 596 height 83
drag, startPoint x: 261, startPoint y: 399, endPoint x: 404, endPoint y: 398, distance: 143.0
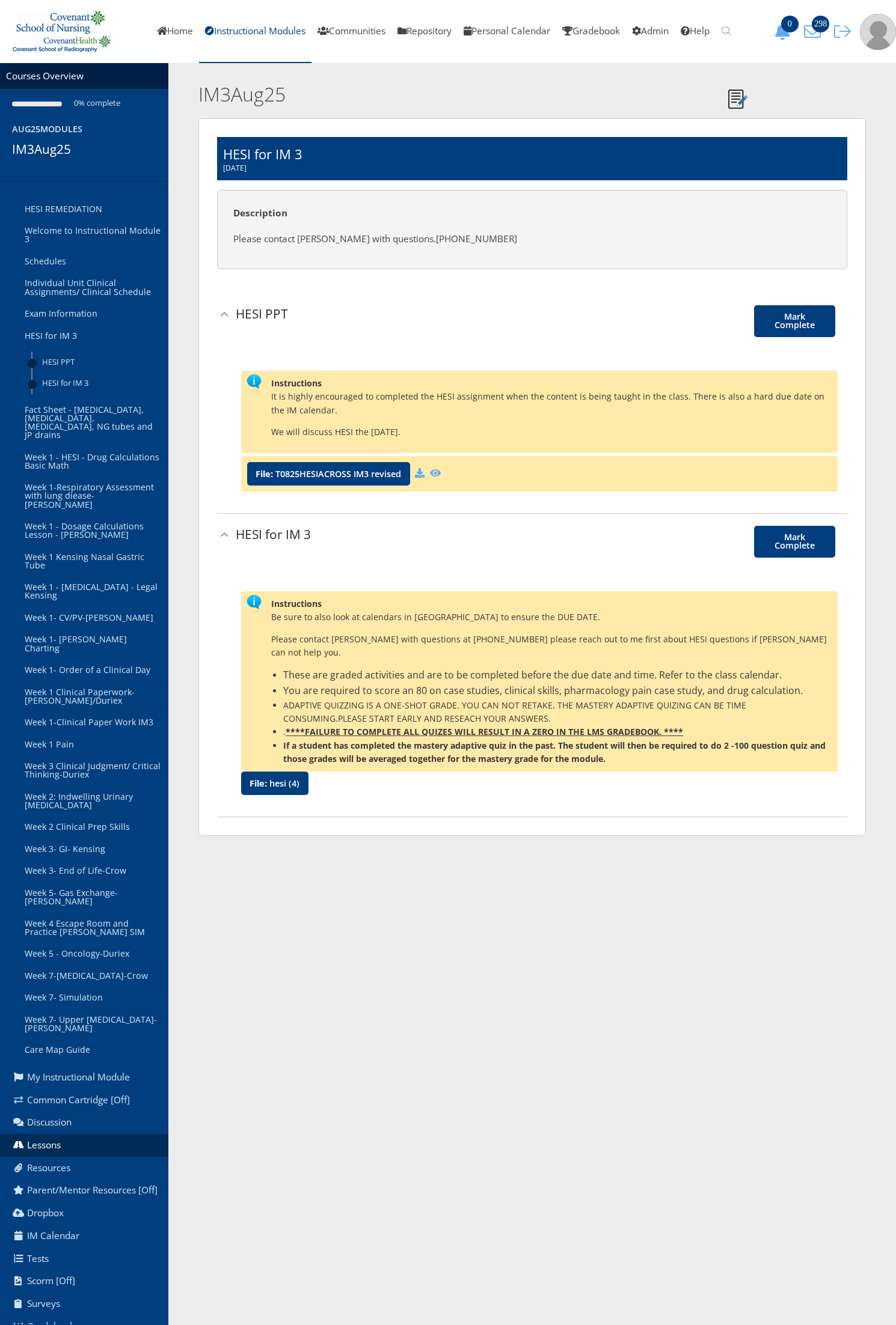
copy div "It is highly encouraged to completed the HESI assignment when the content is be…"
click at [636, 739] on li "If a student has completed the mastery adaptive quiz in the past. The student w…" at bounding box center [557, 753] width 548 height 27
click at [636, 747] on li "If a student has completed the mastery adaptive quiz in the past. The student w…" at bounding box center [557, 753] width 548 height 27
click at [624, 748] on li "If a student has completed the mastery adaptive quiz in the past. The student w…" at bounding box center [557, 753] width 548 height 27
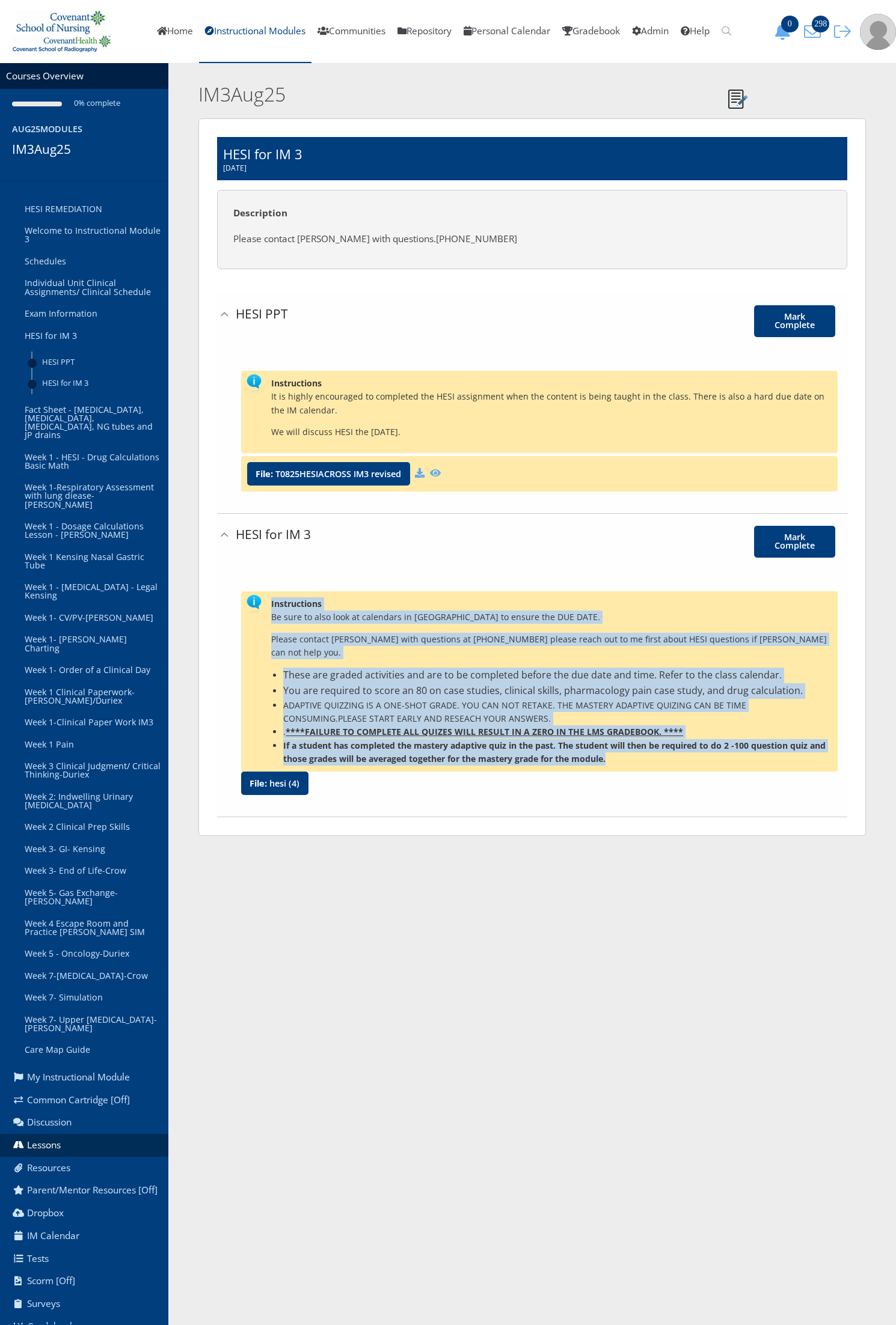
drag, startPoint x: 272, startPoint y: 602, endPoint x: 613, endPoint y: 748, distance: 370.9
click at [613, 748] on div "Instructions Be sure to also look at calendars in HESI to ensure the DUE DATE. …" at bounding box center [539, 682] width 596 height 181
copy div "Instructions Be sure to also look at calendars in HESI to ensure the DUE DATE. …"
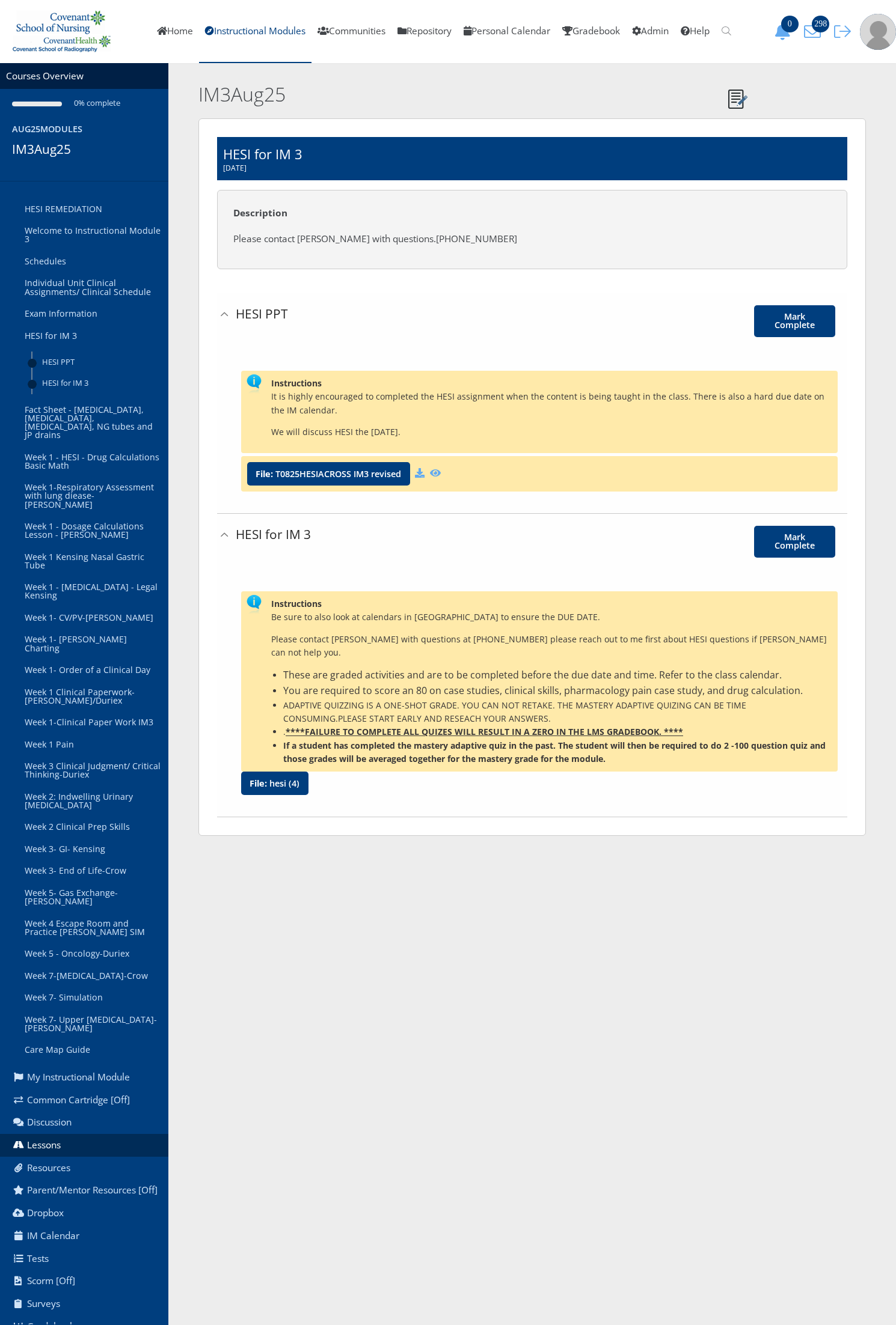
click at [753, 854] on html "You are previewing v9, to return to v8 please close this tab. Changes here will…" at bounding box center [448, 427] width 896 height 854
click at [69, 423] on link "Fact Sheet - [MEDICAL_DATA], [MEDICAL_DATA], [MEDICAL_DATA], NG tubes and JP dr…" at bounding box center [92, 422] width 153 height 47
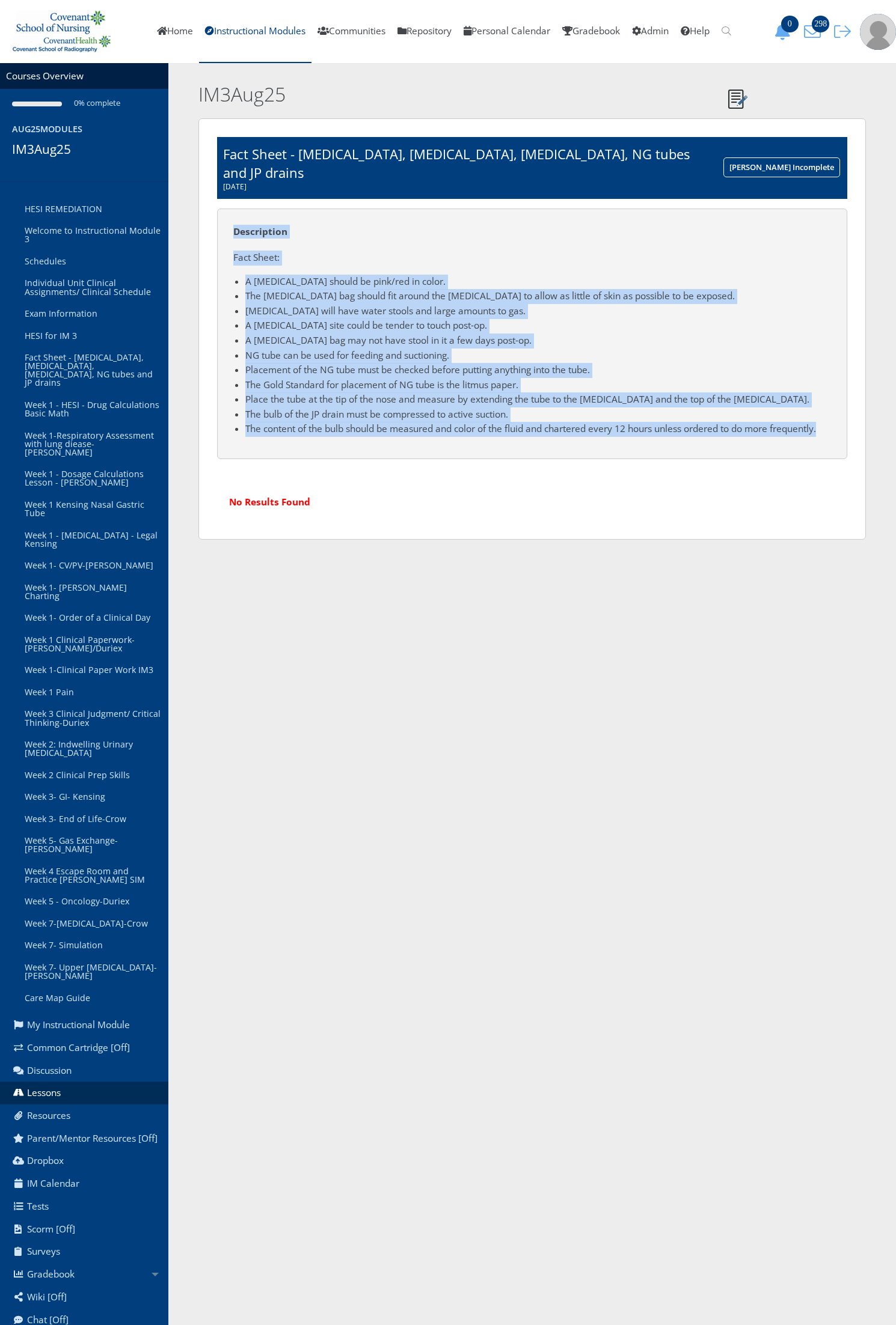
drag, startPoint x: 827, startPoint y: 414, endPoint x: 209, endPoint y: 203, distance: 653.0
click at [209, 203] on div "Fact Sheet - [MEDICAL_DATA], [MEDICAL_DATA], [MEDICAL_DATA], NG tubes and JP dr…" at bounding box center [532, 329] width 667 height 421
copy div "Description Fact Sheet: A [MEDICAL_DATA] should be pink/red in color. The [MEDI…"
click at [376, 222] on div "Description Fact Sheet: A [MEDICAL_DATA] should be pink/red in color. The [MEDI…" at bounding box center [532, 334] width 630 height 251
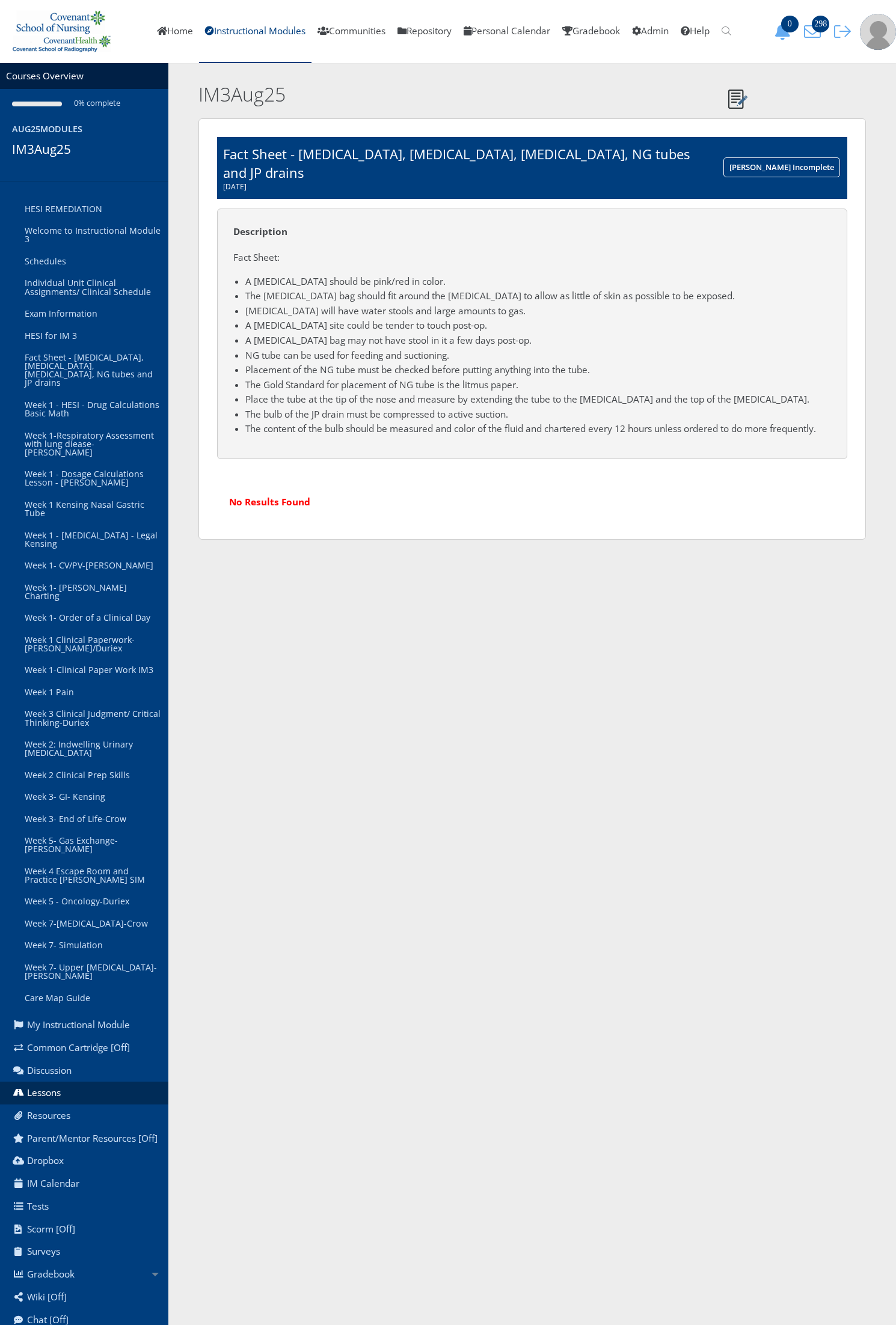
click at [633, 148] on td "Fact Sheet - [MEDICAL_DATA], [MEDICAL_DATA], [MEDICAL_DATA], NG tubes and JP dr…" at bounding box center [467, 168] width 499 height 62
drag, startPoint x: 630, startPoint y: 153, endPoint x: 215, endPoint y: 154, distance: 415.0
click at [215, 154] on div "Fact Sheet - [MEDICAL_DATA], [MEDICAL_DATA], [MEDICAL_DATA], NG tubes and JP dr…" at bounding box center [532, 329] width 667 height 421
copy div "Fact Sheet - [MEDICAL_DATA], [MEDICAL_DATA], [MEDICAL_DATA], NG tubes and JP dr…"
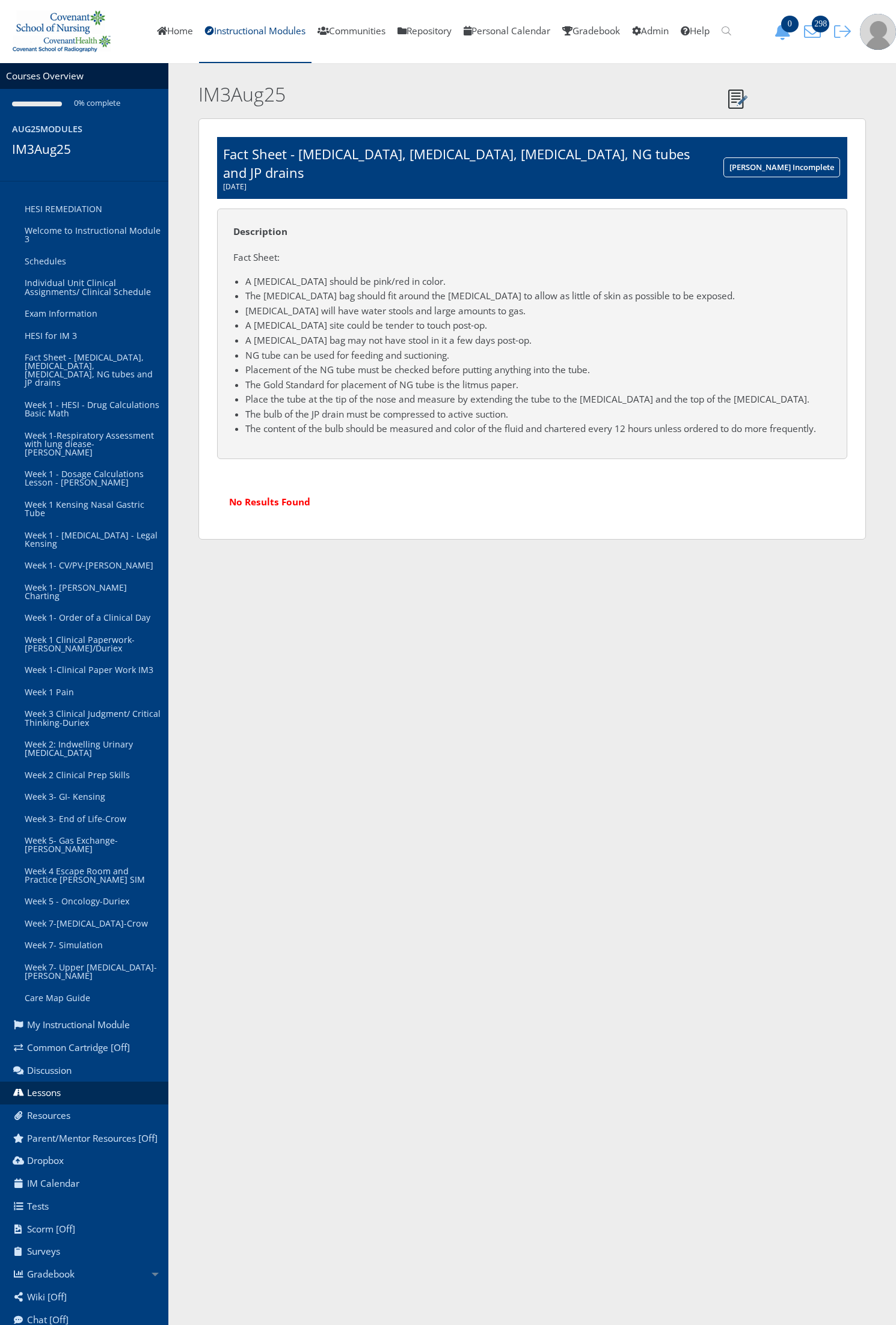
click at [422, 149] on h1 "Fact Sheet - [MEDICAL_DATA], [MEDICAL_DATA], [MEDICAL_DATA], NG tubes and JP dr…" at bounding box center [466, 168] width 487 height 47
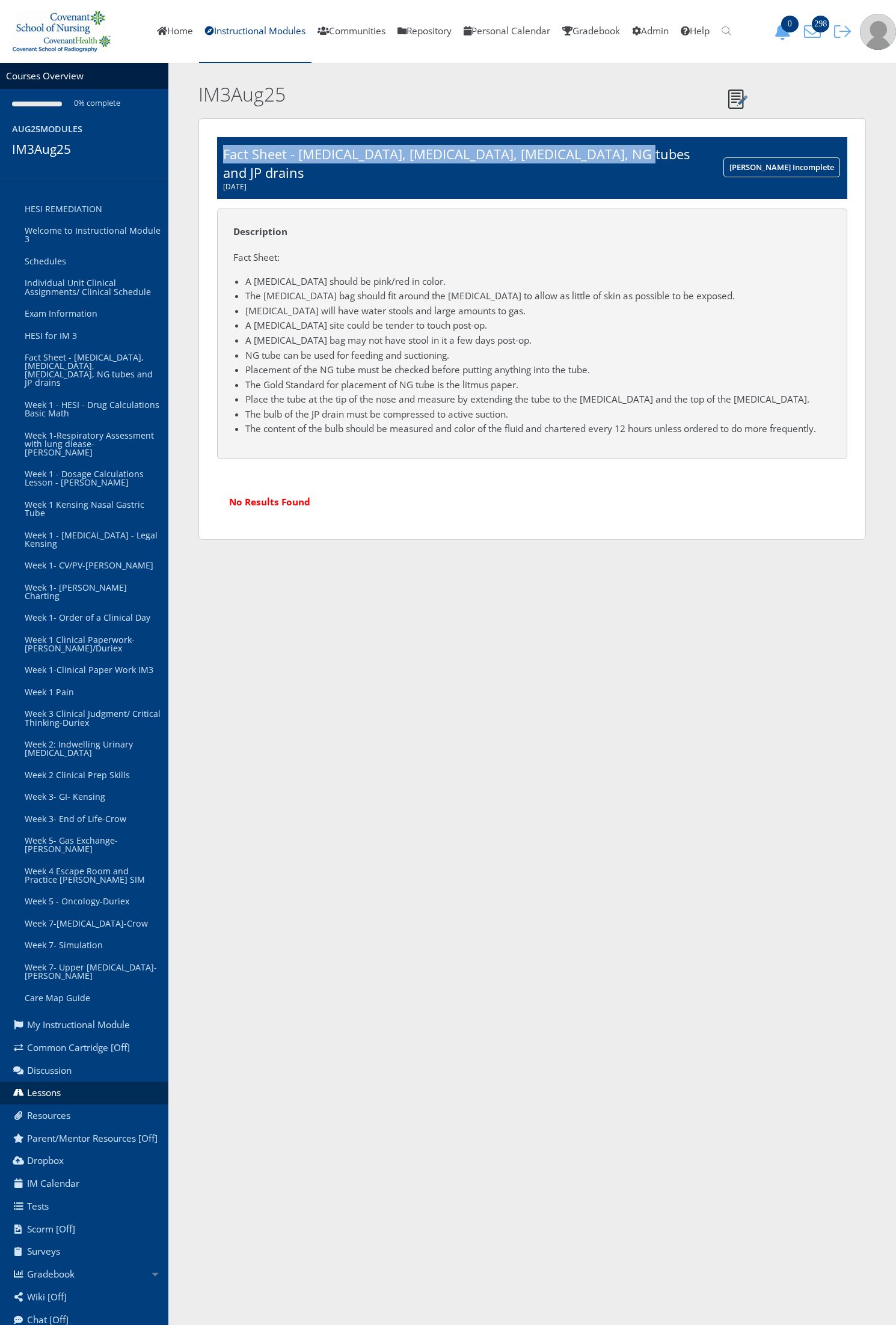
drag, startPoint x: 623, startPoint y: 156, endPoint x: 224, endPoint y: 150, distance: 399.0
click at [224, 150] on h1 "Fact Sheet - [MEDICAL_DATA], [MEDICAL_DATA], [MEDICAL_DATA], NG tubes and JP dr…" at bounding box center [466, 168] width 487 height 47
copy h1 "Fact Sheet - [MEDICAL_DATA], [MEDICAL_DATA], [MEDICAL_DATA], NG tubes and JP dr…"
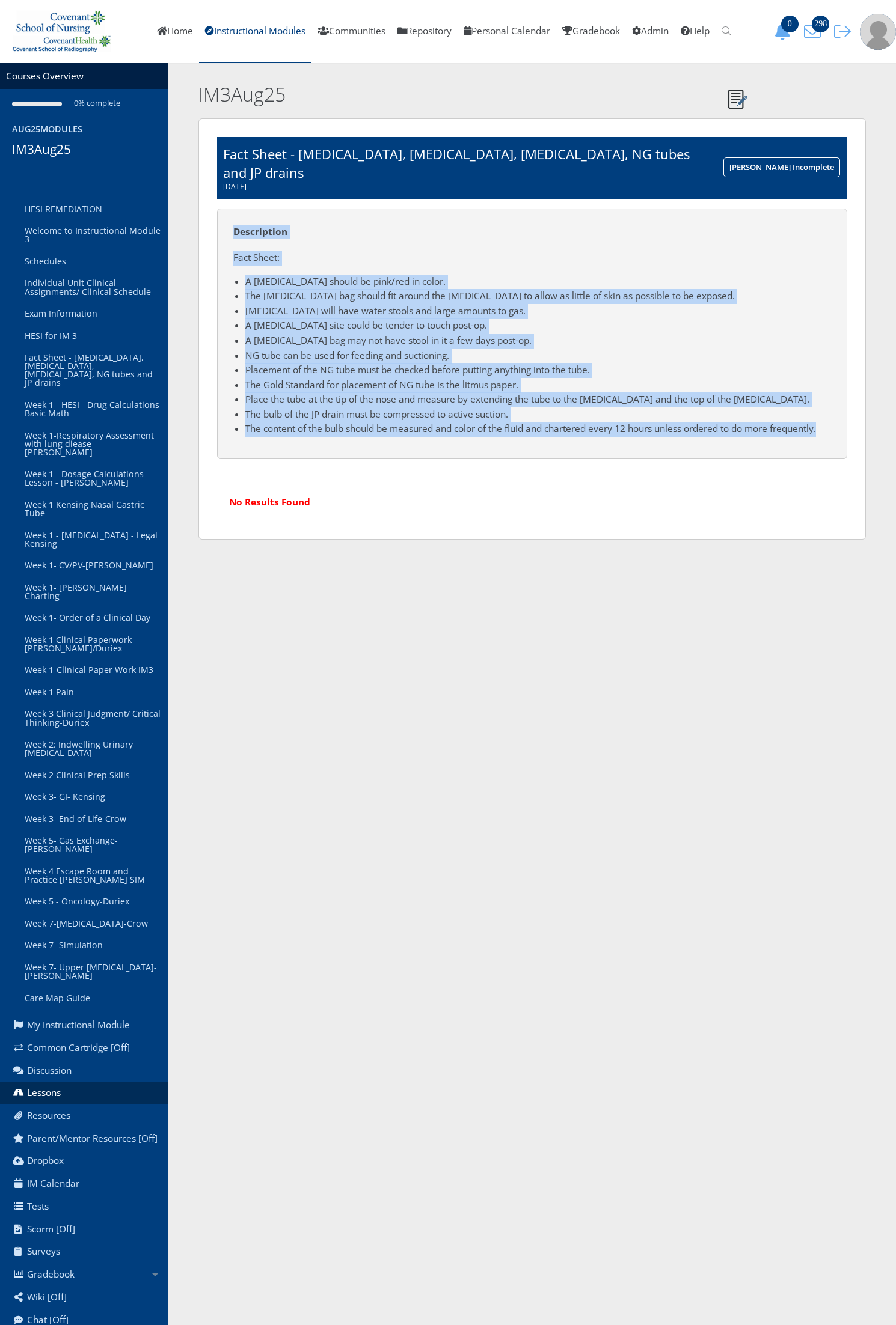
drag, startPoint x: 235, startPoint y: 213, endPoint x: 851, endPoint y: 416, distance: 648.6
click at [851, 416] on div "Fact Sheet - [MEDICAL_DATA], [MEDICAL_DATA], [MEDICAL_DATA], NG tubes and JP dr…" at bounding box center [532, 329] width 667 height 421
copy div "Description Fact Sheet: A [MEDICAL_DATA] should be pink/red in color. The [MEDI…"
click at [175, 28] on link "Home" at bounding box center [175, 32] width 48 height 63
